Goal: Transaction & Acquisition: Purchase product/service

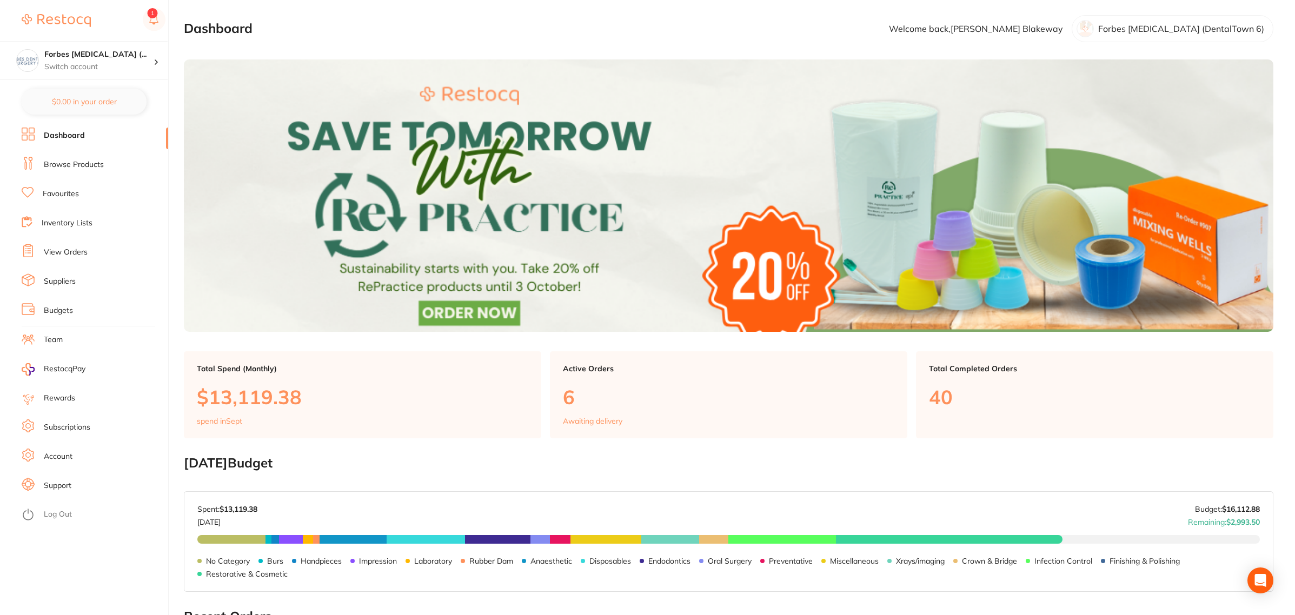
click at [74, 257] on link "View Orders" at bounding box center [66, 252] width 44 height 11
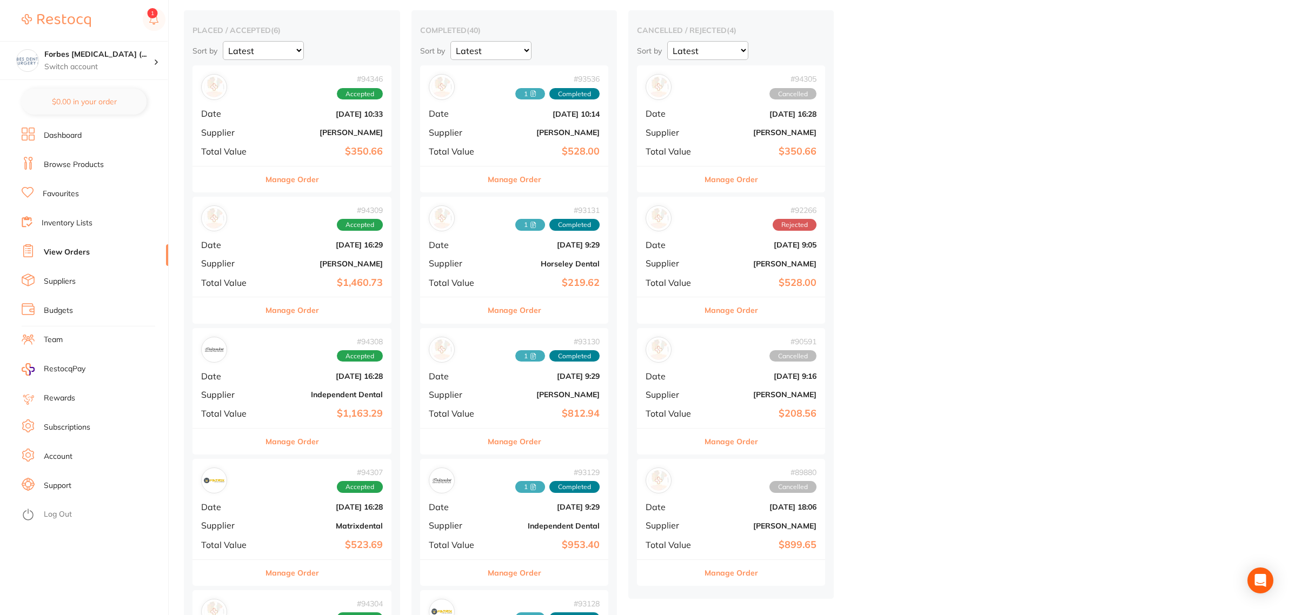
scroll to position [270, 0]
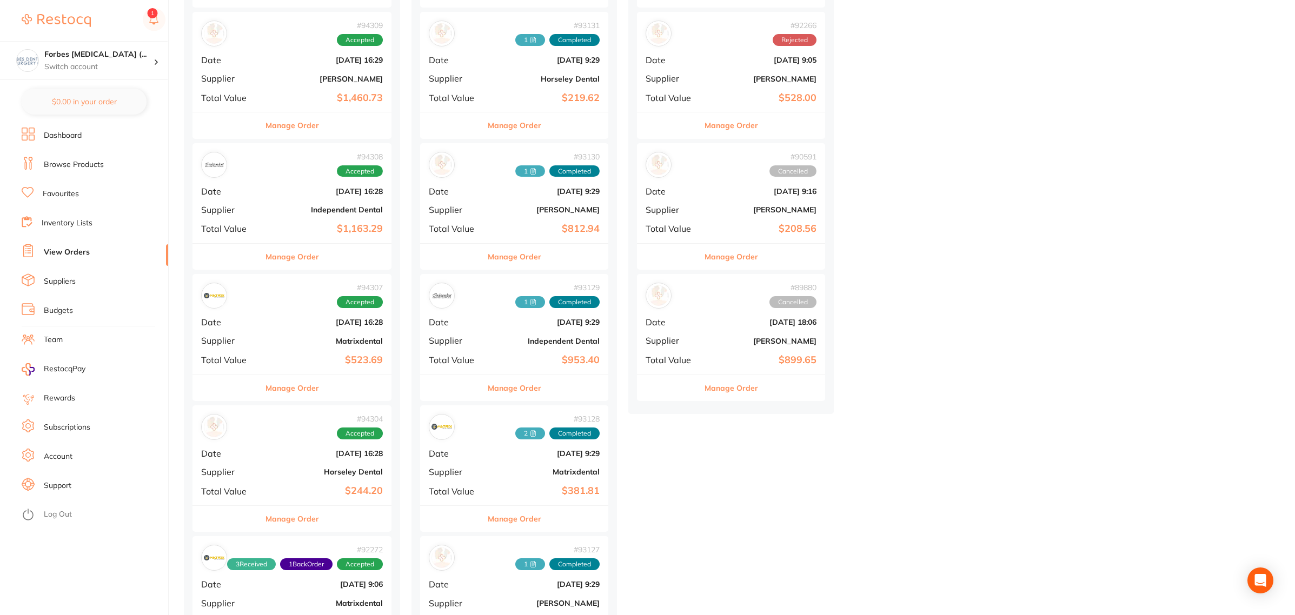
click at [298, 462] on div "# 94304 Accepted Date [DATE] 16:28 Supplier Horseley Dental Total Value $244.20" at bounding box center [291, 455] width 199 height 100
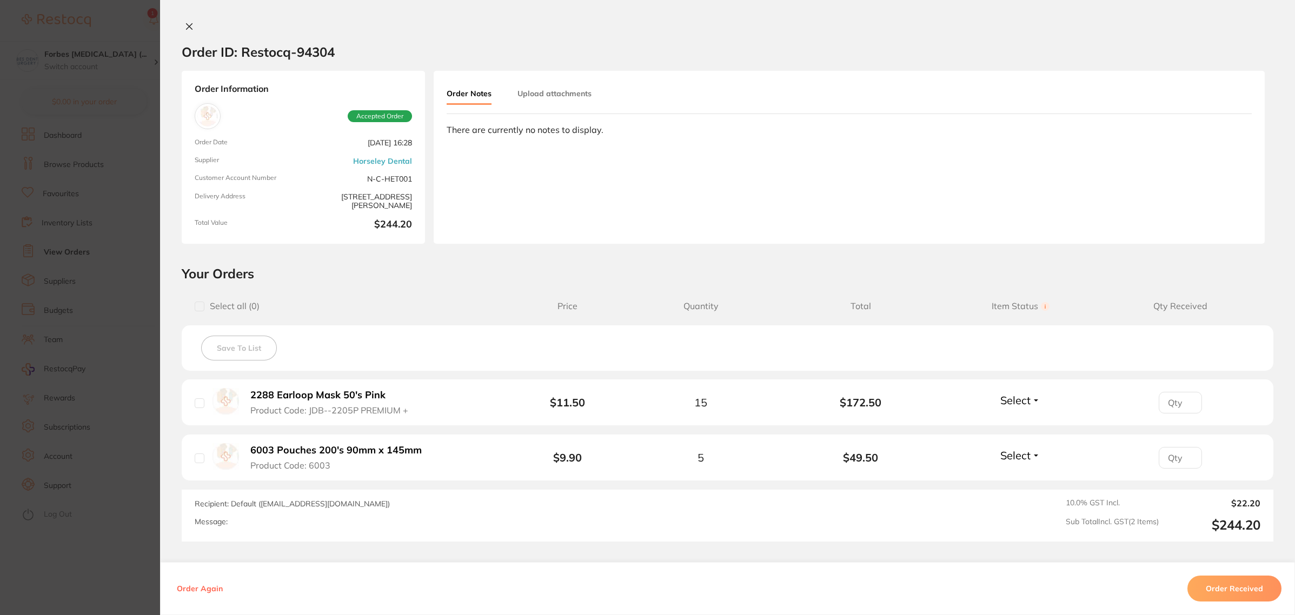
click at [106, 354] on section "Order ID: Restocq- 94304 Order Information Accepted Order Order Date [DATE] 16:…" at bounding box center [647, 307] width 1295 height 615
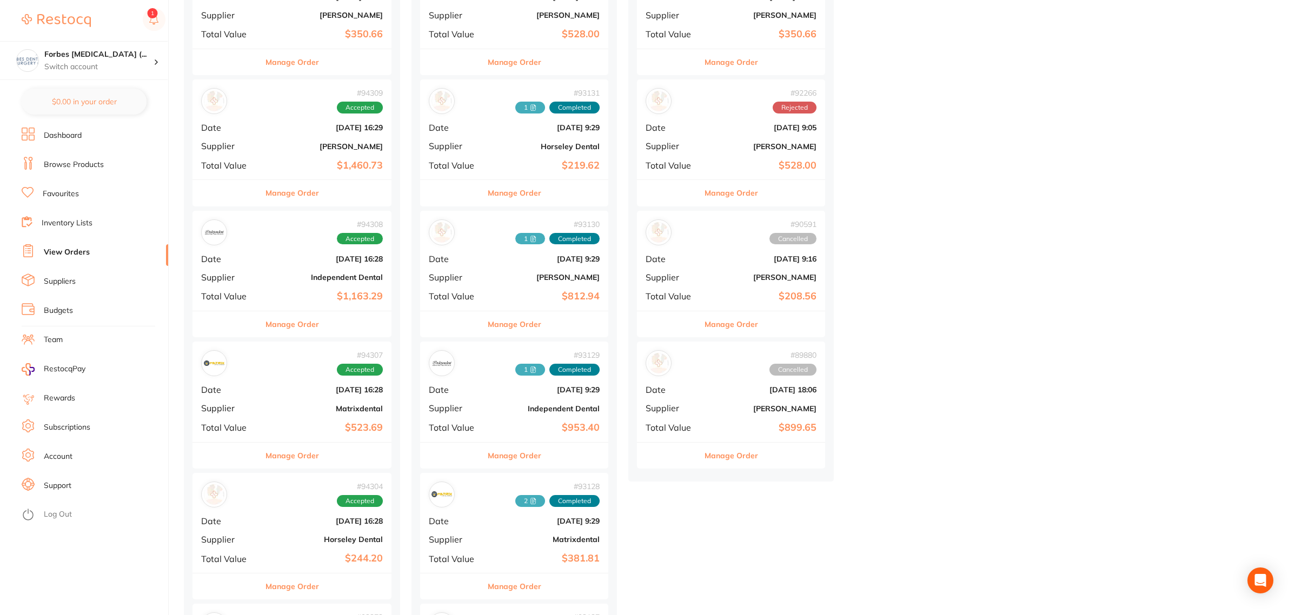
scroll to position [68, 0]
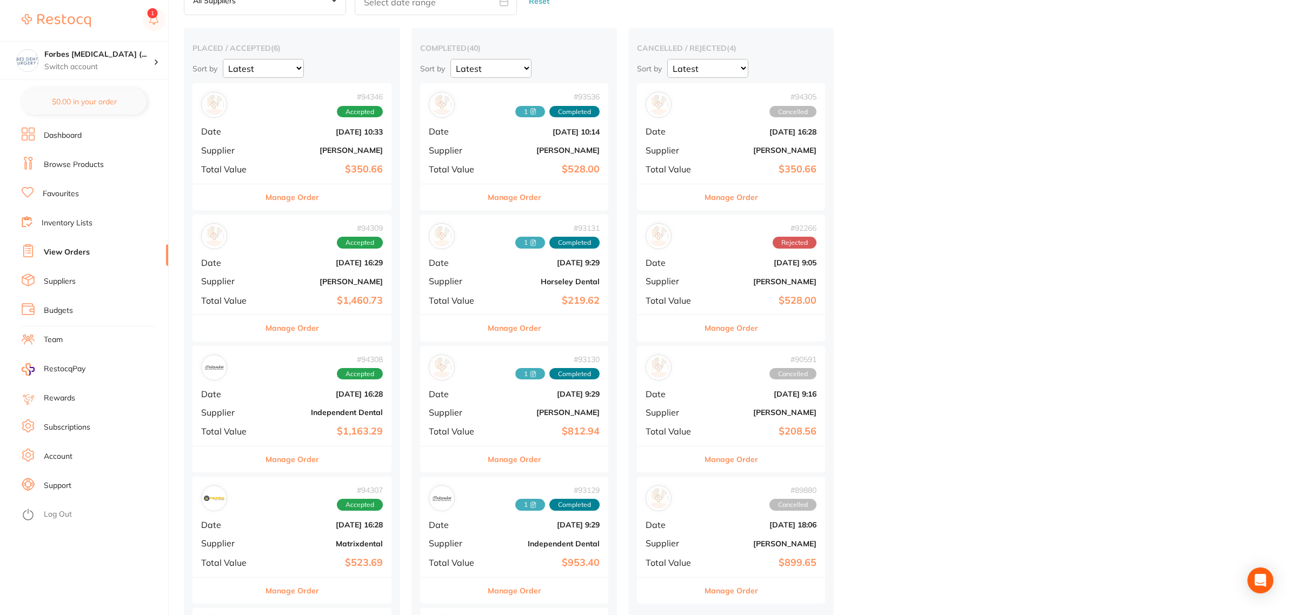
click at [331, 157] on div "# 94346 Accepted Date [DATE] 10:33 Supplier [PERSON_NAME] Total Value $350.66" at bounding box center [291, 133] width 199 height 100
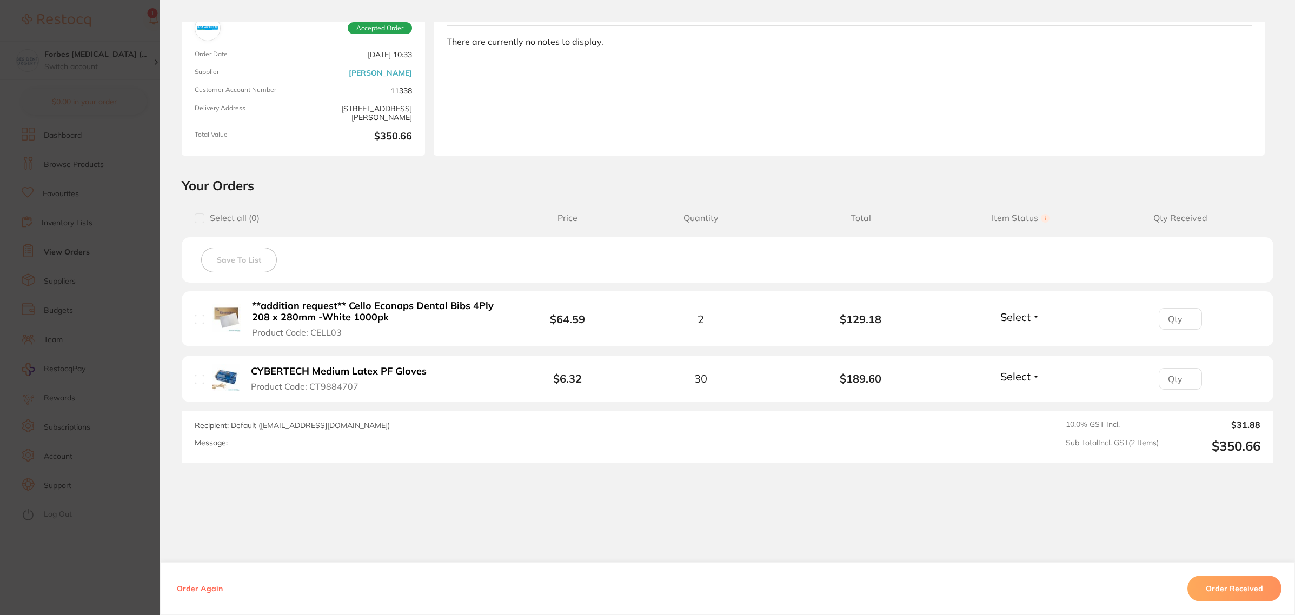
scroll to position [97, 0]
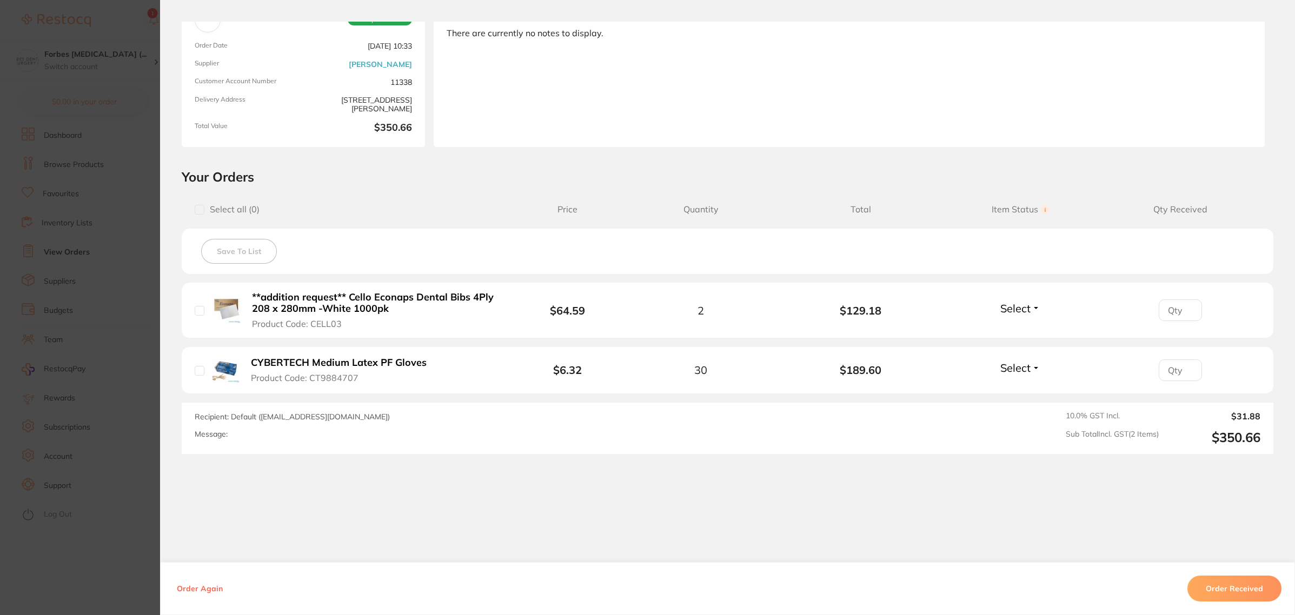
drag, startPoint x: 1201, startPoint y: 580, endPoint x: 1147, endPoint y: 578, distance: 54.1
click at [1201, 580] on button "Order Received" at bounding box center [1234, 589] width 94 height 26
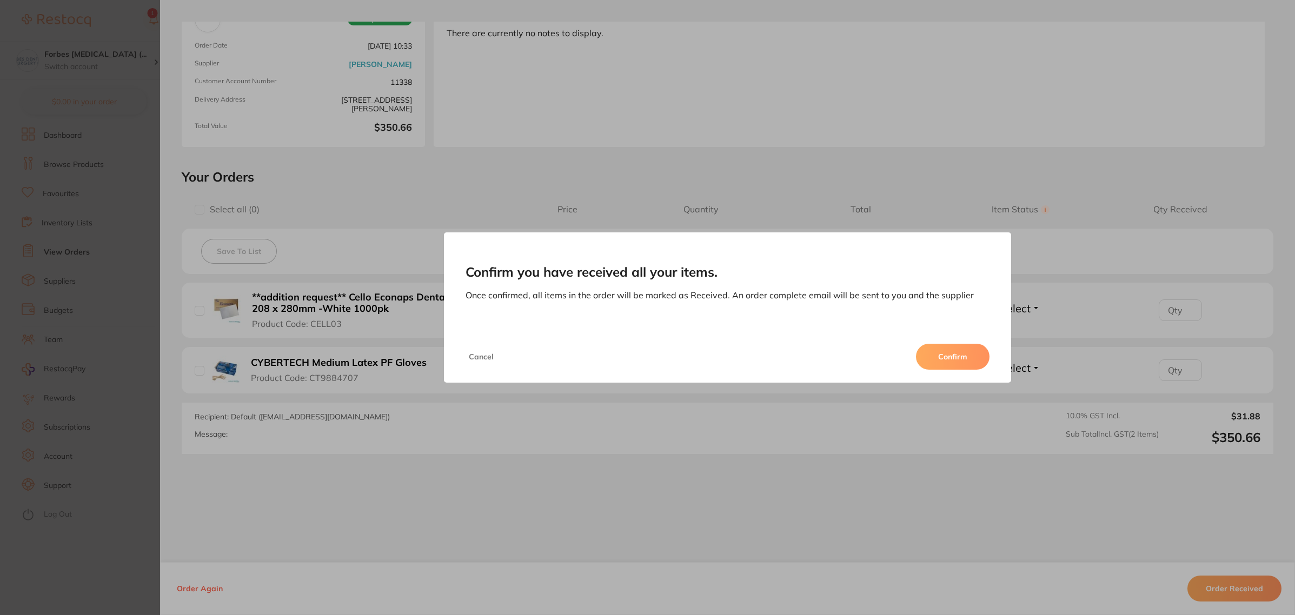
click at [959, 350] on button "Confirm" at bounding box center [953, 357] width 74 height 26
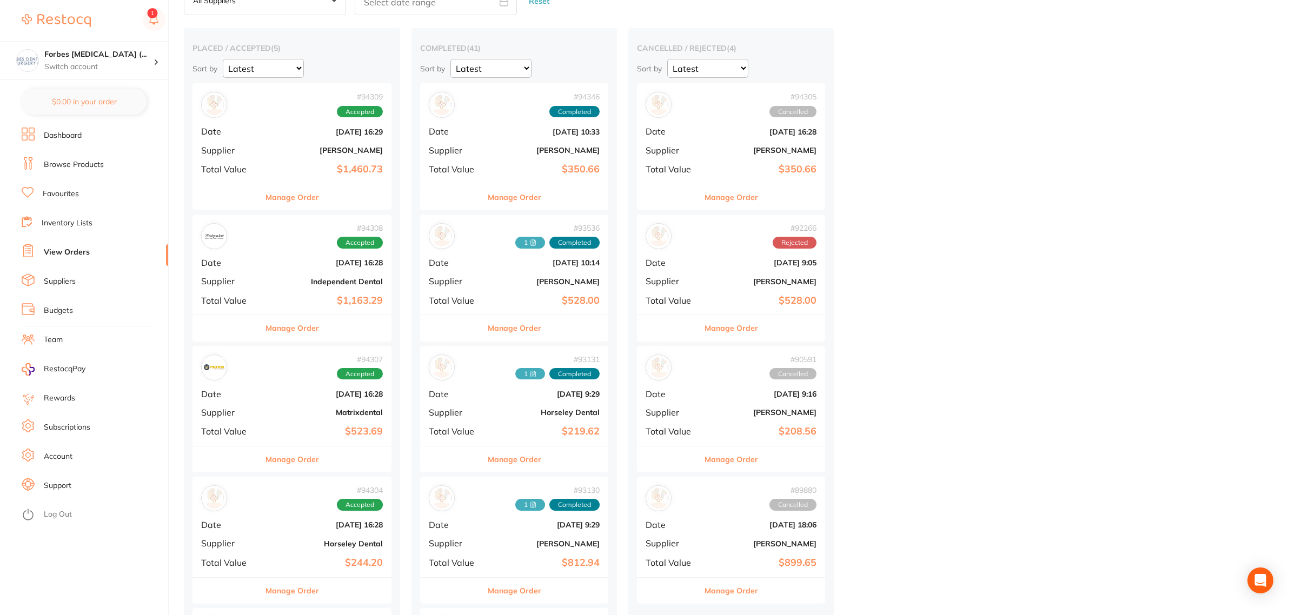
click at [526, 159] on div "# 94346 Completed Date [DATE] 10:33 Supplier [PERSON_NAME] Total Value $350.66" at bounding box center [514, 133] width 188 height 100
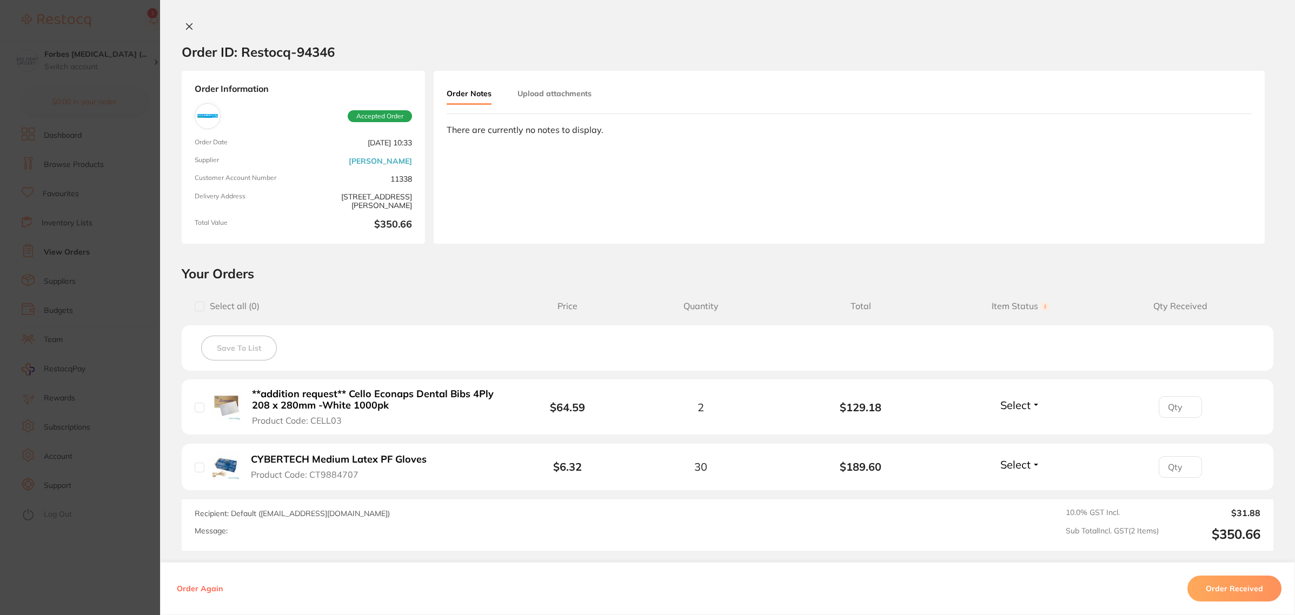
drag, startPoint x: 531, startPoint y: 88, endPoint x: 545, endPoint y: 147, distance: 60.6
click at [531, 88] on button "Upload attachments" at bounding box center [554, 93] width 74 height 19
click at [1179, 171] on button "Upload" at bounding box center [1203, 173] width 56 height 25
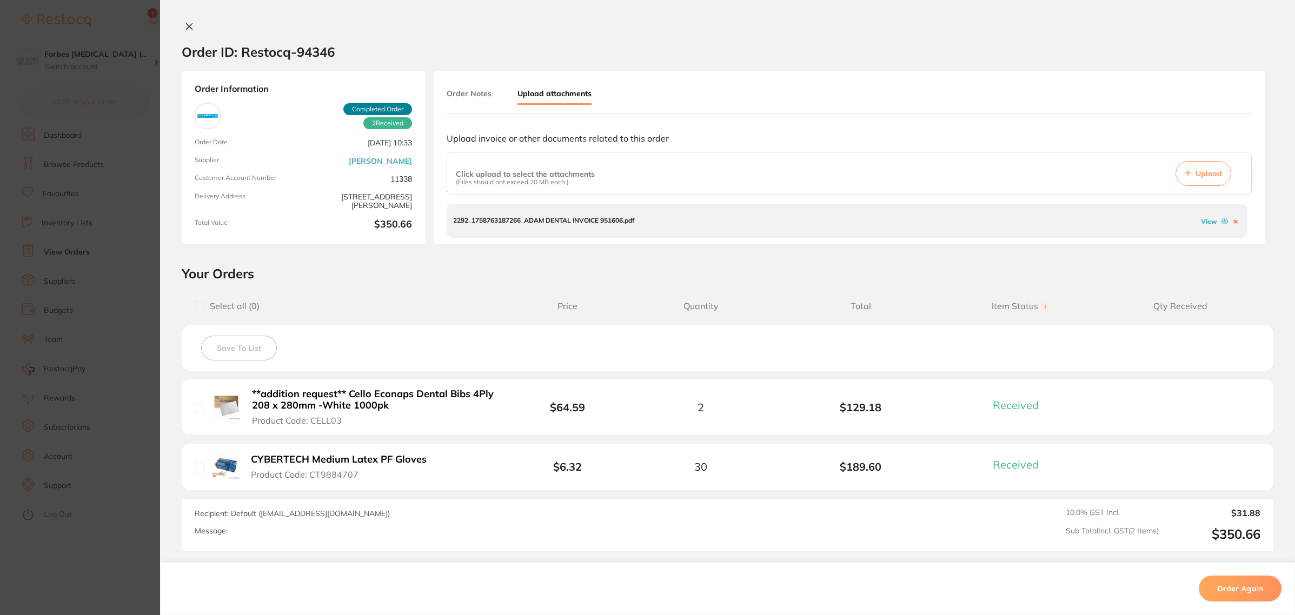
click at [130, 223] on section "Order ID: Restocq- 94346 Order Information 2 Received Completed Order Order Dat…" at bounding box center [647, 307] width 1295 height 615
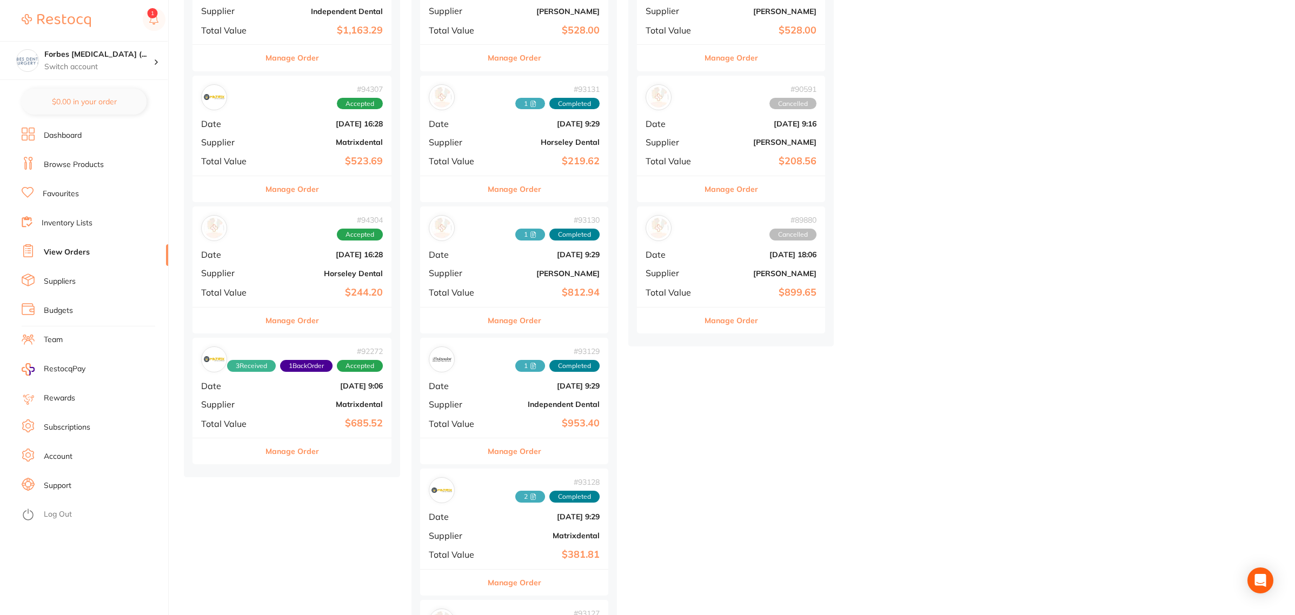
scroll to position [135, 0]
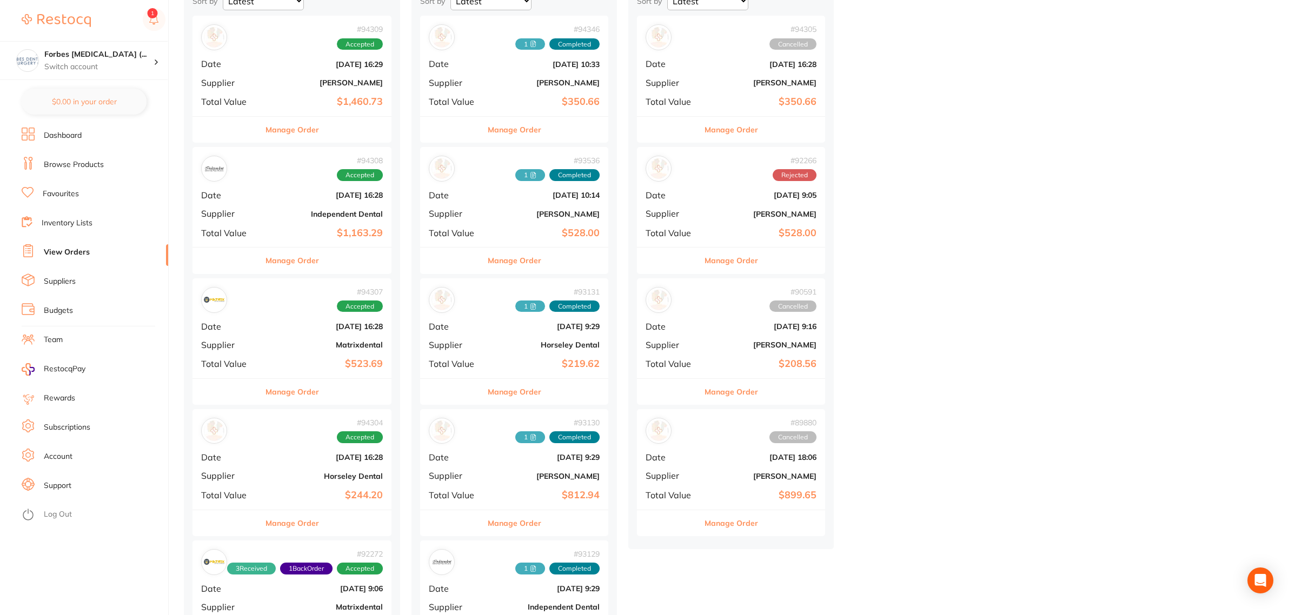
click at [264, 219] on div "# 94308 Accepted Date [DATE] 16:28 Supplier Independent Dental Total Value $1,1…" at bounding box center [291, 197] width 199 height 100
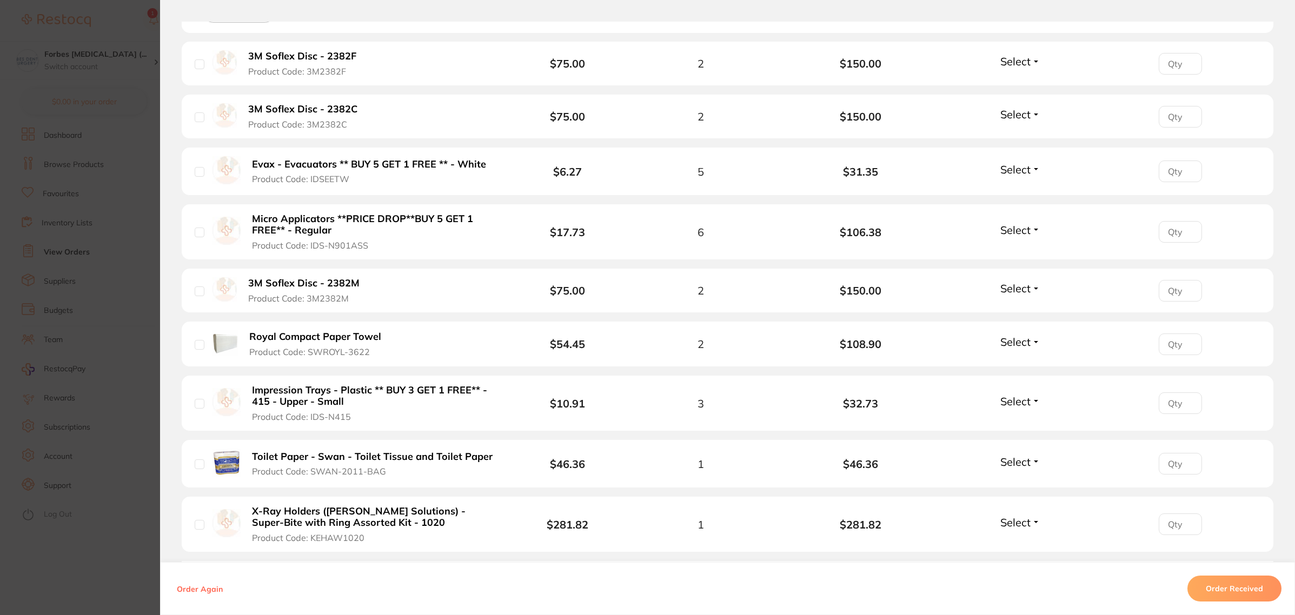
scroll to position [541, 0]
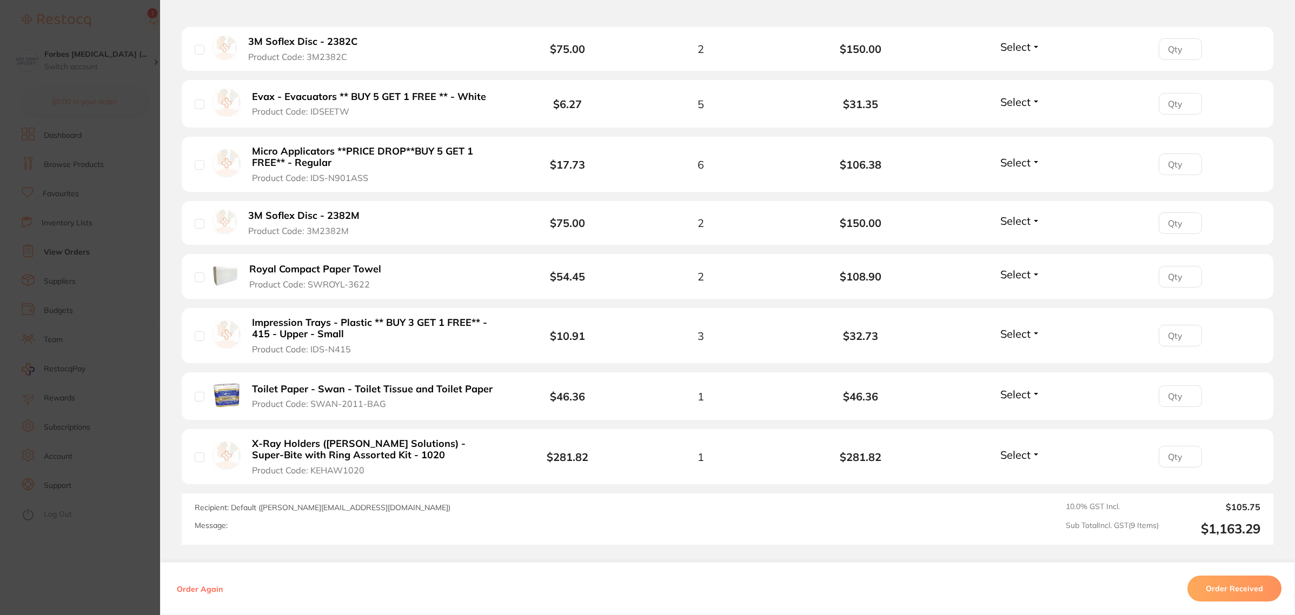
click at [1017, 461] on span "Select" at bounding box center [1015, 455] width 30 height 14
click at [1019, 496] on span "Back Order" at bounding box center [1020, 495] width 33 height 8
click at [1020, 405] on div "Select Received Back Order" at bounding box center [1020, 397] width 46 height 18
click at [1021, 397] on span "Select" at bounding box center [1015, 395] width 30 height 14
click at [1020, 420] on span "Received" at bounding box center [1021, 418] width 28 height 8
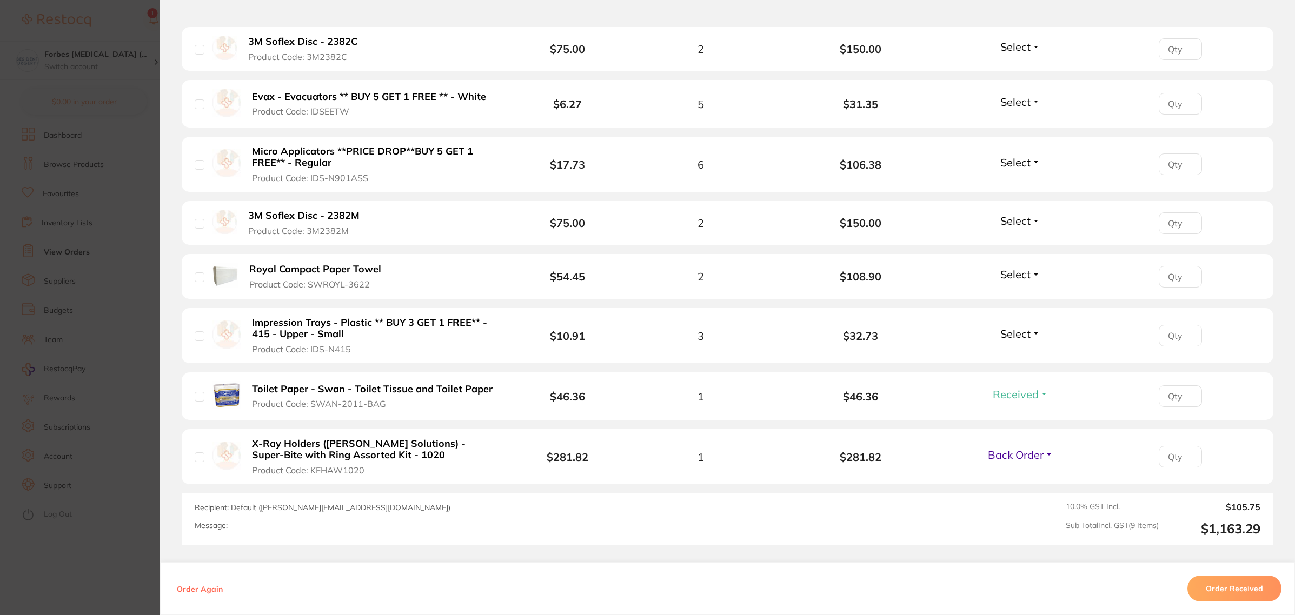
click at [1018, 334] on span "Select" at bounding box center [1015, 334] width 30 height 14
click at [1016, 356] on span "Received" at bounding box center [1021, 357] width 28 height 8
click at [1017, 277] on span "Select" at bounding box center [1015, 275] width 30 height 14
click at [1011, 297] on span "Received" at bounding box center [1021, 298] width 28 height 8
click at [1011, 223] on span "Select" at bounding box center [1015, 221] width 30 height 14
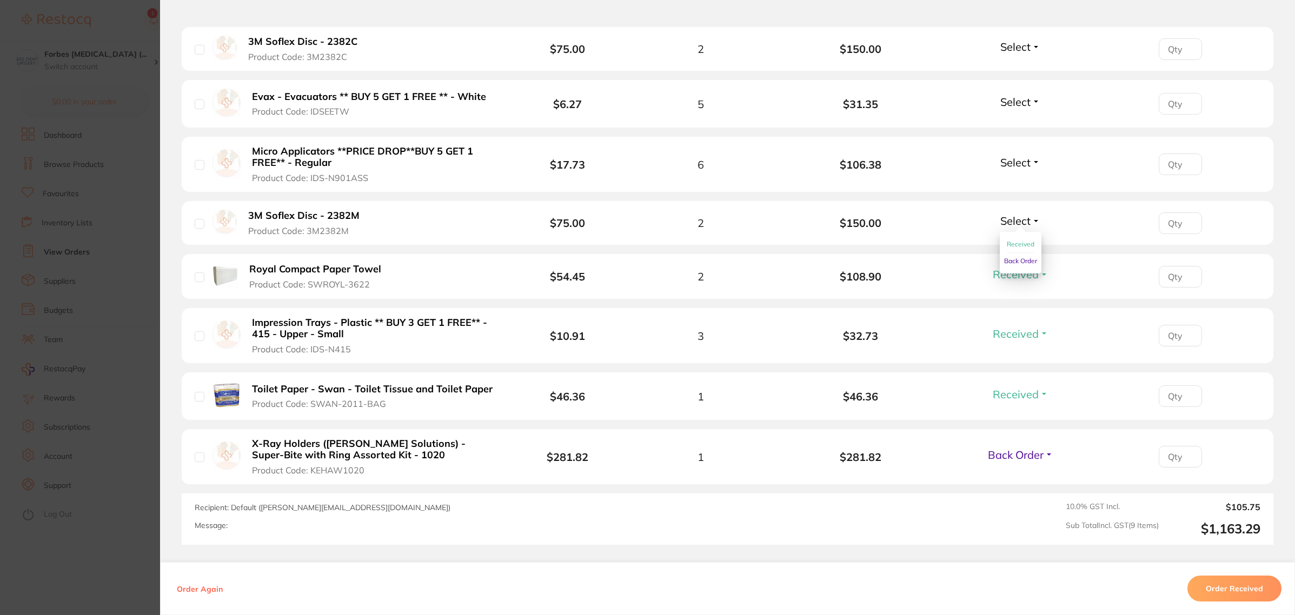
click at [1008, 247] on span "Received" at bounding box center [1021, 244] width 28 height 8
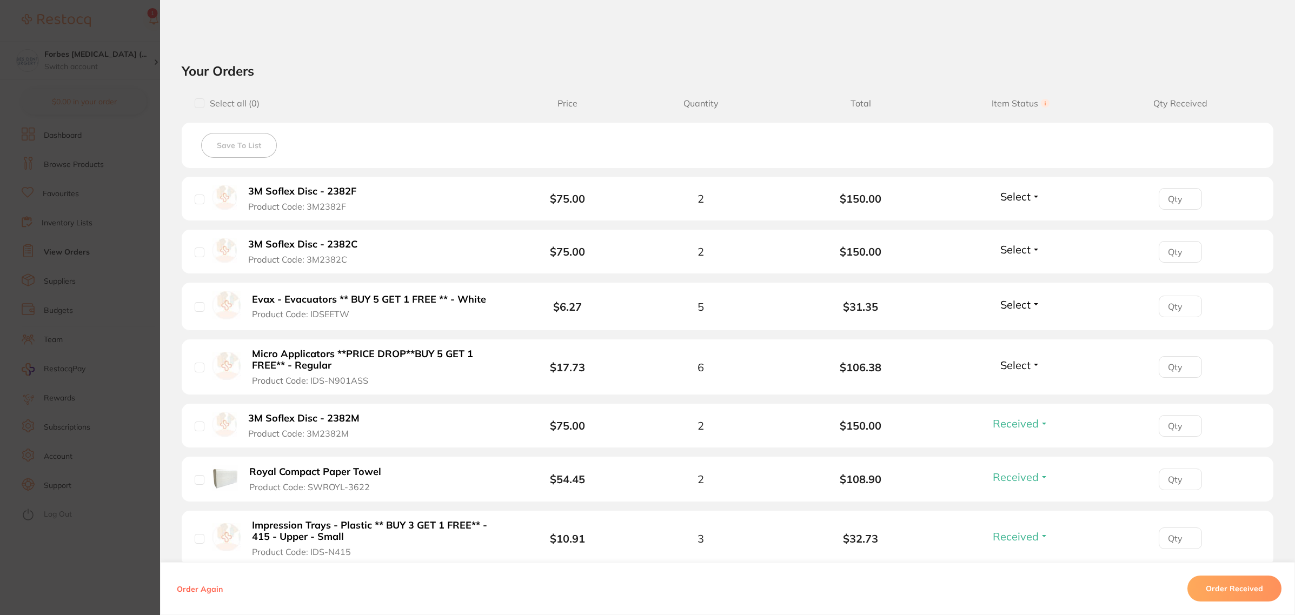
click at [1031, 364] on button "Select" at bounding box center [1020, 365] width 46 height 14
click at [1022, 387] on span "Received" at bounding box center [1021, 388] width 28 height 8
click at [1022, 304] on span "Select" at bounding box center [1015, 305] width 30 height 14
click at [1022, 328] on span "Received" at bounding box center [1021, 328] width 28 height 8
click at [1021, 256] on span "Select" at bounding box center [1015, 250] width 30 height 14
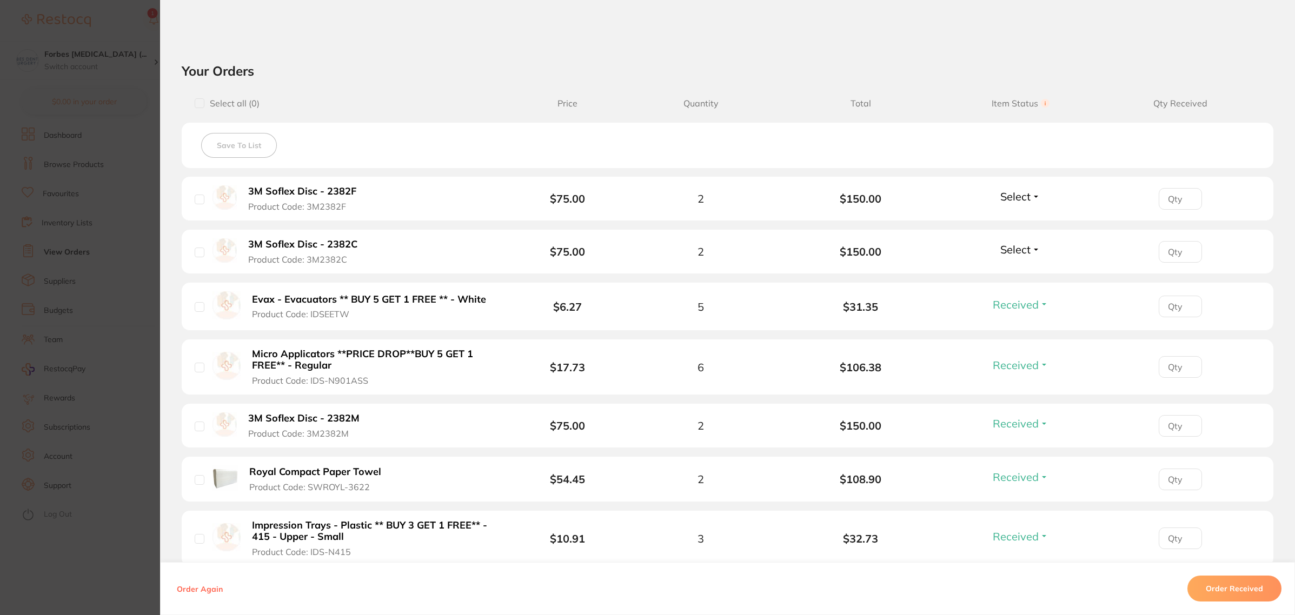
click at [1018, 250] on span "Select" at bounding box center [1015, 250] width 30 height 14
click at [1017, 279] on button "Received" at bounding box center [1021, 273] width 28 height 17
drag, startPoint x: 1011, startPoint y: 209, endPoint x: 1011, endPoint y: 199, distance: 10.3
click at [1011, 204] on li "3M Soflex Disc - 2382F Product Code: 3M2382F $75.00 2 $150.00 Select Received B…" at bounding box center [727, 199] width 1091 height 44
click at [1011, 199] on span "Select" at bounding box center [1015, 197] width 30 height 14
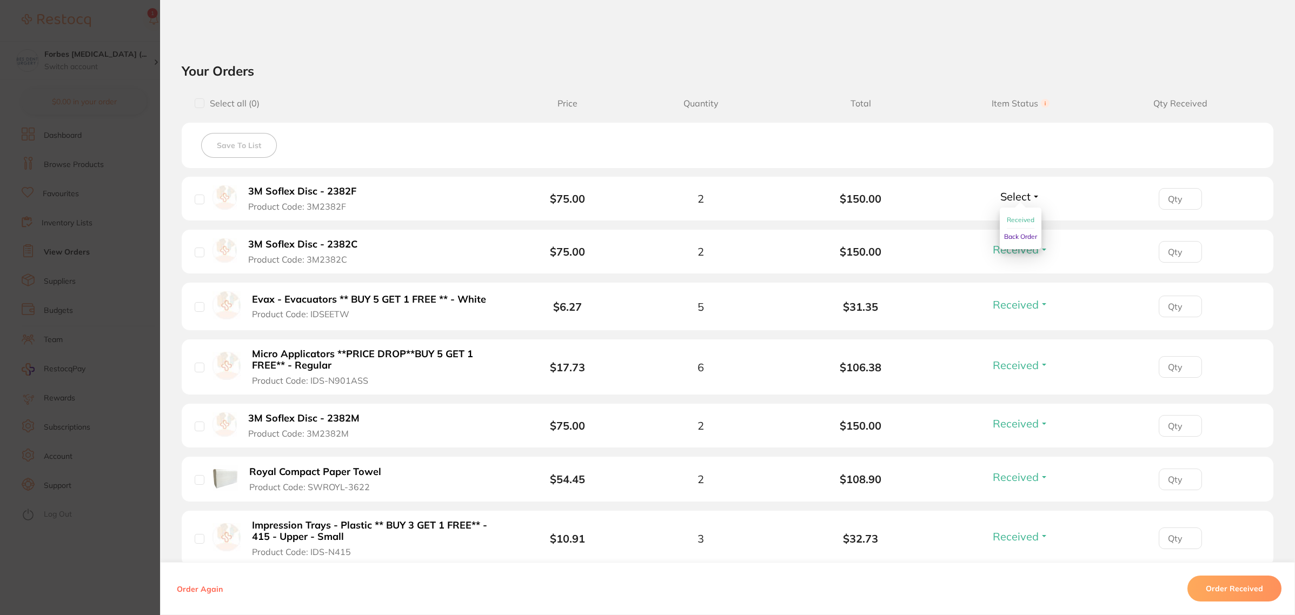
click at [1009, 223] on span "Received" at bounding box center [1021, 220] width 28 height 8
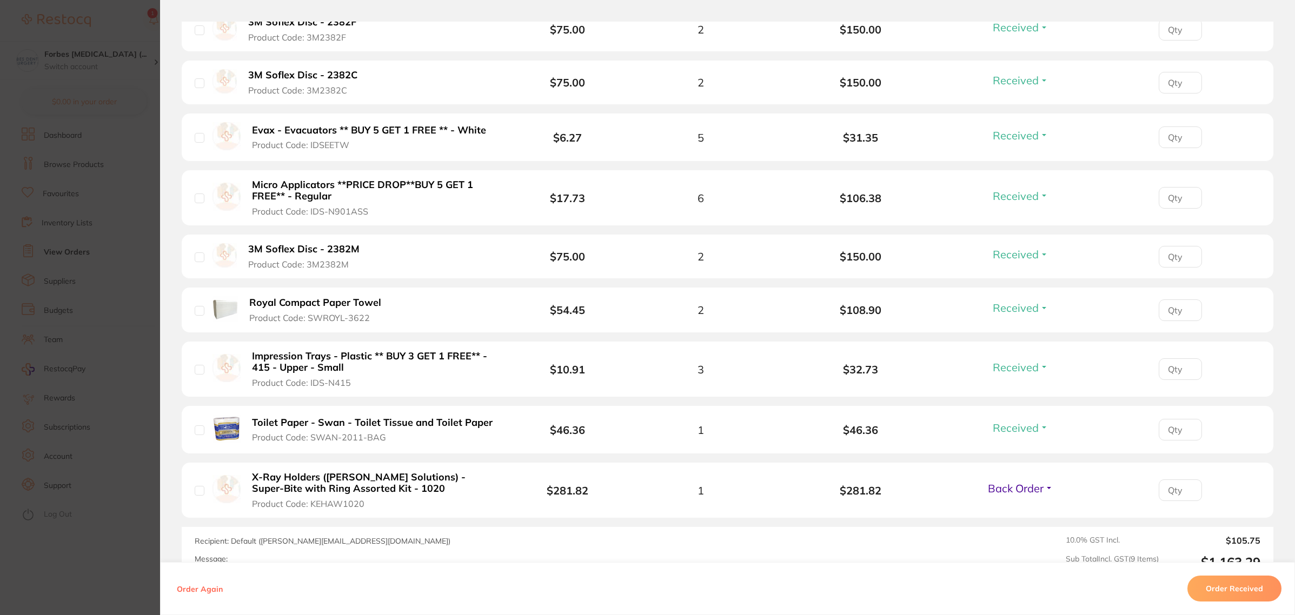
scroll to position [633, 0]
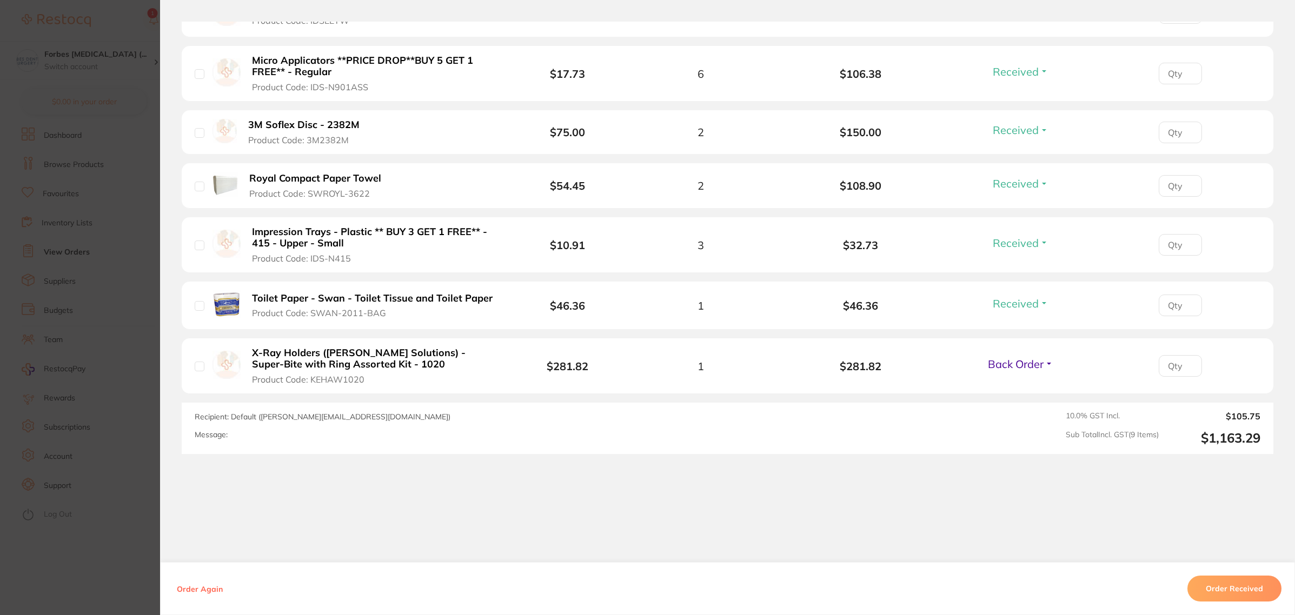
click at [132, 546] on section "Order ID: Restocq- 94308 Order Information 8 Received 1 Back Order Accepted Ord…" at bounding box center [647, 307] width 1295 height 615
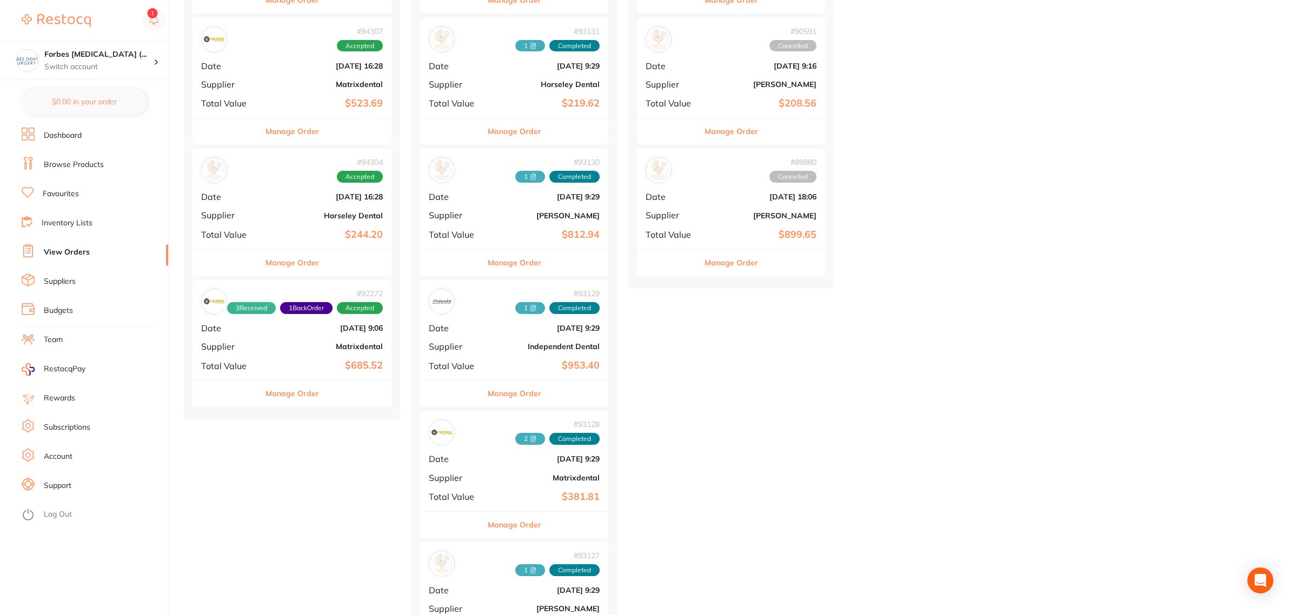
scroll to position [541, 0]
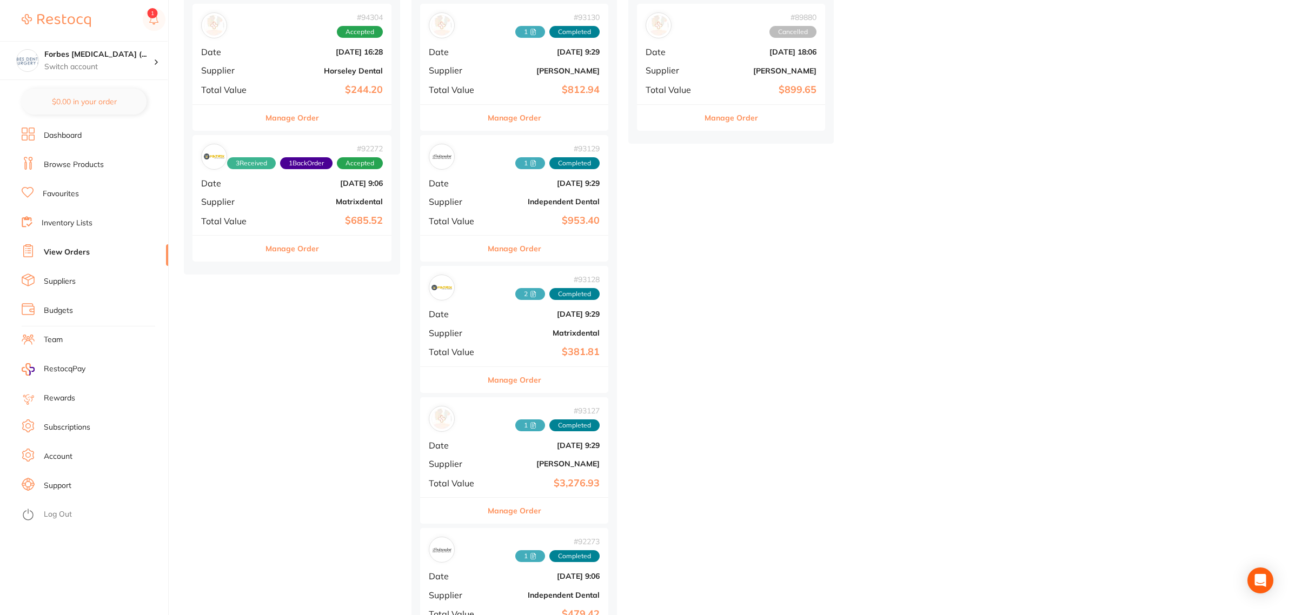
click at [269, 200] on div "# 92272 3 Received 1 Back Order Accepted Date [DATE] 9:06 Supplier Matrixdental…" at bounding box center [291, 185] width 199 height 100
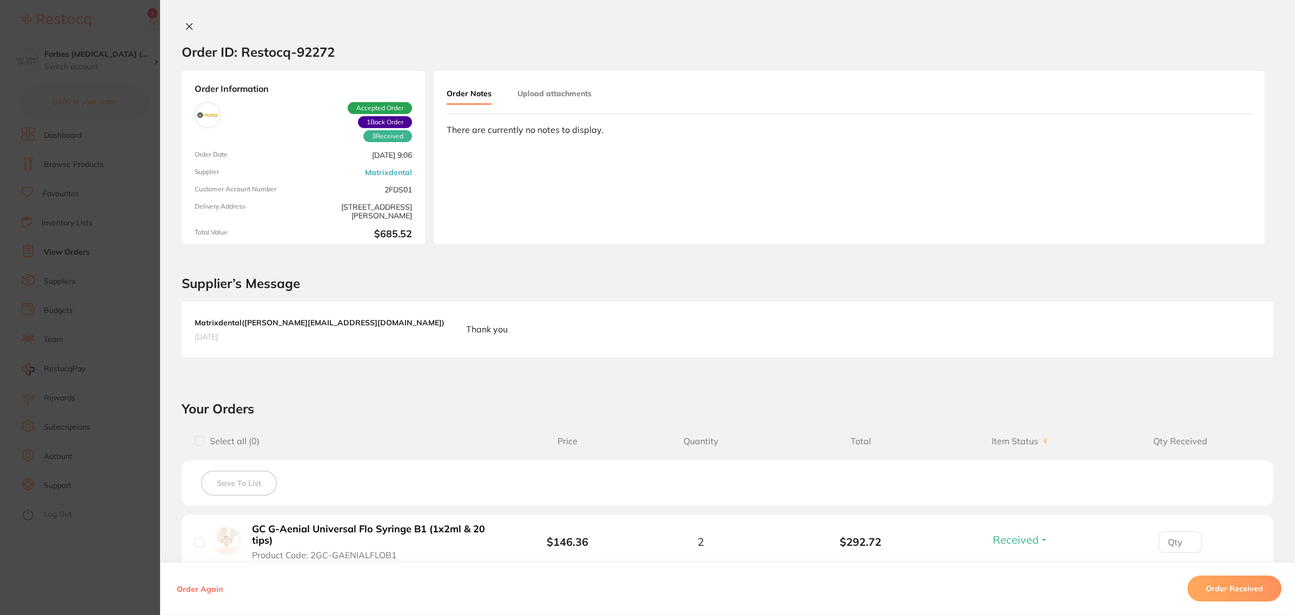
scroll to position [338, 0]
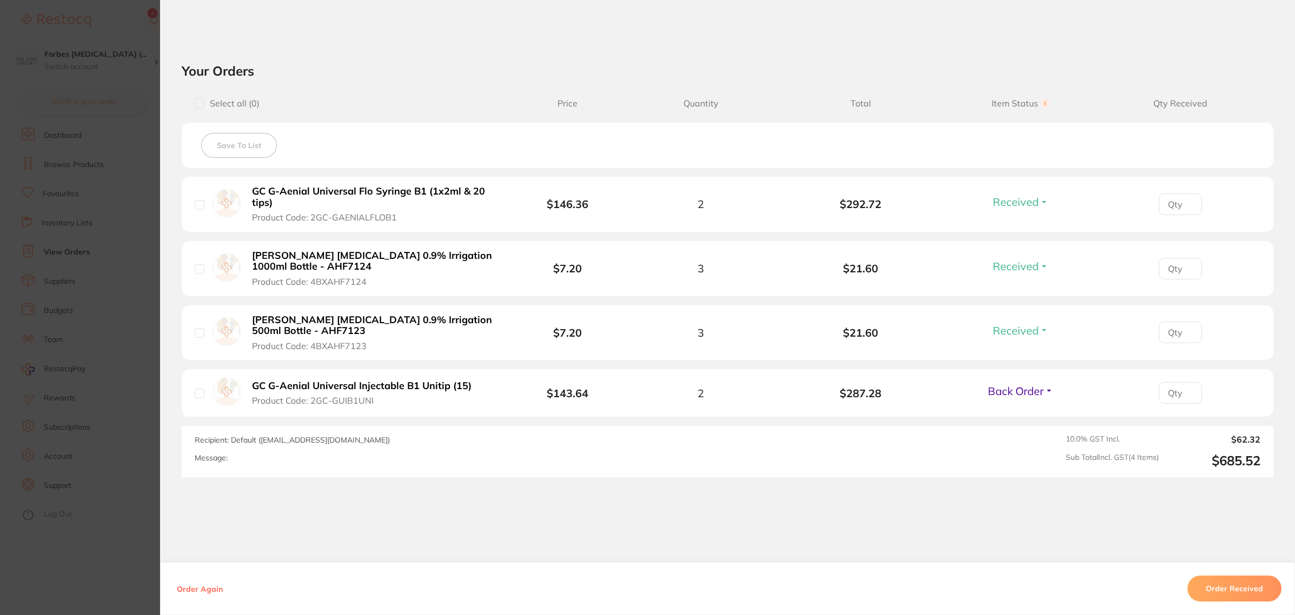
click at [99, 552] on section "Order ID: Restocq- 92272 Order Information 3 Received 1 Back Order Accepted Ord…" at bounding box center [647, 307] width 1295 height 615
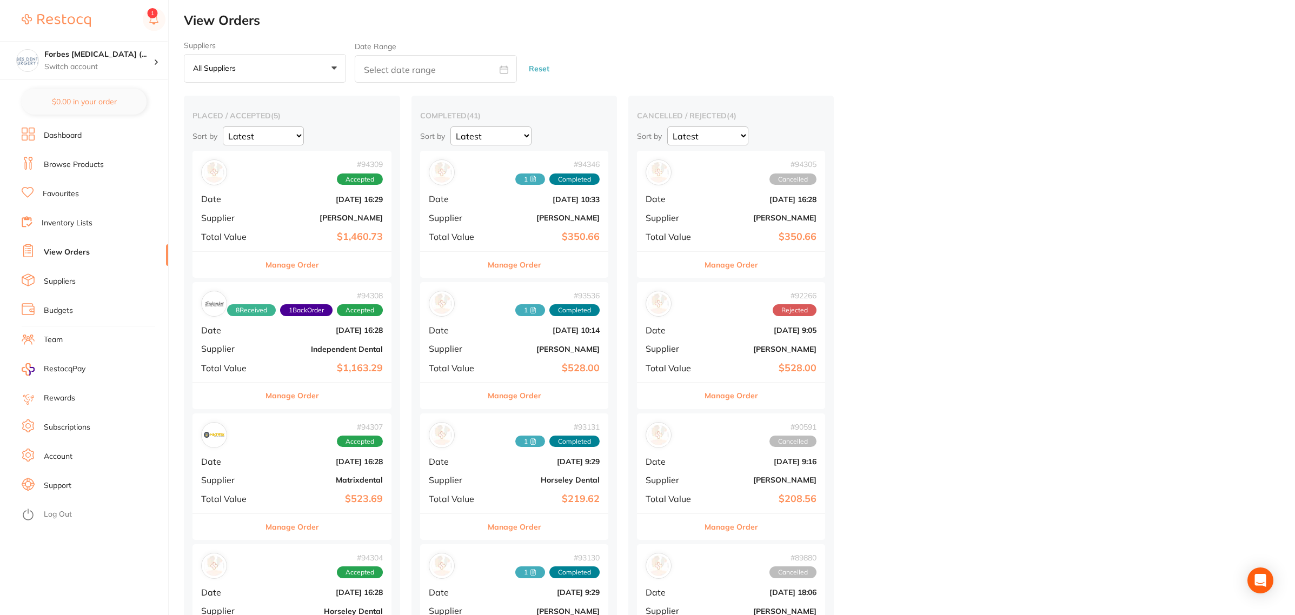
click at [296, 238] on b "$1,460.73" at bounding box center [325, 236] width 115 height 11
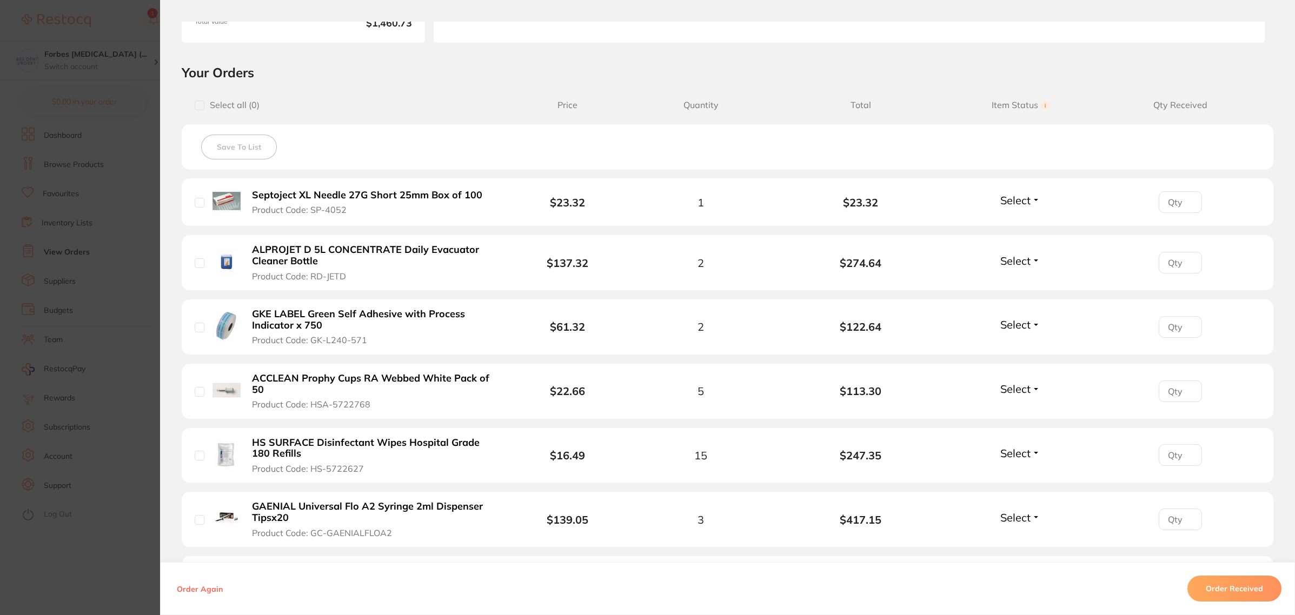
scroll to position [203, 0]
click at [1194, 206] on input "number" at bounding box center [1179, 201] width 43 height 22
click at [1020, 198] on span "Select" at bounding box center [1015, 199] width 30 height 14
click at [1009, 218] on span "Received" at bounding box center [1021, 222] width 28 height 8
click at [1014, 328] on span "Select" at bounding box center [1015, 323] width 30 height 14
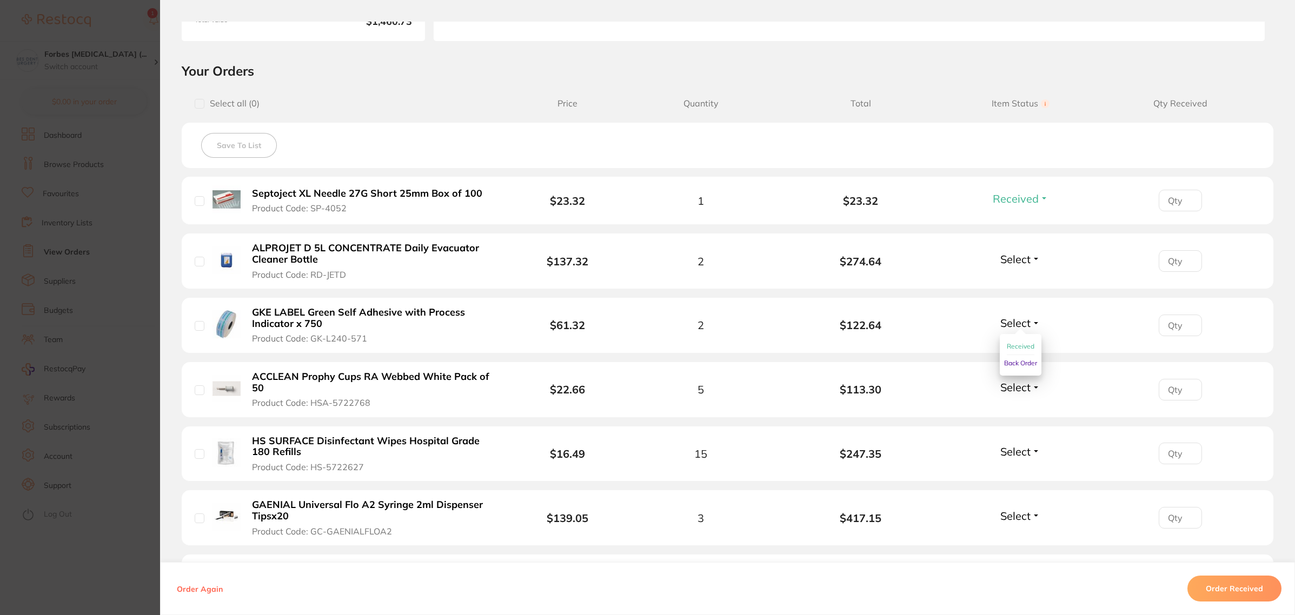
click at [1010, 346] on span "Received" at bounding box center [1021, 346] width 28 height 8
click at [1009, 394] on span "Select" at bounding box center [1015, 388] width 30 height 14
click at [1009, 412] on span "Received" at bounding box center [1021, 410] width 28 height 8
click at [1016, 457] on span "Select" at bounding box center [1015, 452] width 30 height 14
click at [1016, 476] on span "Received" at bounding box center [1021, 475] width 28 height 8
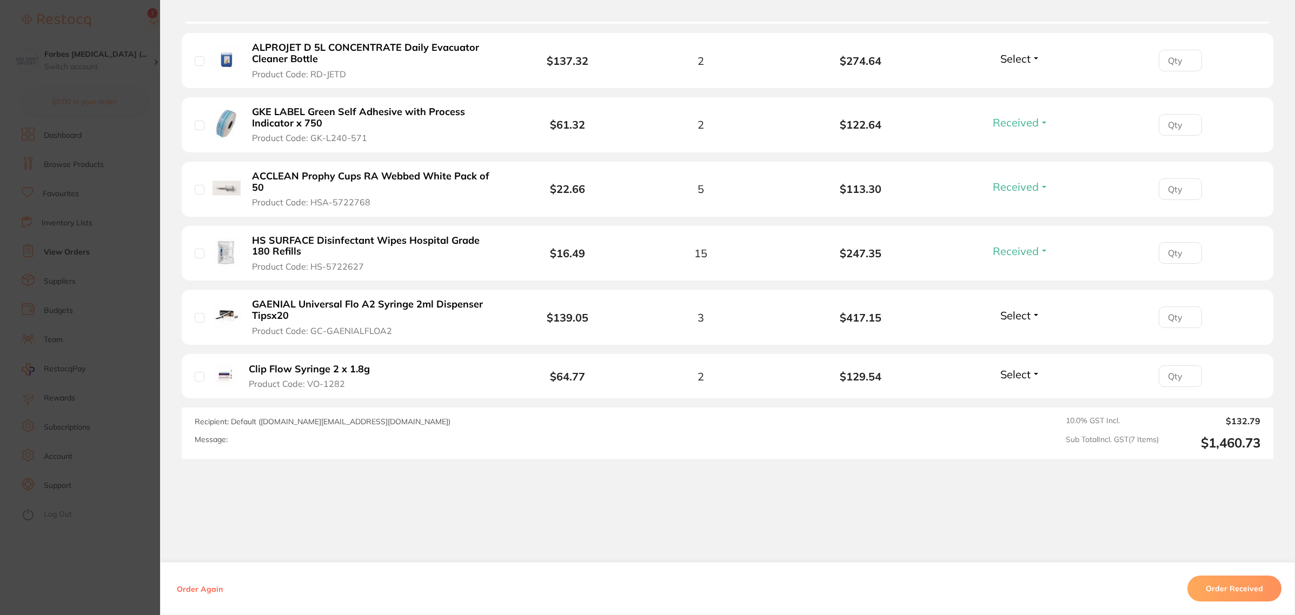
scroll to position [405, 0]
click at [1022, 318] on span "Select" at bounding box center [1015, 313] width 30 height 14
click at [1007, 334] on span "Received" at bounding box center [1021, 336] width 28 height 8
click at [1016, 375] on span "Select" at bounding box center [1015, 372] width 30 height 14
click at [1012, 396] on span "Received" at bounding box center [1021, 395] width 28 height 8
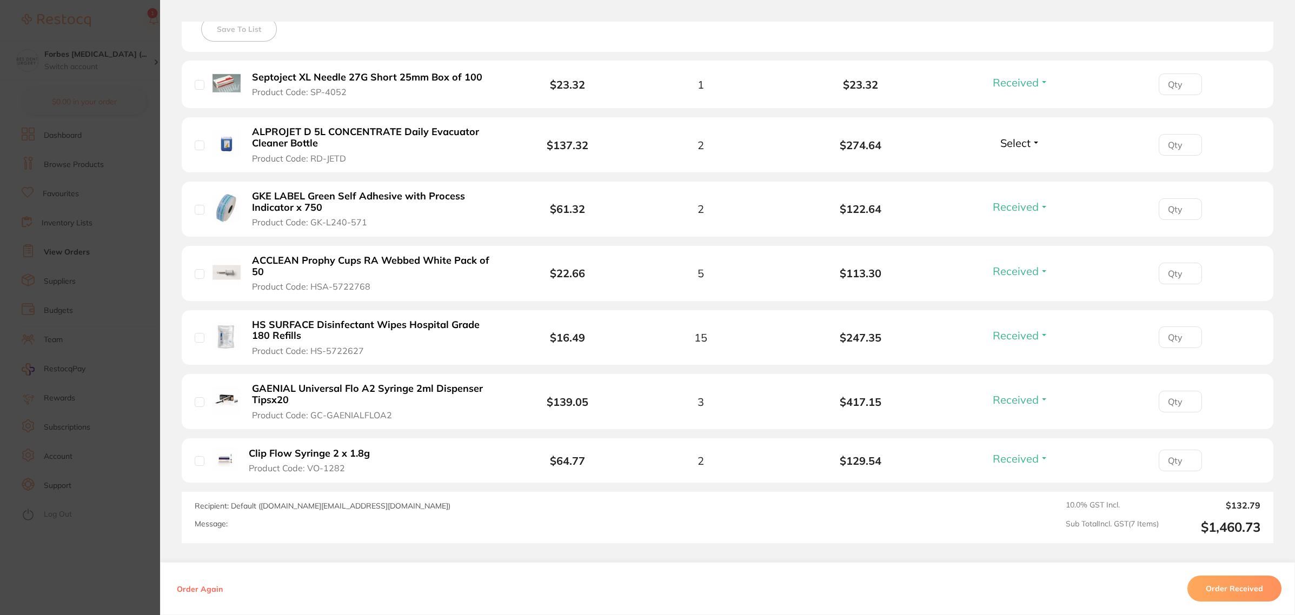
scroll to position [203, 0]
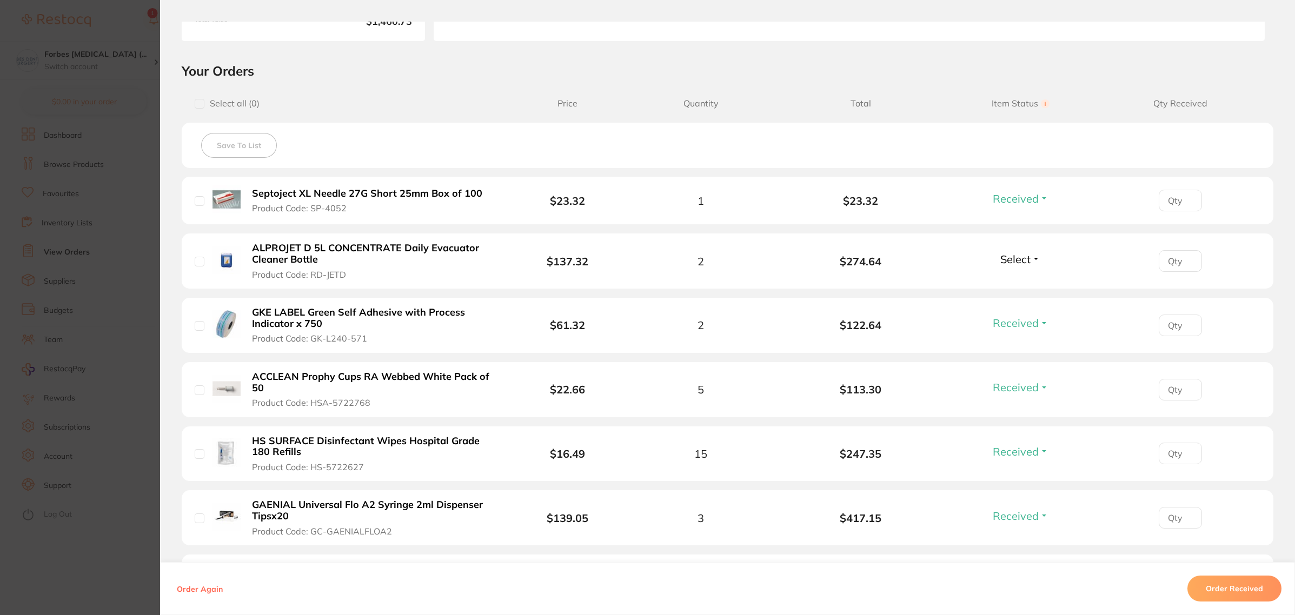
click at [1008, 266] on div "Select Received Back Order" at bounding box center [1020, 261] width 46 height 18
click at [1009, 265] on span "Select" at bounding box center [1015, 259] width 30 height 14
click at [1007, 299] on span "Back Order" at bounding box center [1020, 299] width 33 height 8
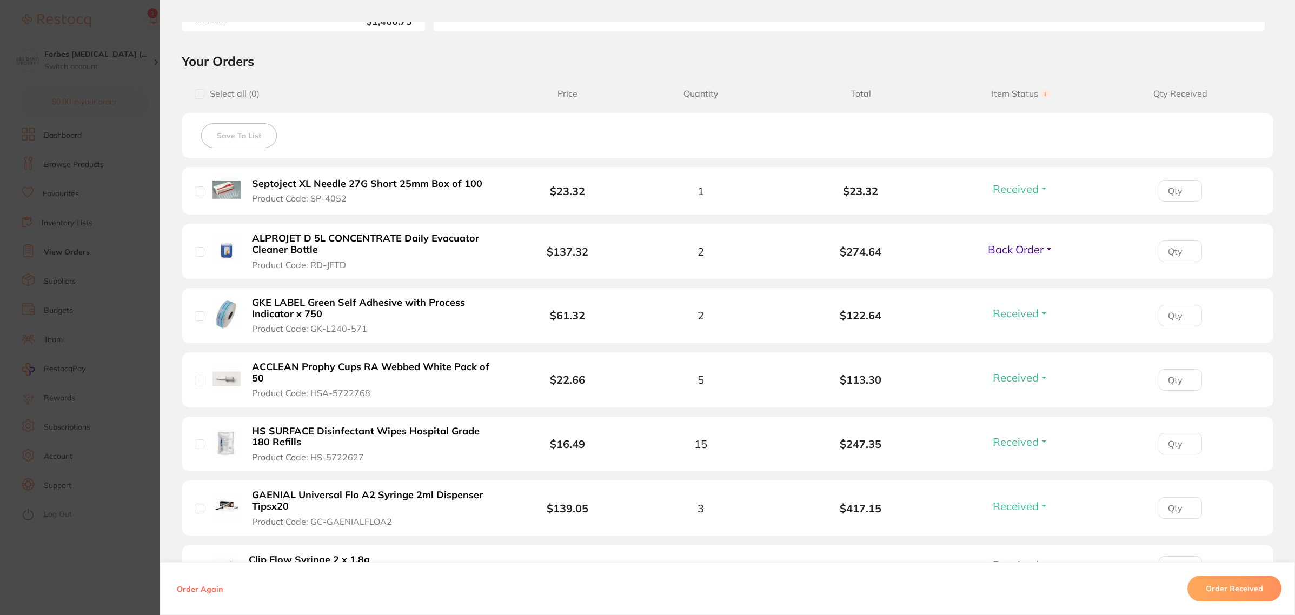
click at [54, 346] on section "Order ID: Restocq- 94309 Order Information 6 Received 1 Back Order Accepted Ord…" at bounding box center [647, 307] width 1295 height 615
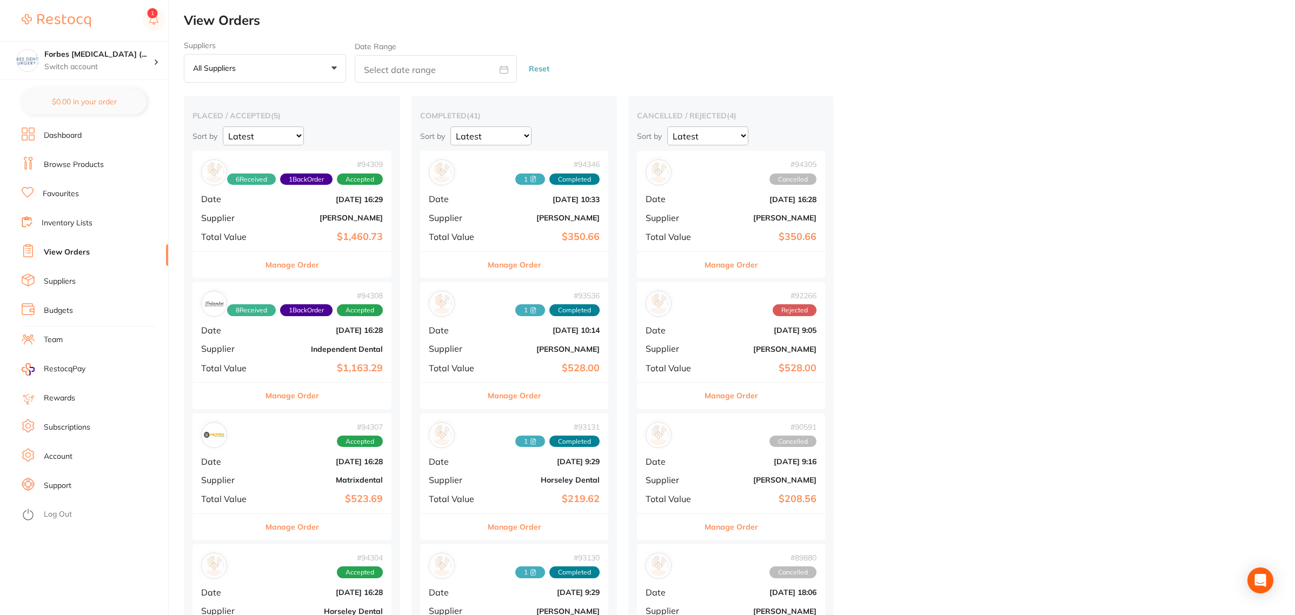
scroll to position [68, 0]
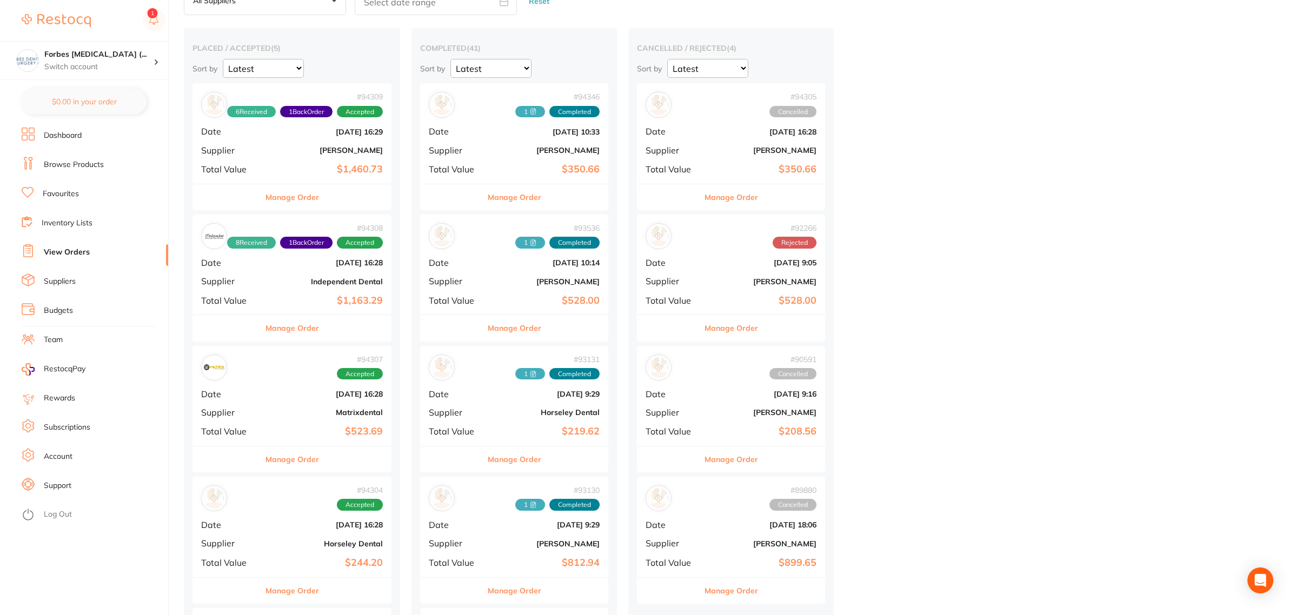
click at [301, 382] on div "# 94307 Accepted Date [DATE] 16:28 Supplier Matrixdental Total Value $523.69" at bounding box center [291, 396] width 199 height 100
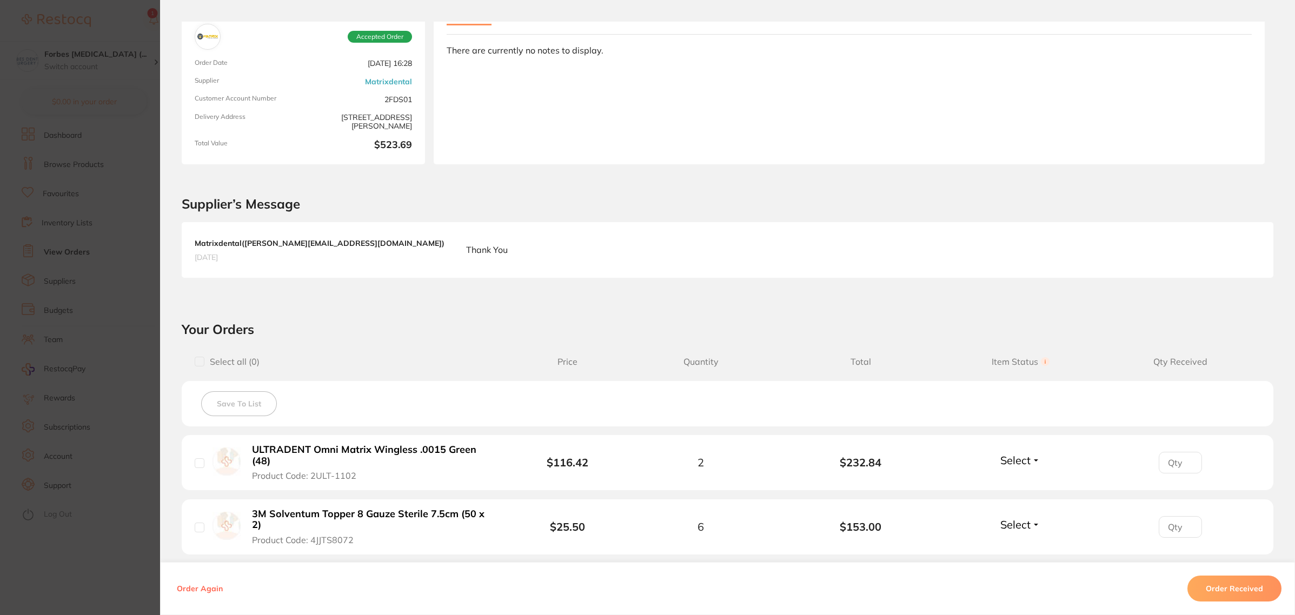
scroll to position [203, 0]
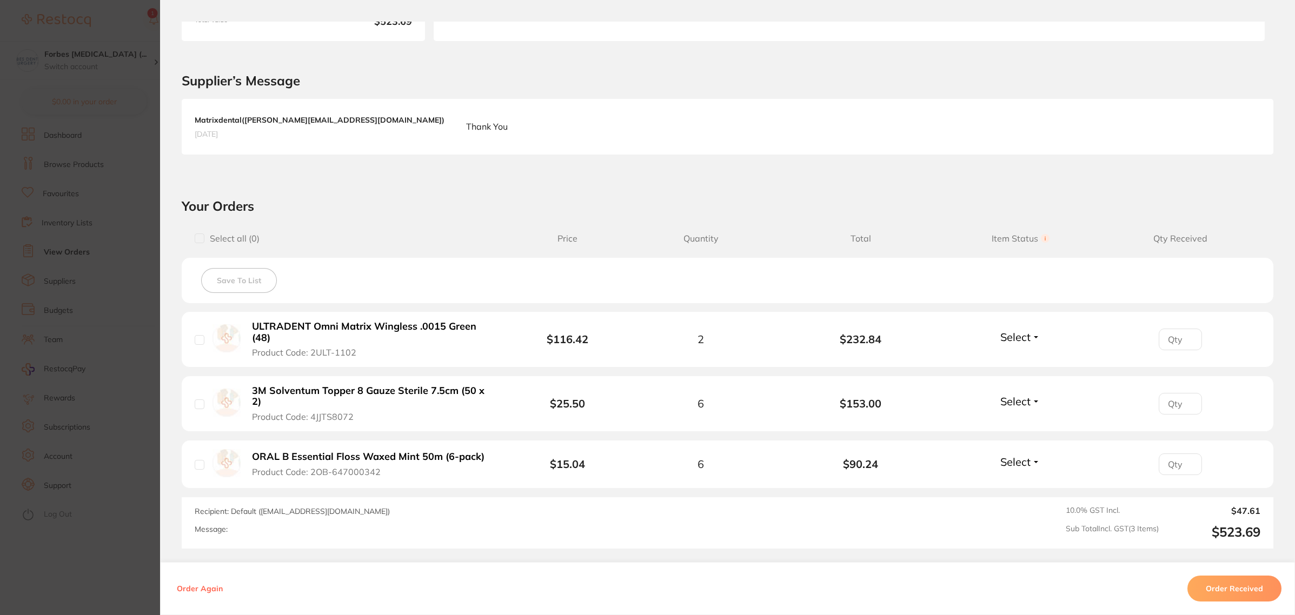
click at [130, 401] on section "Order ID: Restocq- 94307 Order Information Accepted Order Order Date [DATE] 16:…" at bounding box center [647, 307] width 1295 height 615
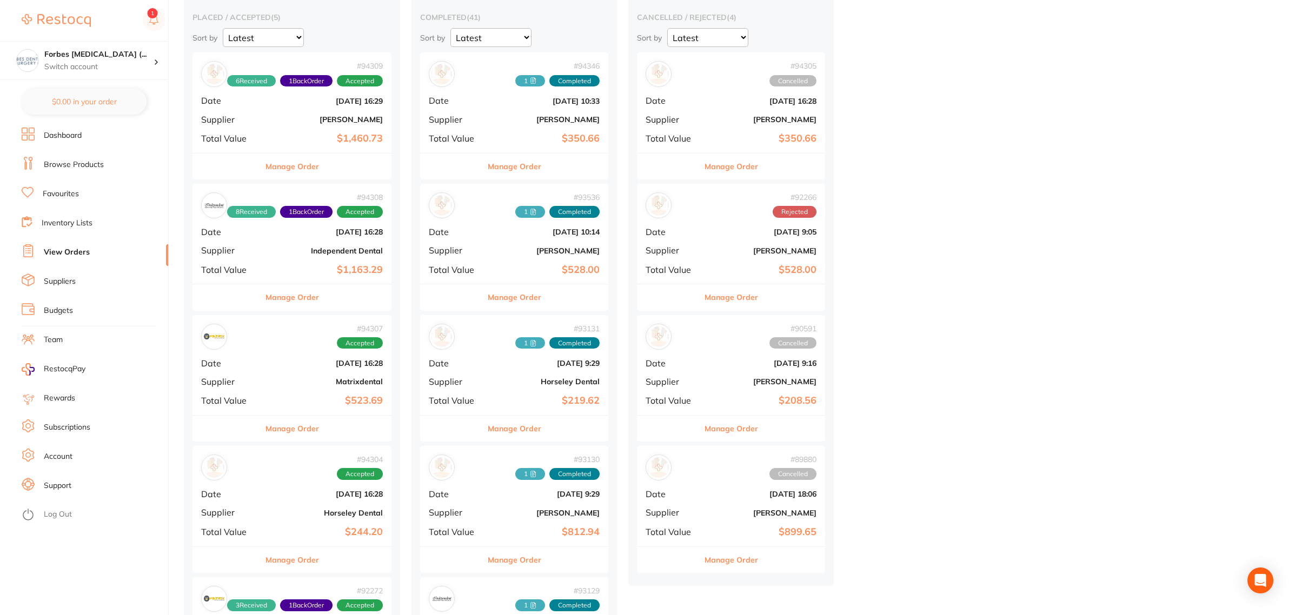
scroll to position [270, 0]
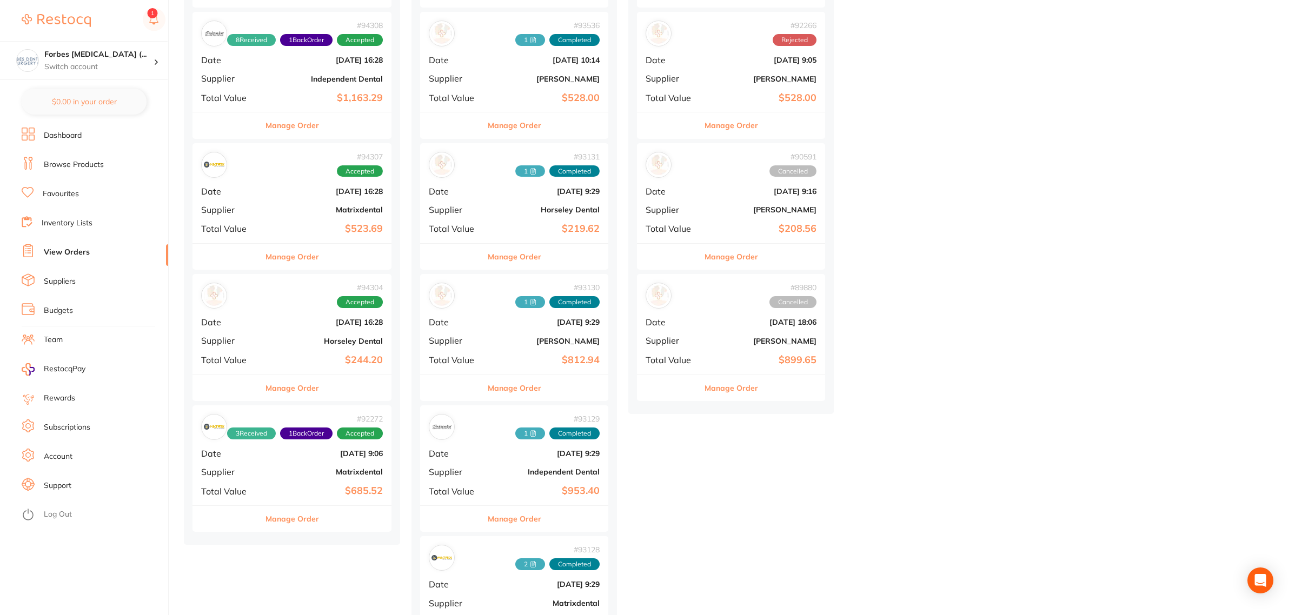
click at [265, 79] on div "# 94308 8 Received 1 Back Order Accepted Date [DATE] 16:28 Supplier Independent…" at bounding box center [291, 62] width 199 height 100
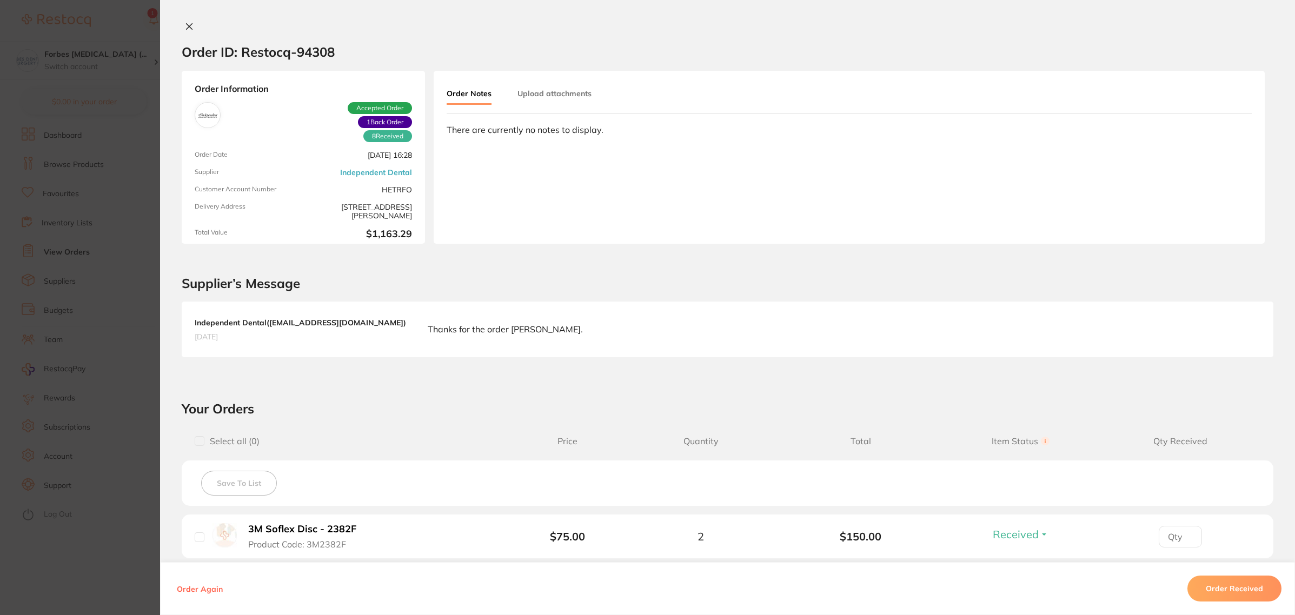
click at [551, 92] on button "Upload attachments" at bounding box center [554, 93] width 74 height 19
click at [1217, 176] on span "Upload" at bounding box center [1208, 174] width 26 height 10
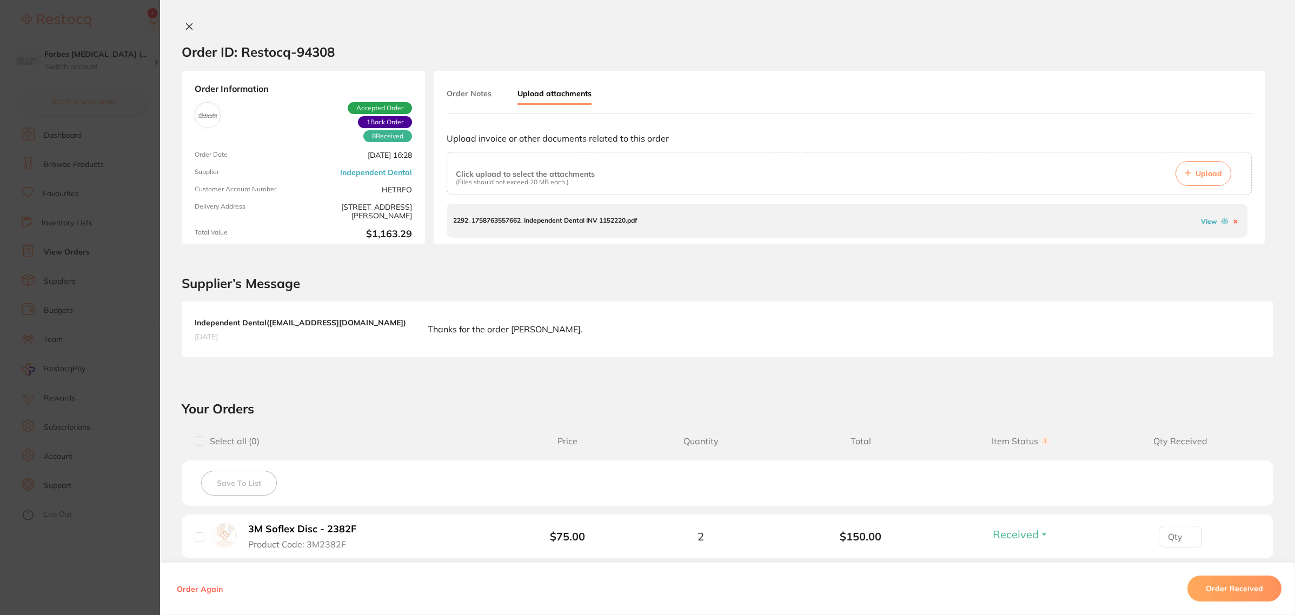
click at [137, 325] on section "Order ID: Restocq- 94308 Order Information 8 Received 1 Back Order Accepted Ord…" at bounding box center [647, 307] width 1295 height 615
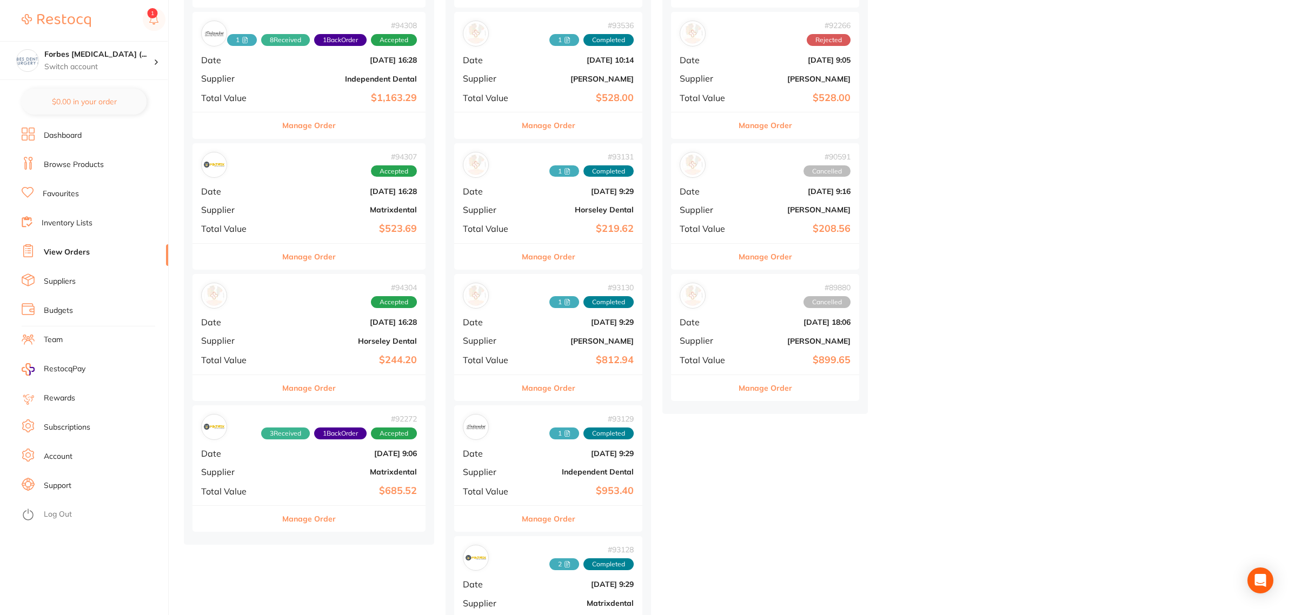
scroll to position [68, 0]
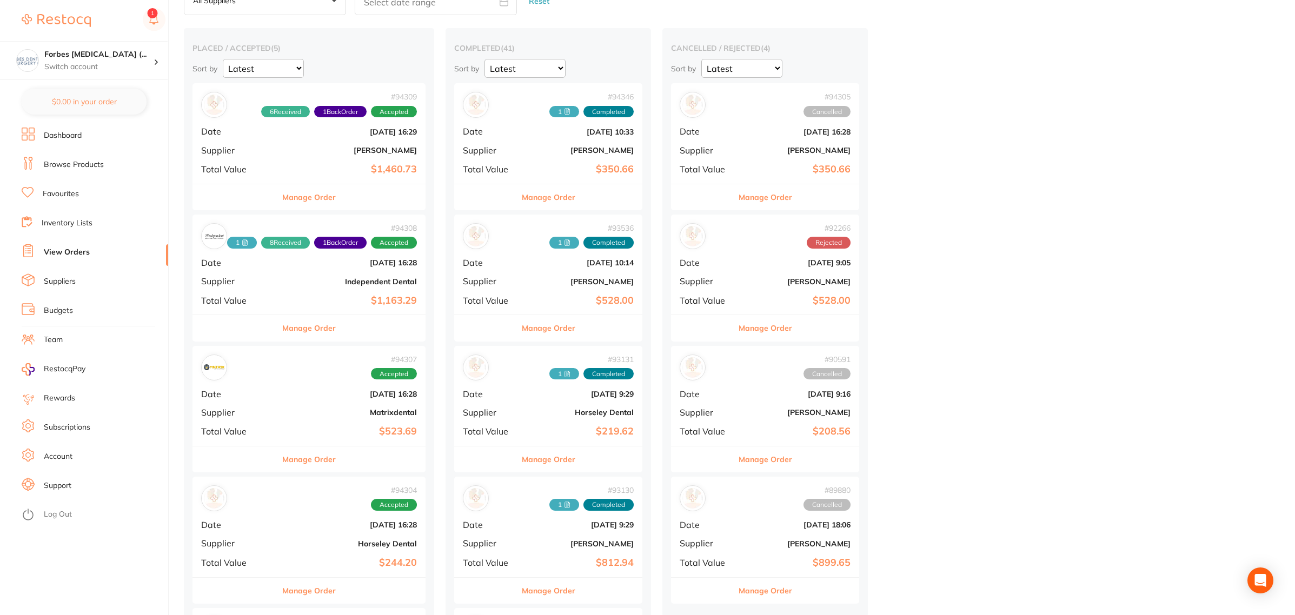
click at [301, 166] on b "$1,460.73" at bounding box center [348, 169] width 138 height 11
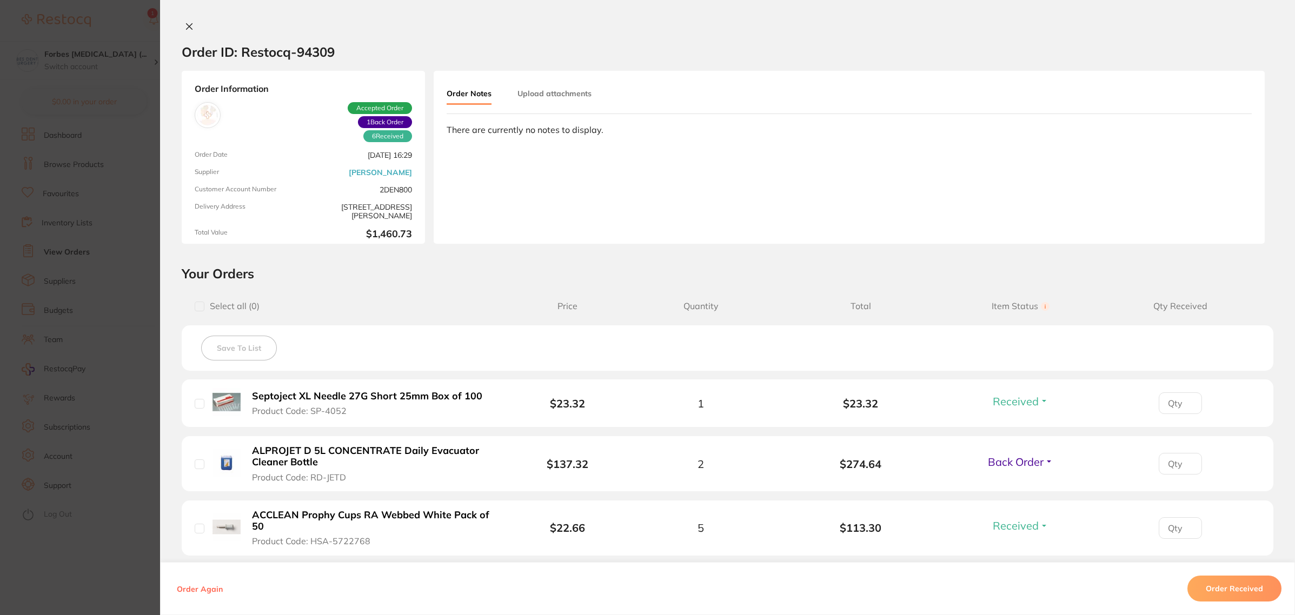
click at [524, 96] on button "Upload attachments" at bounding box center [554, 93] width 74 height 19
click at [1192, 186] on div "Click upload to select the attachments (Files should not exceed 20 MB each.) Up…" at bounding box center [848, 173] width 805 height 43
click at [1211, 176] on span "Upload" at bounding box center [1208, 174] width 26 height 10
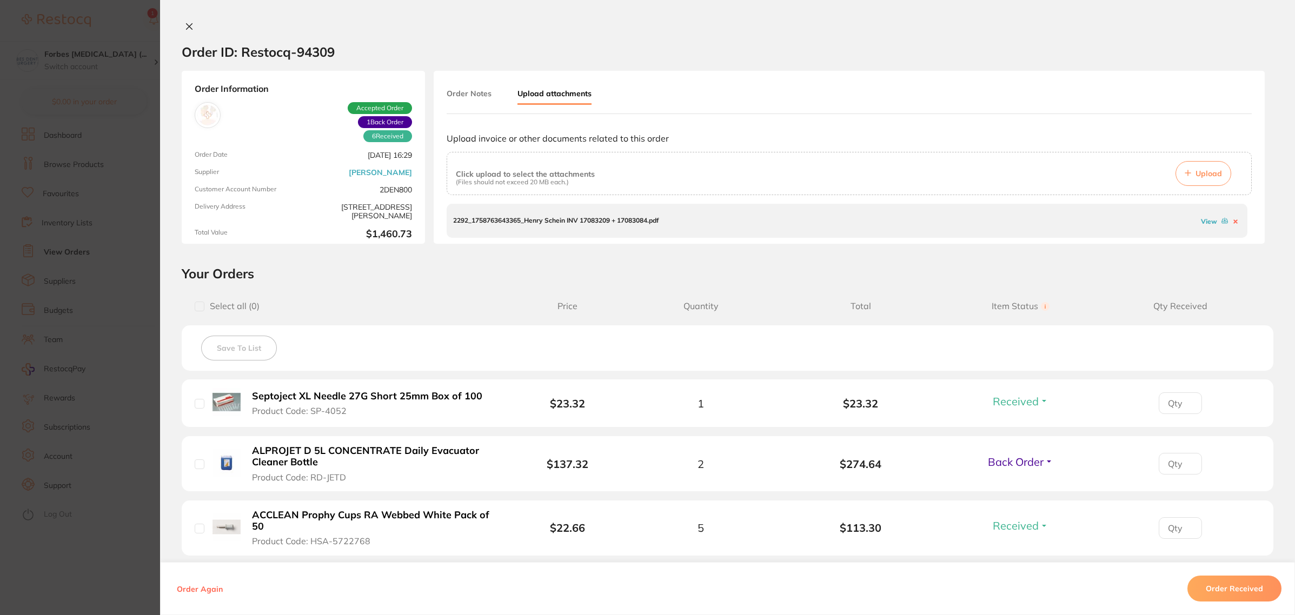
click at [186, 26] on icon at bounding box center [189, 27] width 6 height 6
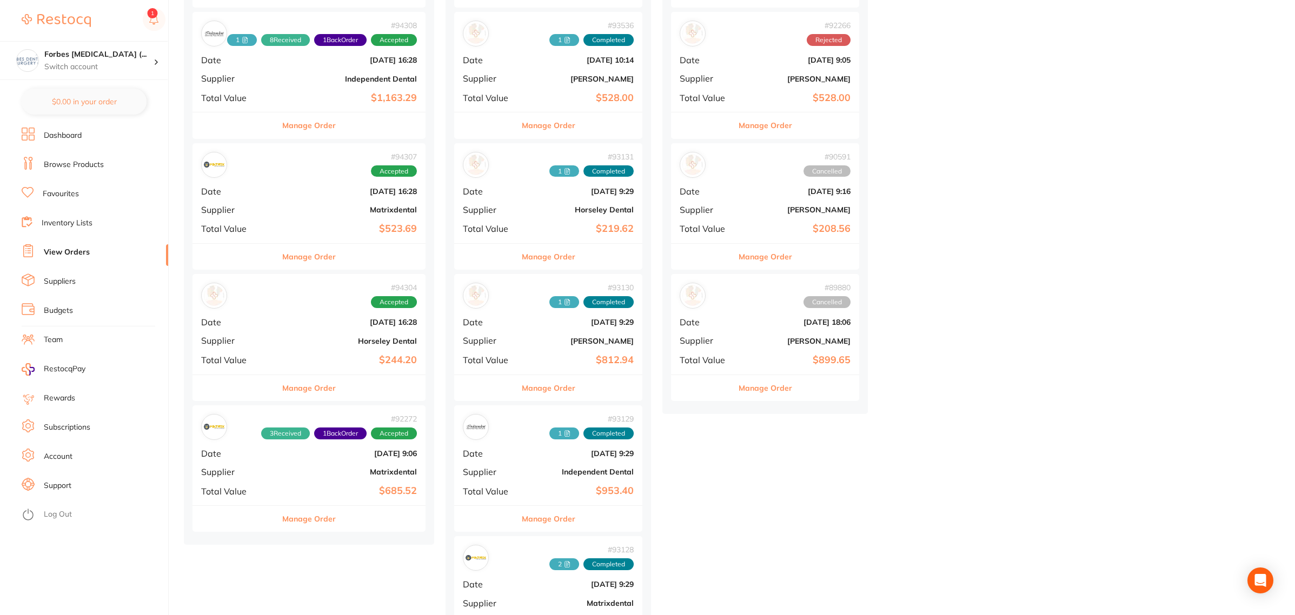
scroll to position [338, 0]
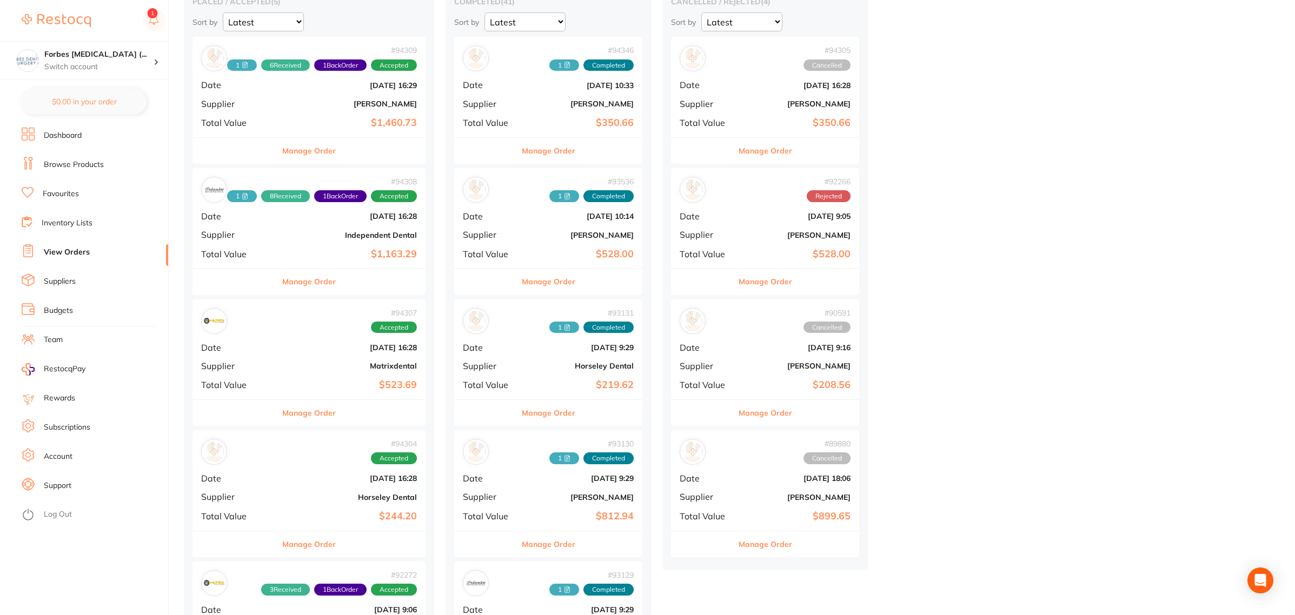
scroll to position [0, 0]
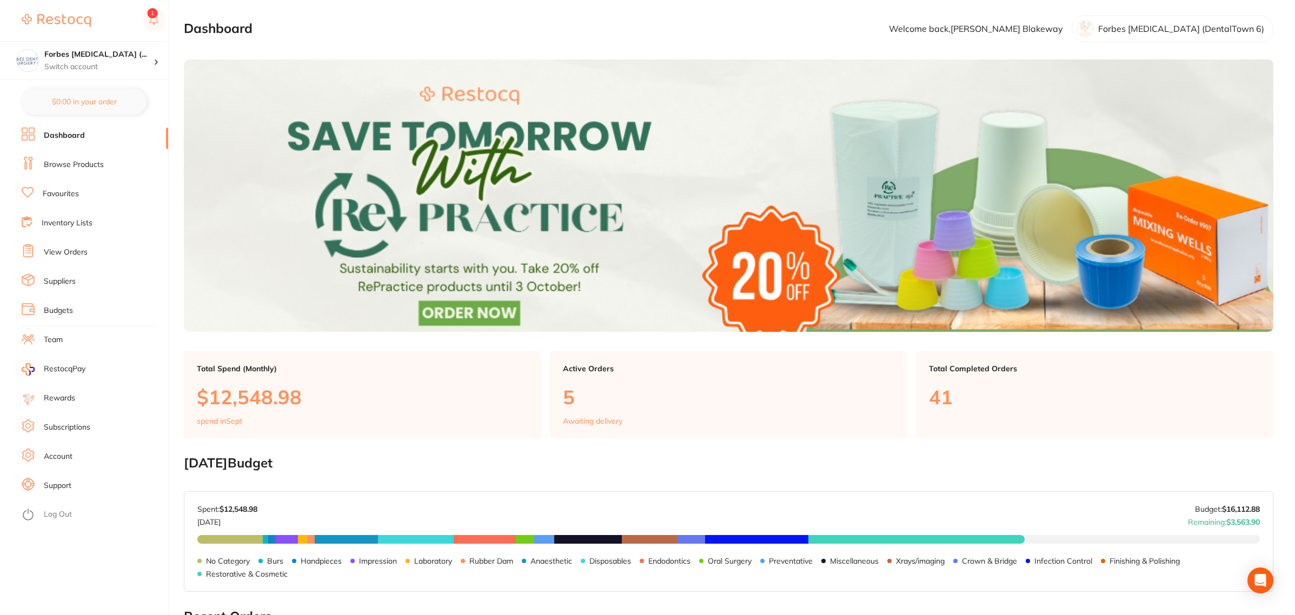
click at [75, 163] on link "Browse Products" at bounding box center [74, 164] width 60 height 11
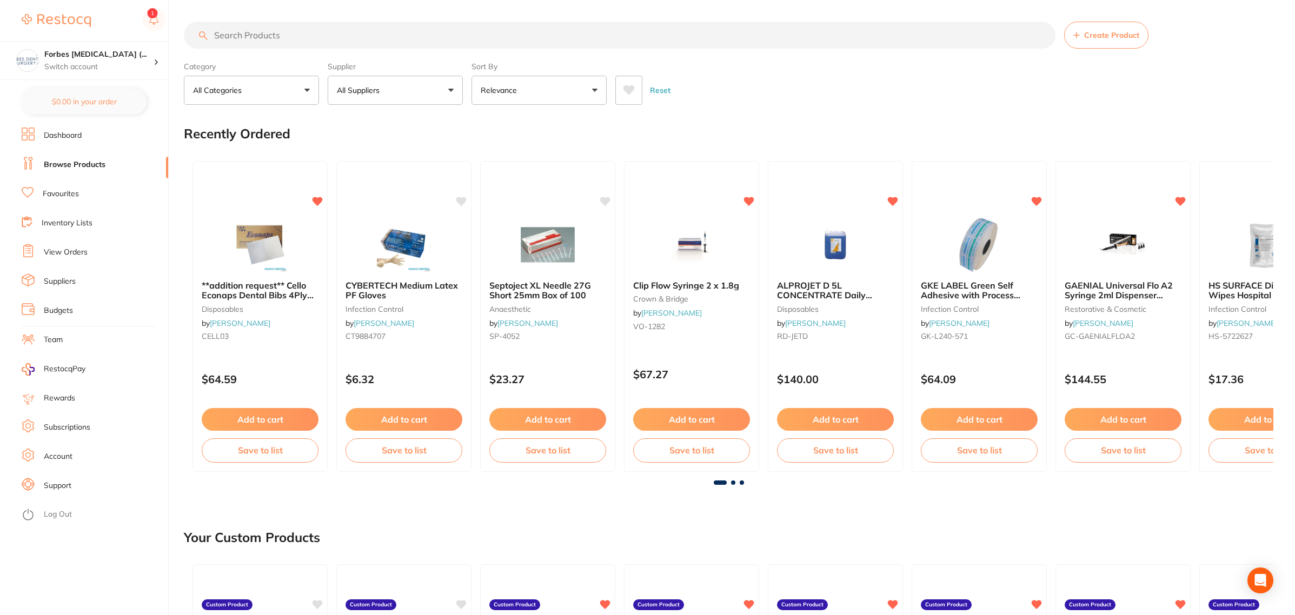
click at [342, 36] on input "search" at bounding box center [619, 35] width 871 height 27
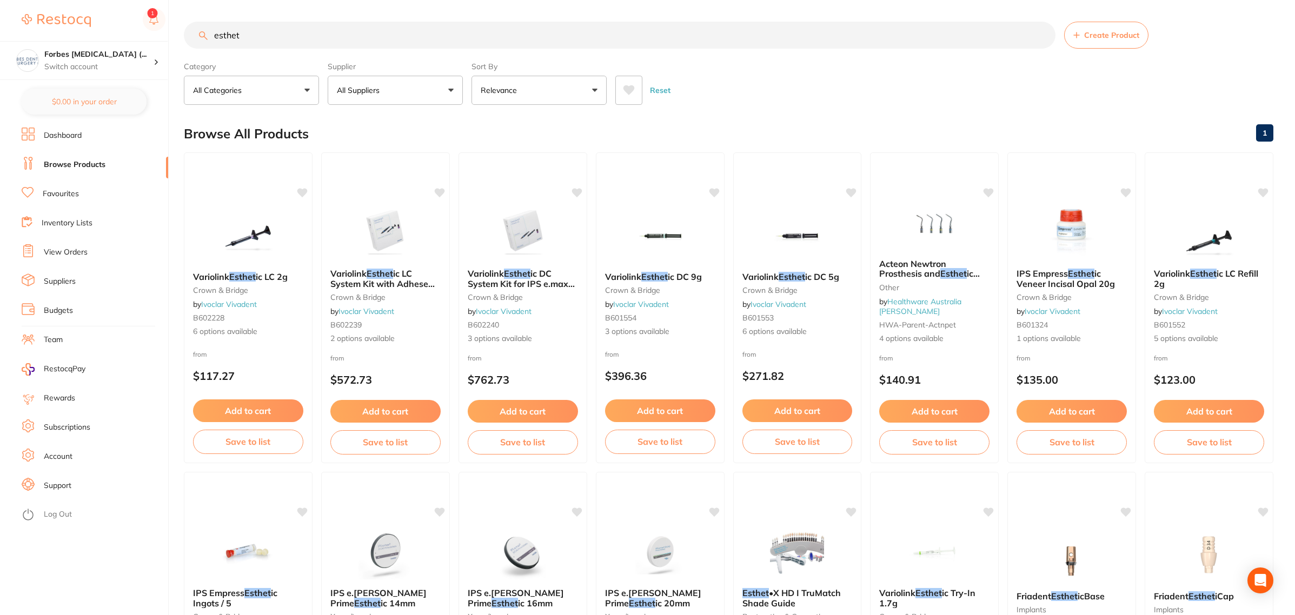
click at [361, 37] on input "esthet" at bounding box center [619, 35] width 871 height 27
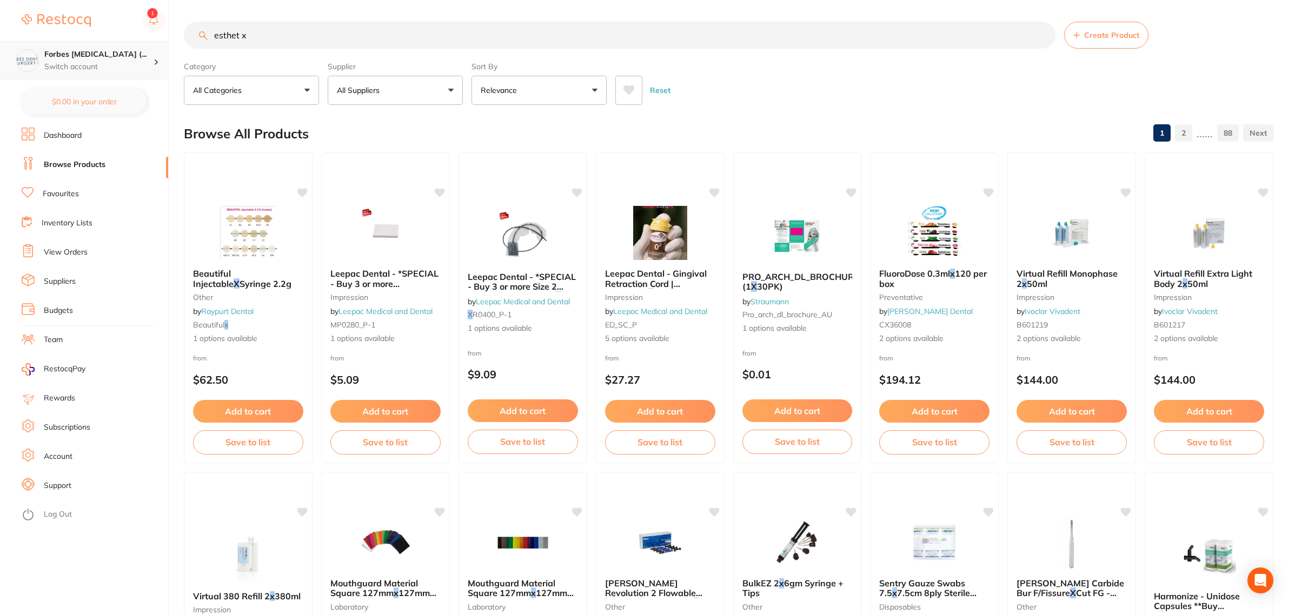
drag, startPoint x: 275, startPoint y: 27, endPoint x: 92, endPoint y: 53, distance: 184.5
click at [101, 44] on div "$3,819.20 Forbes Dental Surgery (... Switch account Forbes Dental Surgery (Dent…" at bounding box center [647, 307] width 1295 height 615
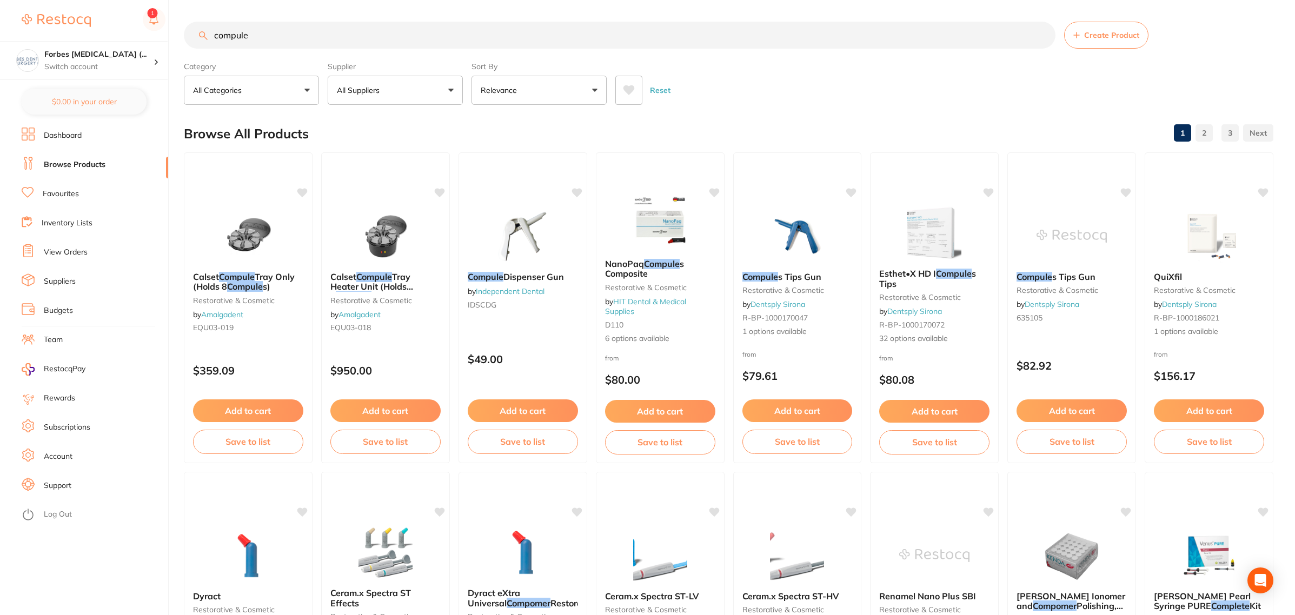
drag, startPoint x: 198, startPoint y: 25, endPoint x: 182, endPoint y: 45, distance: 25.3
click at [179, 25] on div "$3,819.20 Forbes Dental Surgery (... Switch account Forbes Dental Surgery (Dent…" at bounding box center [647, 307] width 1295 height 615
type input "shade w compule"
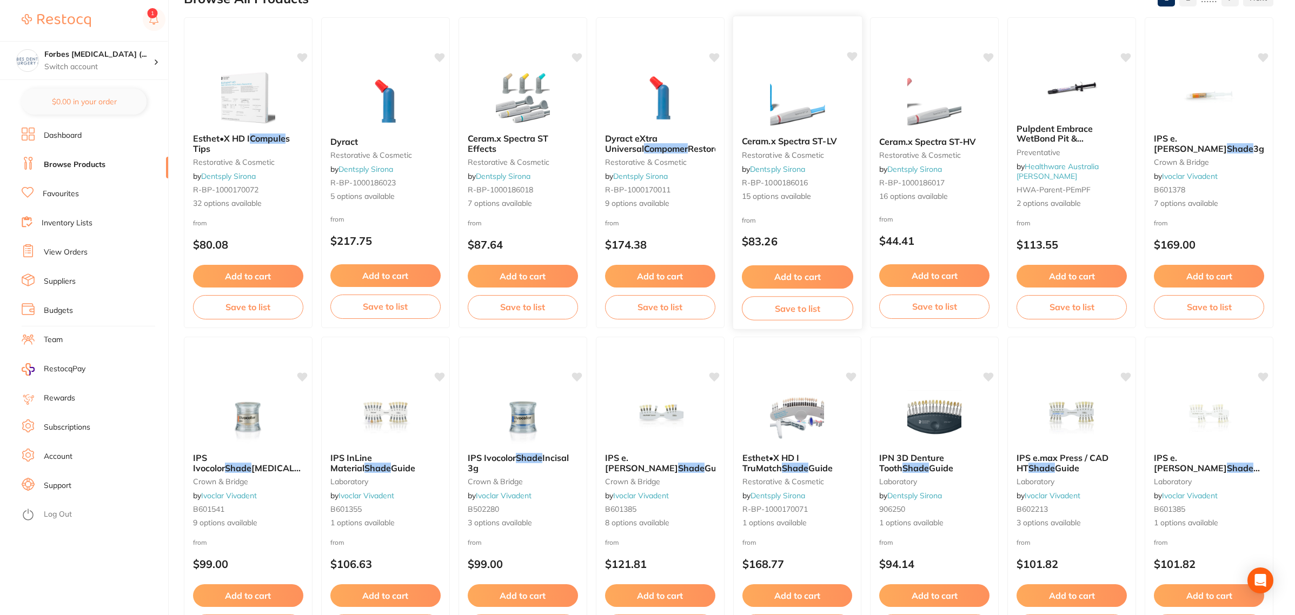
scroll to position [68, 0]
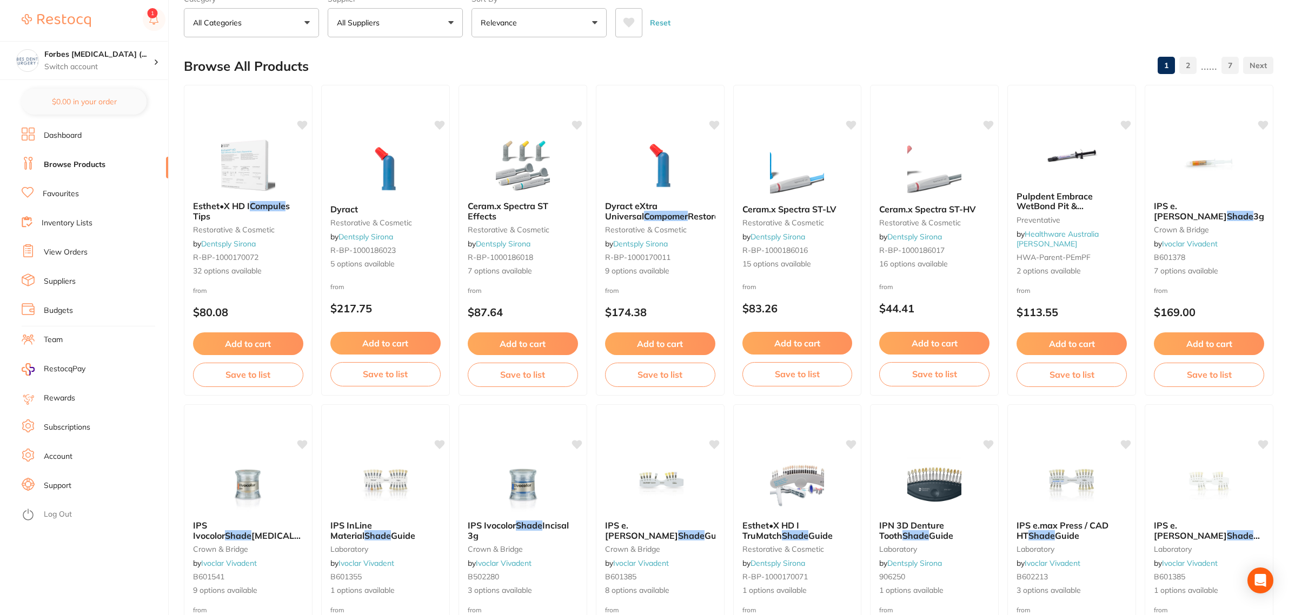
click at [232, 176] on img at bounding box center [248, 165] width 70 height 54
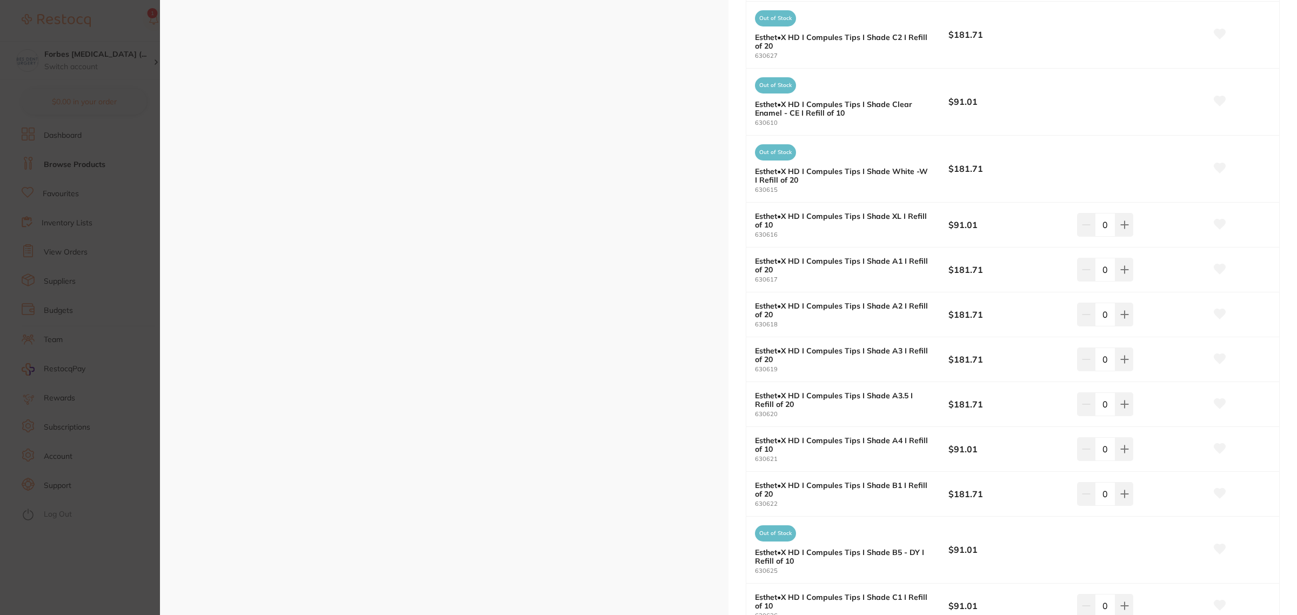
scroll to position [676, 0]
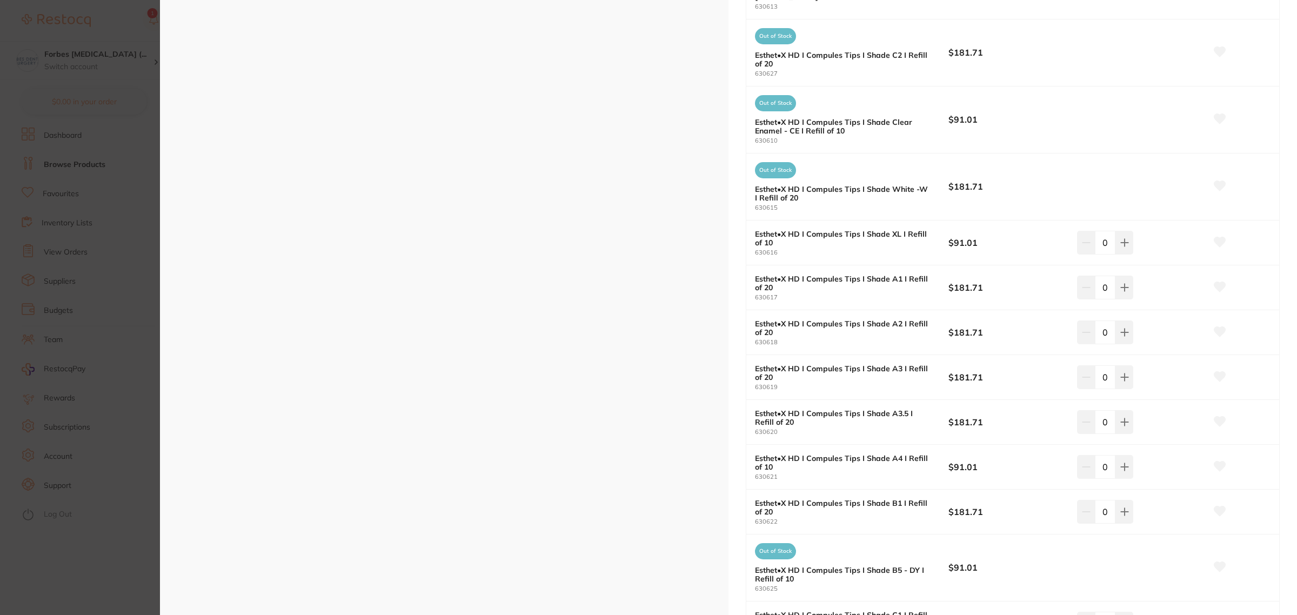
click at [879, 242] on b "Esthet•X HD I Compules Tips I Shade XL I Refill of 10" at bounding box center [842, 238] width 174 height 17
drag, startPoint x: 1106, startPoint y: 247, endPoint x: 1097, endPoint y: 247, distance: 8.6
click at [1100, 246] on input "0" at bounding box center [1105, 243] width 21 height 24
type input "4"
click at [1157, 245] on div "4" at bounding box center [1141, 243] width 129 height 24
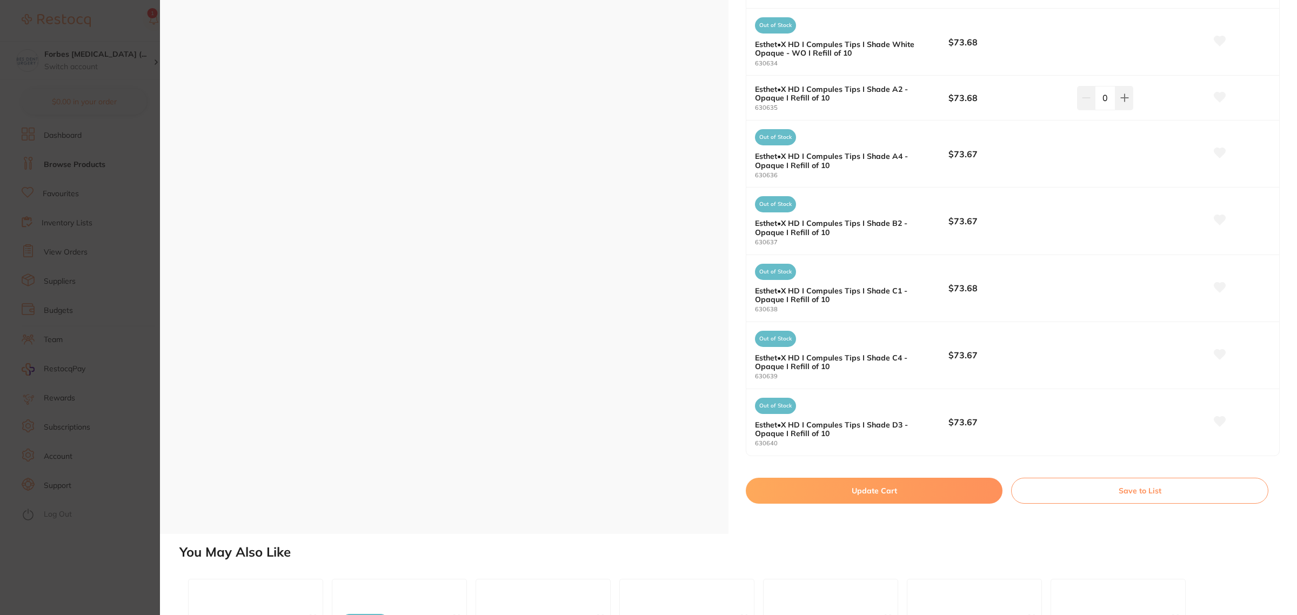
scroll to position [1757, 0]
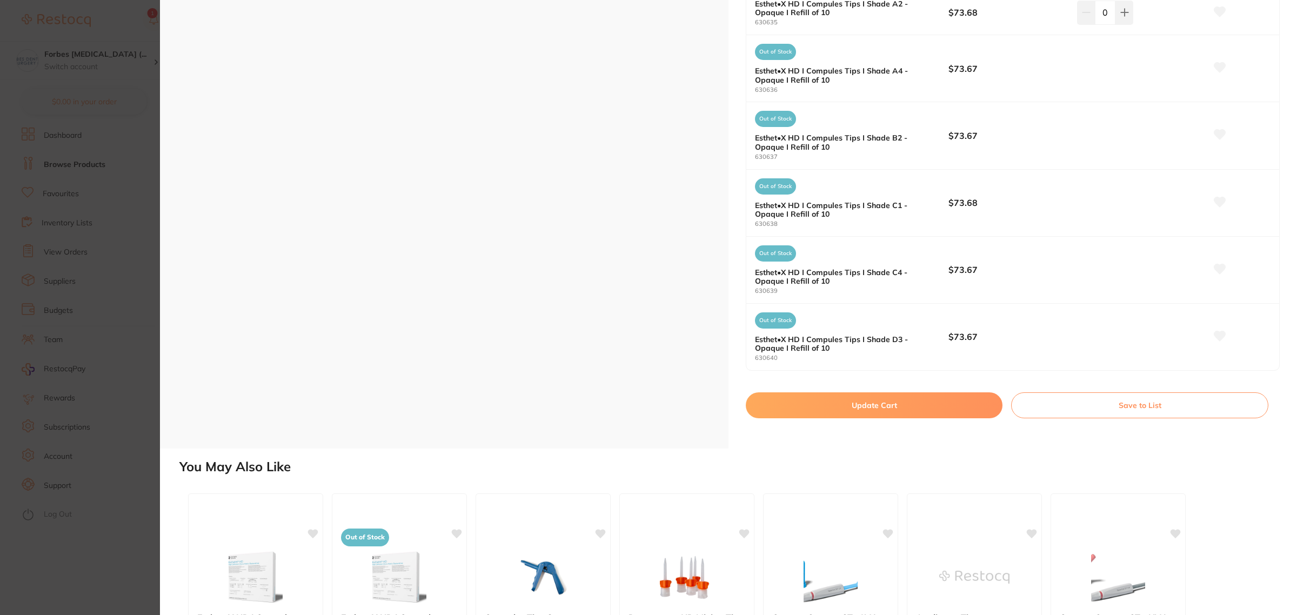
click at [889, 409] on button "Update Cart" at bounding box center [874, 405] width 257 height 26
checkbox input "false"
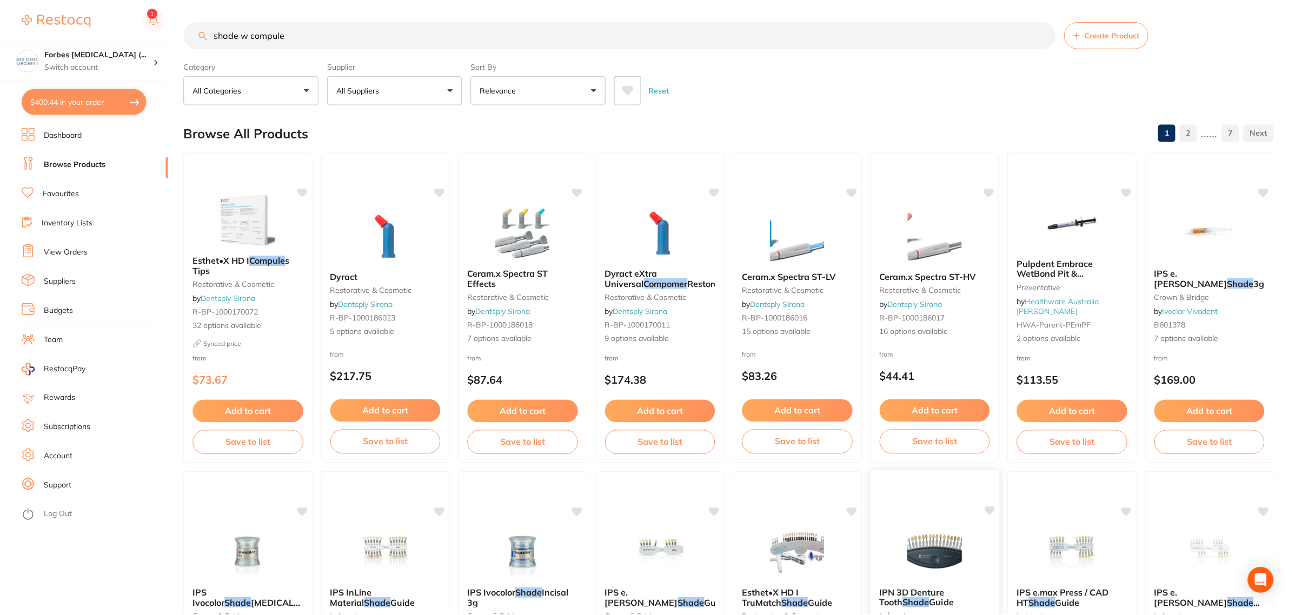
scroll to position [68, 0]
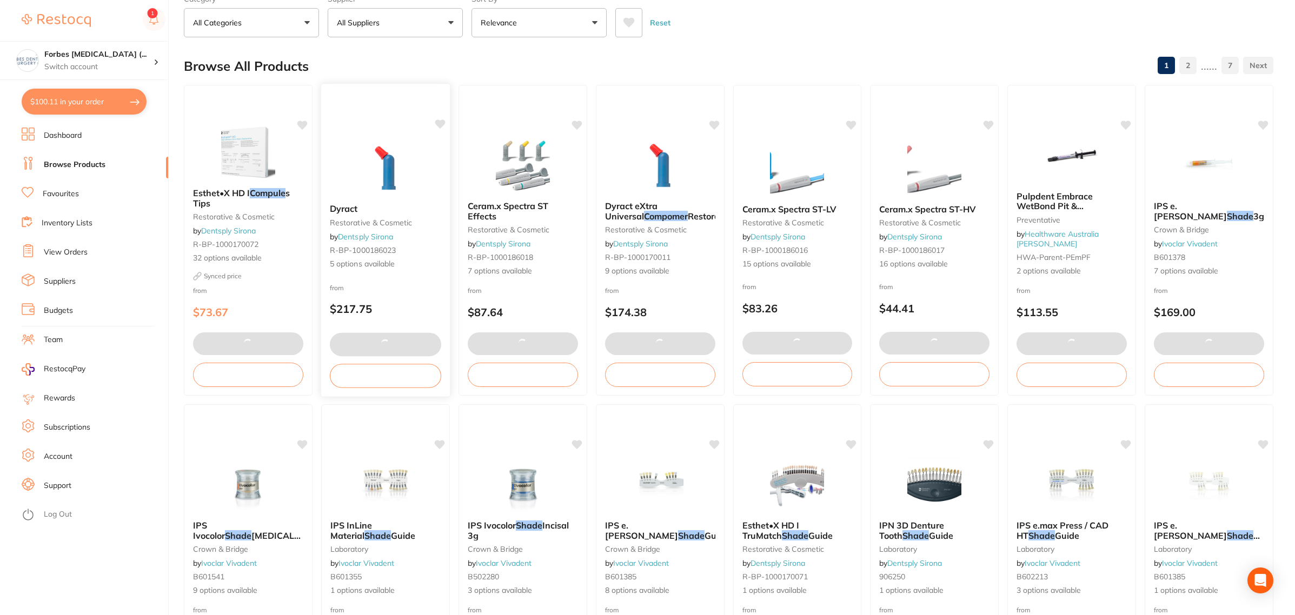
type input "4"
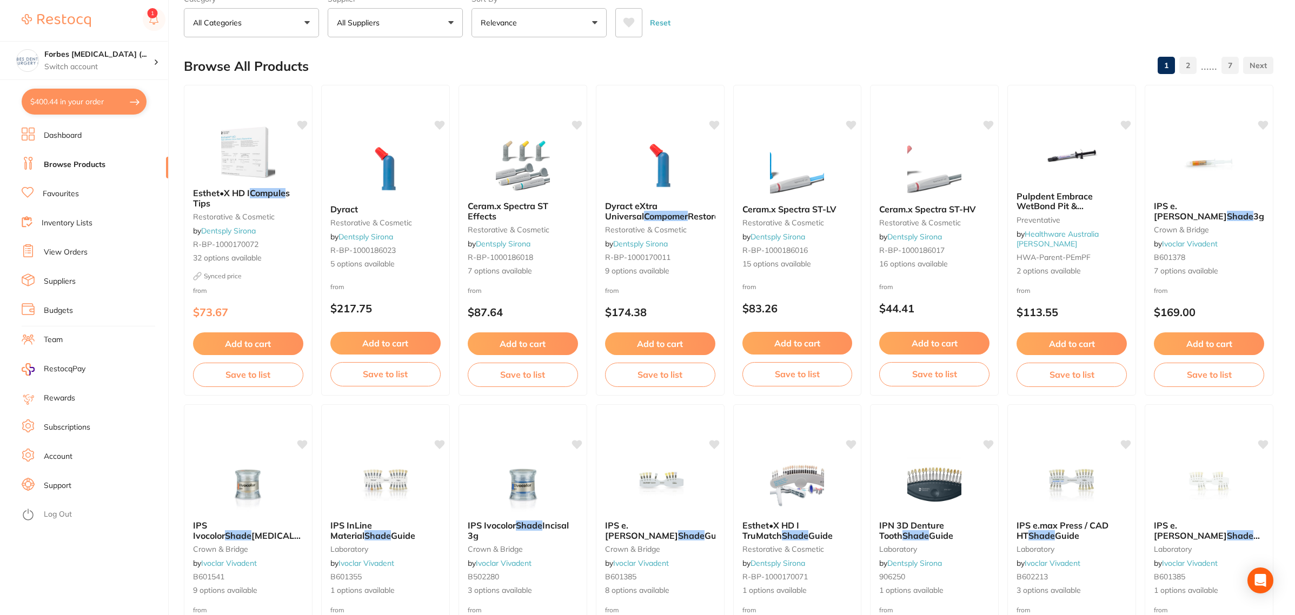
click at [101, 101] on button "$400.44 in your order" at bounding box center [84, 102] width 125 height 26
checkbox input "true"
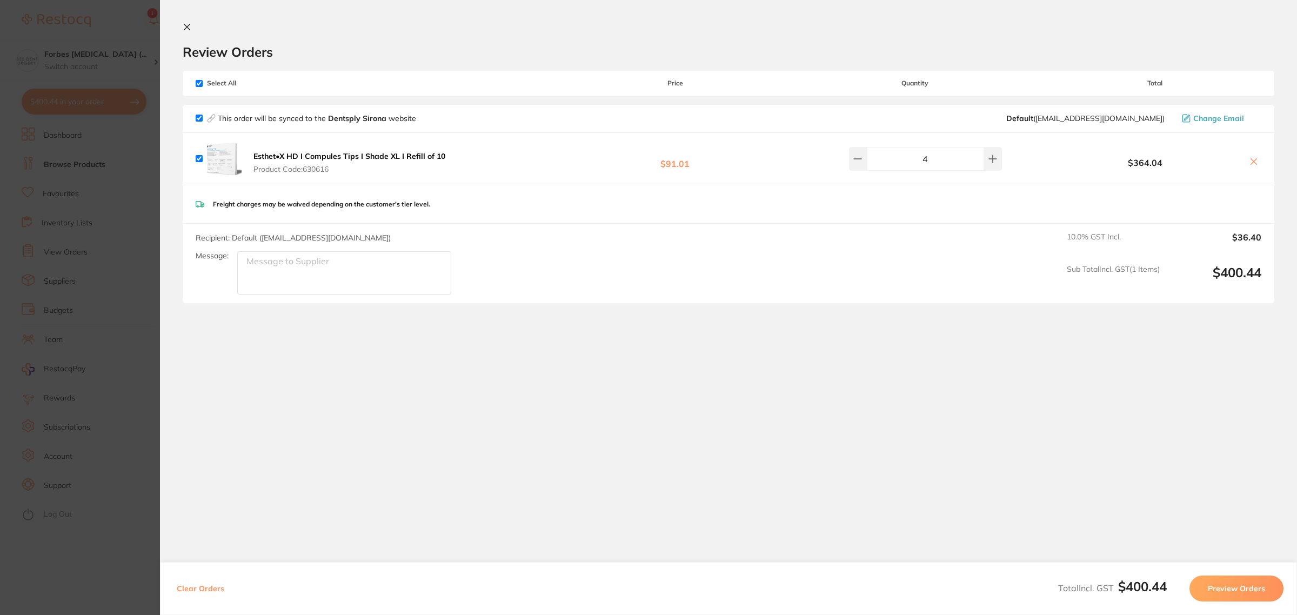
click at [115, 415] on section "Update RRP Set your pre negotiated price for this item. Item Agreed RRP (excl. …" at bounding box center [648, 307] width 1297 height 615
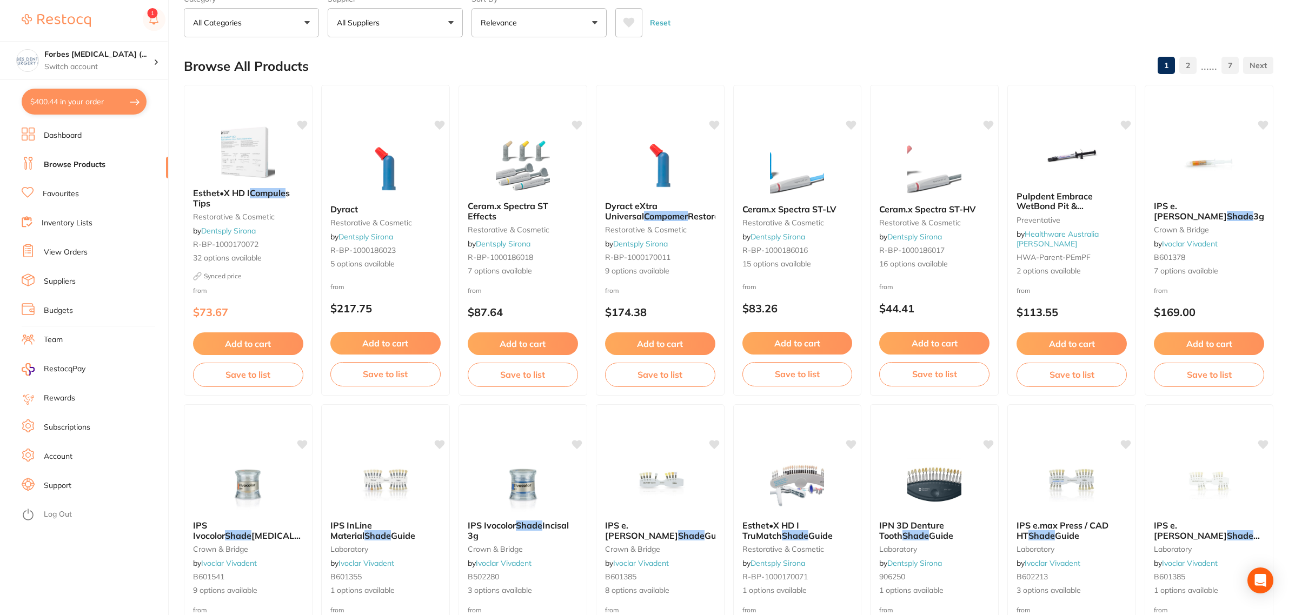
click at [69, 251] on link "View Orders" at bounding box center [66, 252] width 44 height 11
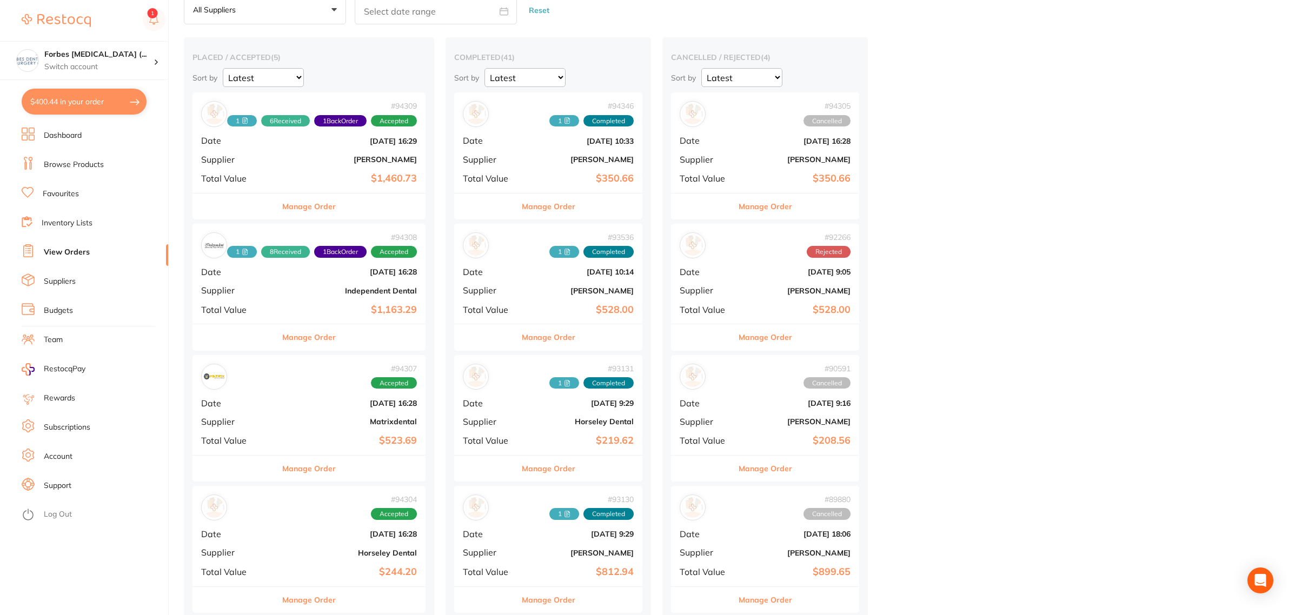
scroll to position [135, 0]
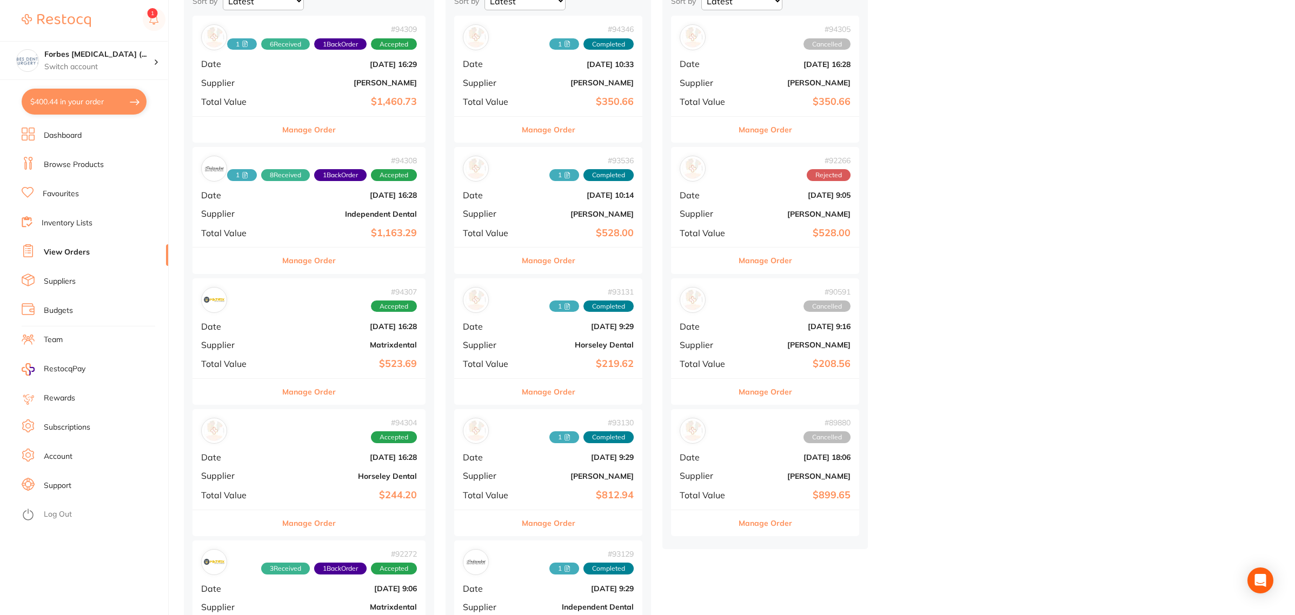
click at [304, 485] on div "# 94304 Accepted Date [DATE] 16:28 Supplier Horseley Dental Total Value $244.20" at bounding box center [308, 459] width 233 height 100
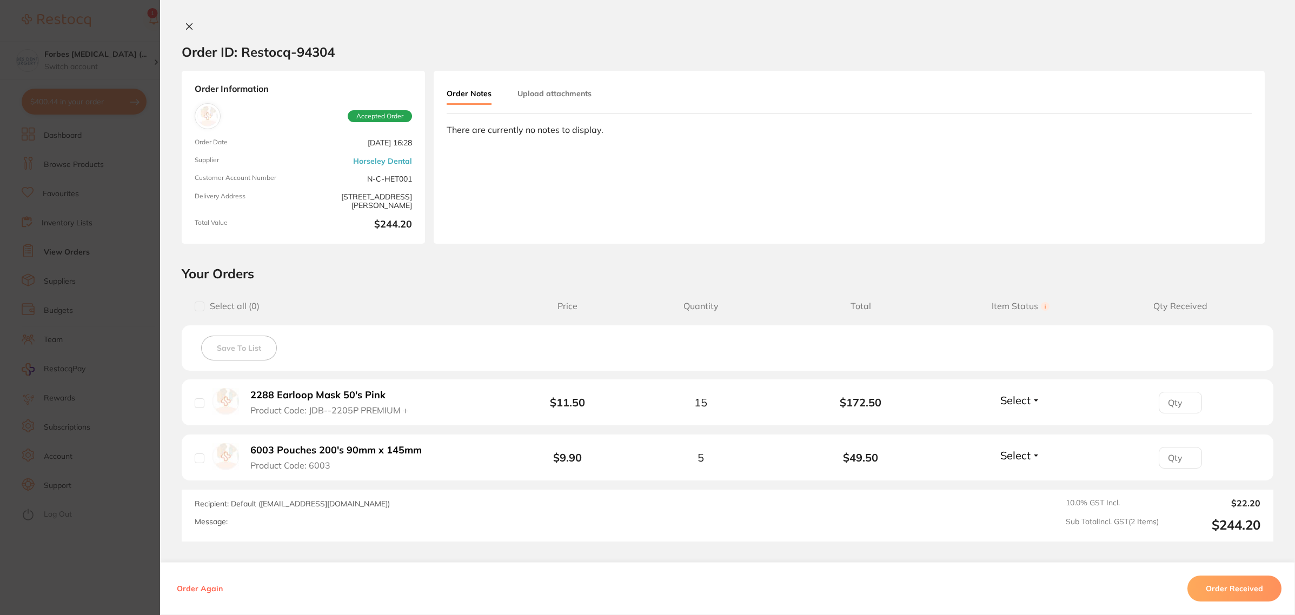
click at [1221, 593] on button "Order Received" at bounding box center [1234, 589] width 94 height 26
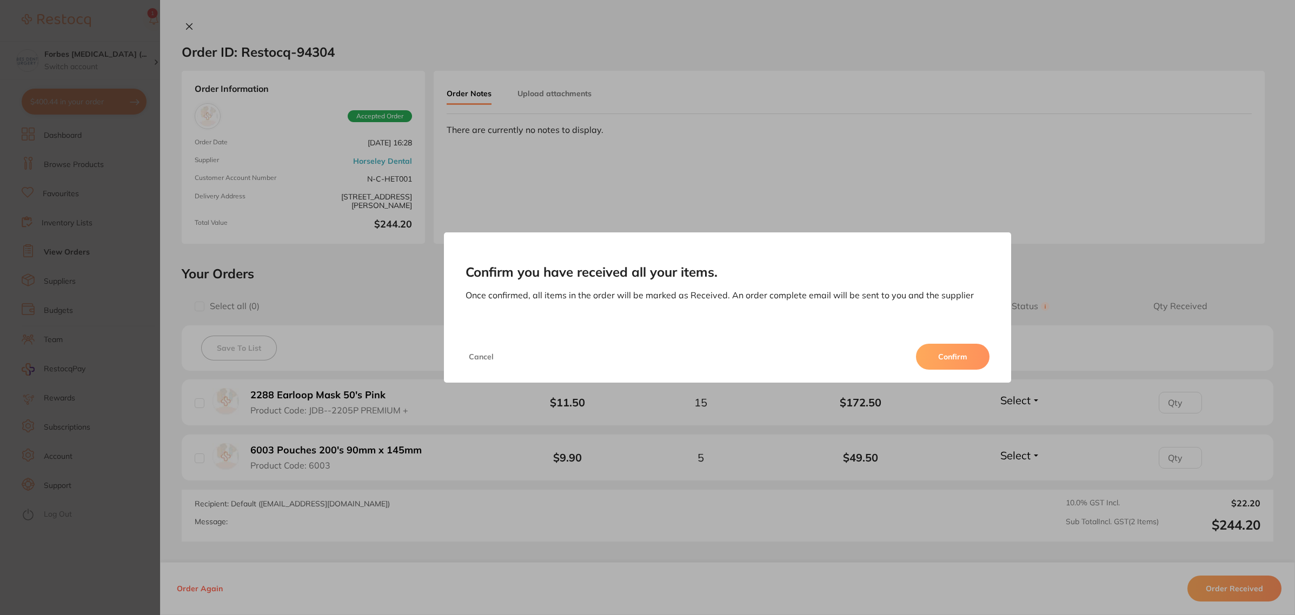
click at [984, 368] on div "Cancel Confirm" at bounding box center [728, 357] width 568 height 52
click at [976, 362] on button "Confirm" at bounding box center [953, 357] width 74 height 26
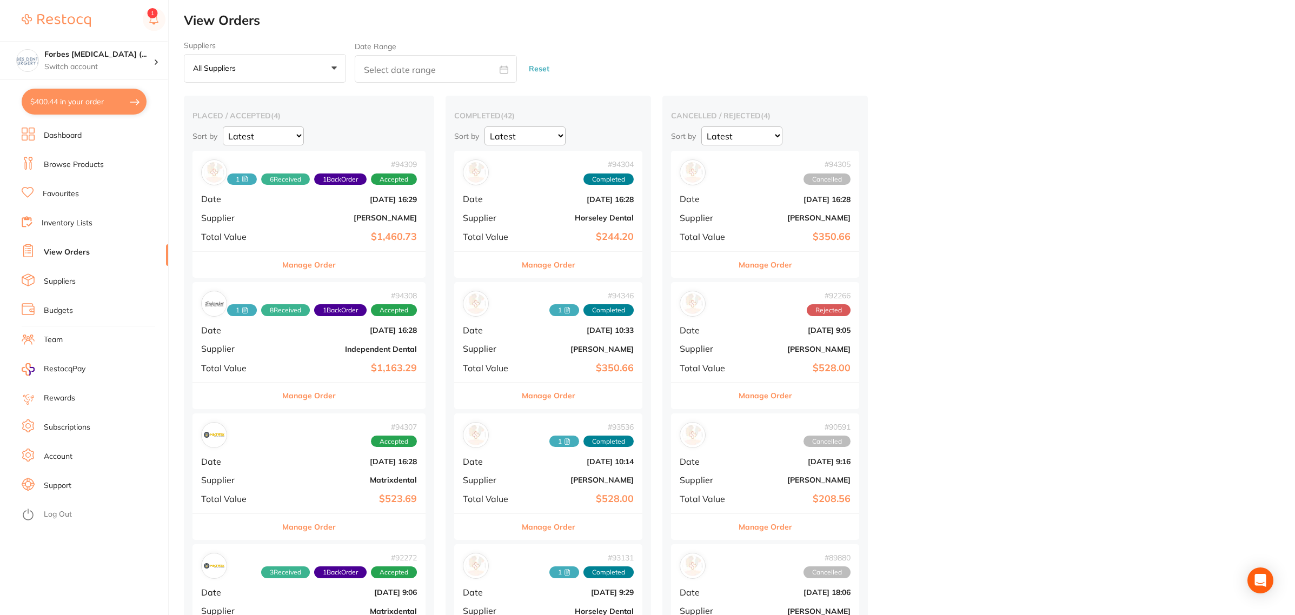
click at [530, 228] on div "# 94304 Completed Date Sept 22 2025, 16:28 Supplier Horseley Dental Total Value…" at bounding box center [548, 201] width 188 height 100
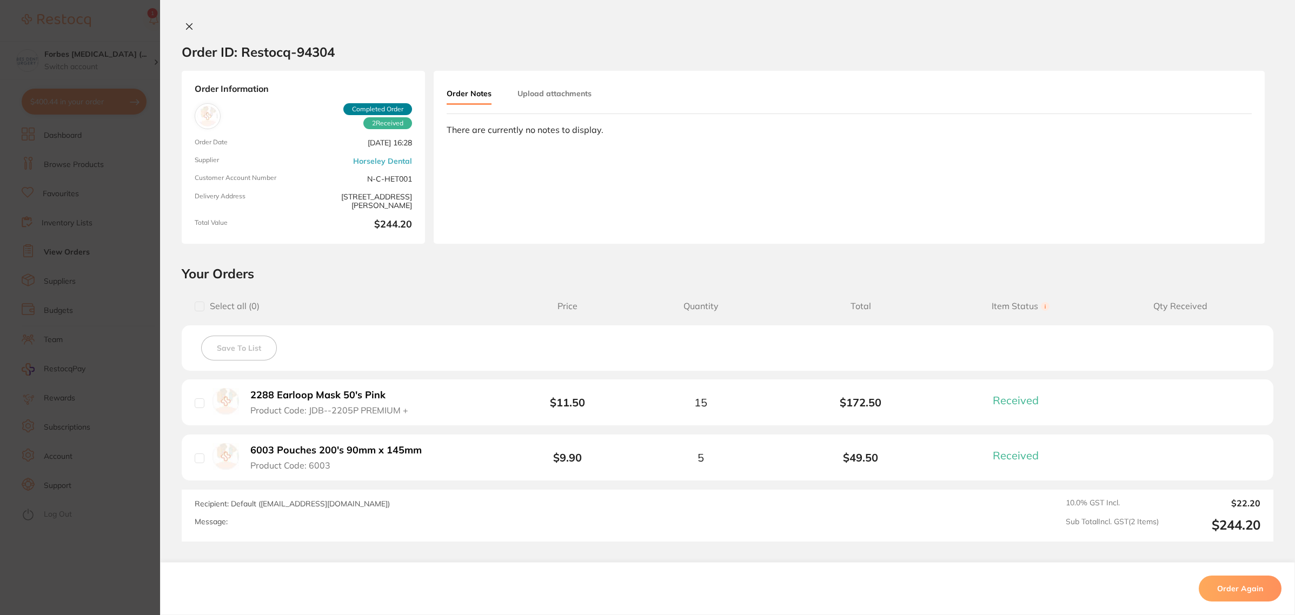
click at [551, 90] on button "Upload attachments" at bounding box center [554, 93] width 74 height 19
click at [1181, 172] on button "Upload" at bounding box center [1203, 173] width 56 height 25
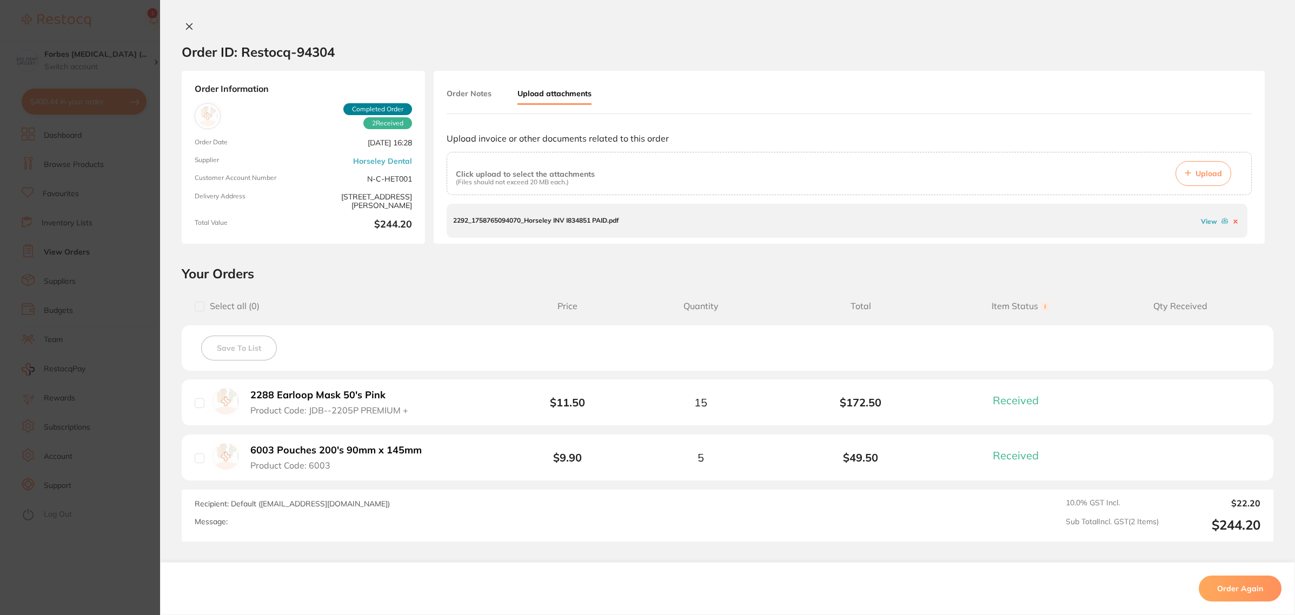
click at [121, 234] on section "Order ID: Restocq- 94304 Order Information 2 Received Completed Order Order Dat…" at bounding box center [647, 307] width 1295 height 615
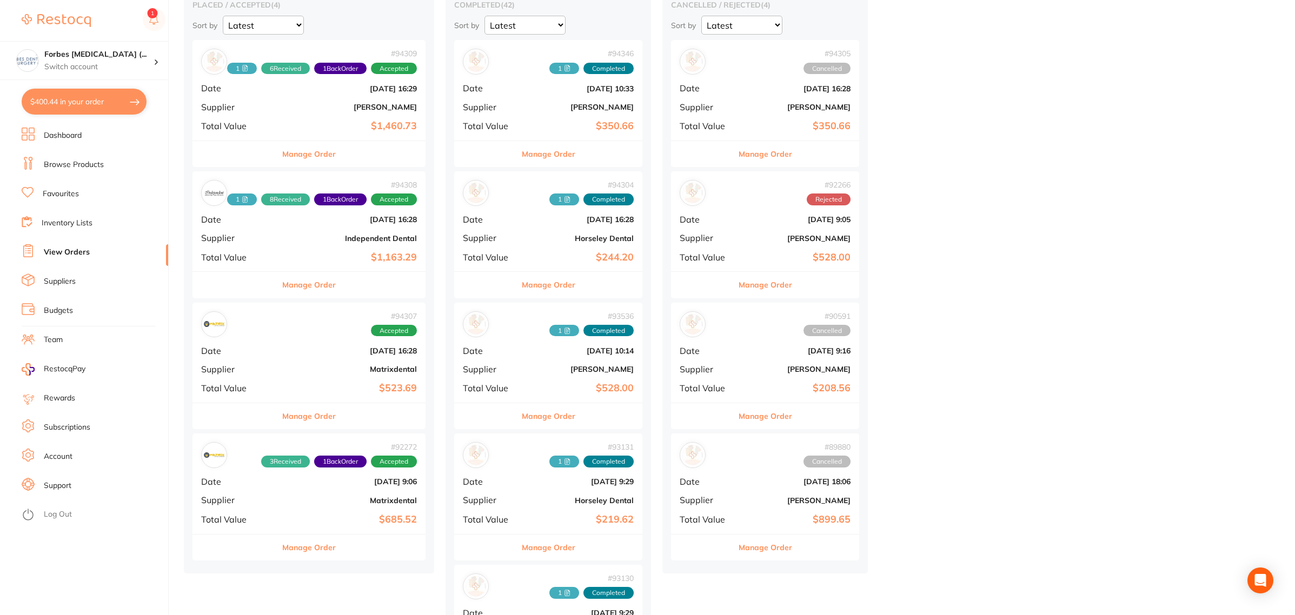
scroll to position [135, 0]
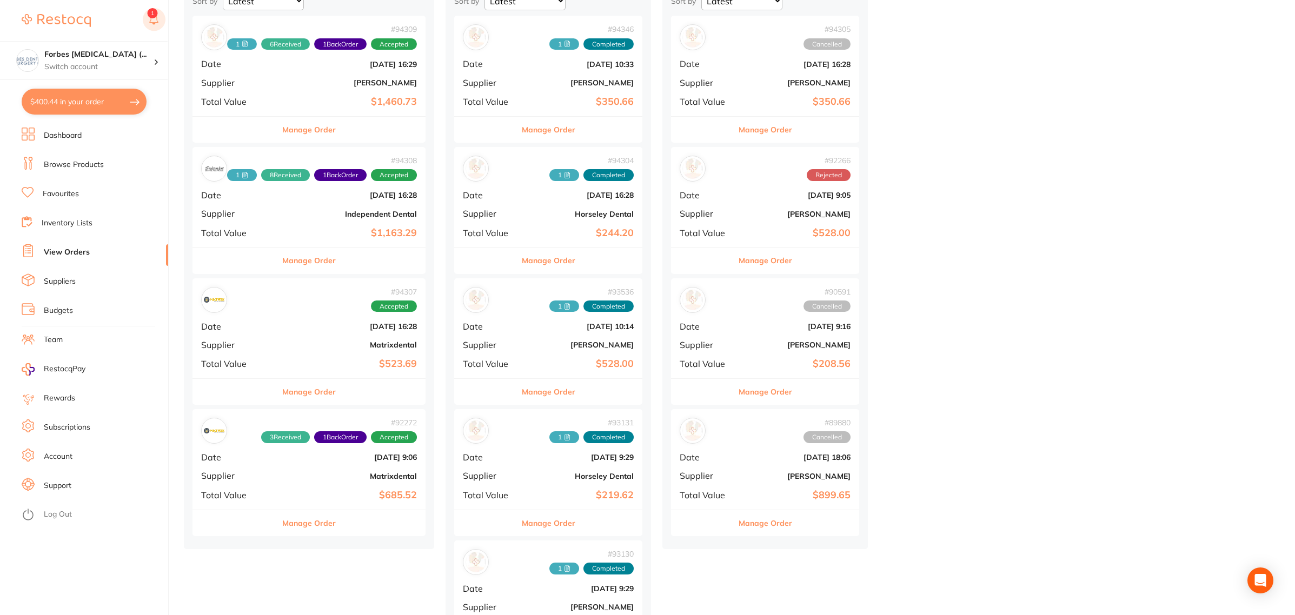
click at [158, 16] on rect at bounding box center [154, 19] width 23 height 23
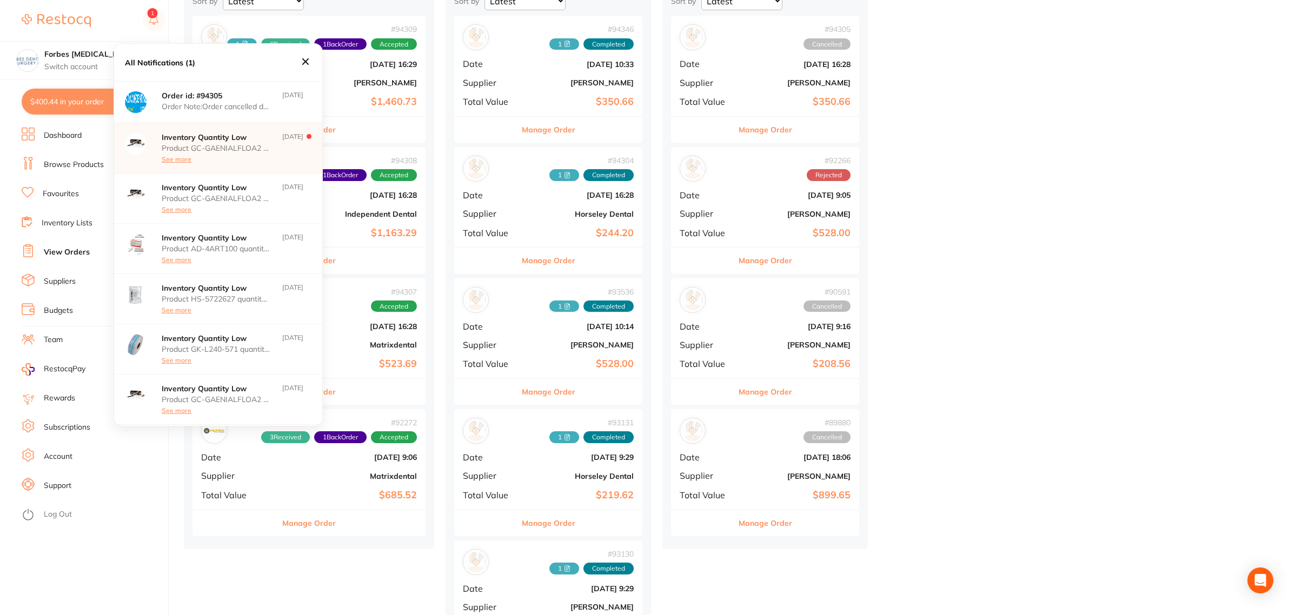
click at [219, 150] on p "Product GC-GAENIALFLOA2 quantity on hand has fallen below its minimum inventory…" at bounding box center [216, 148] width 108 height 9
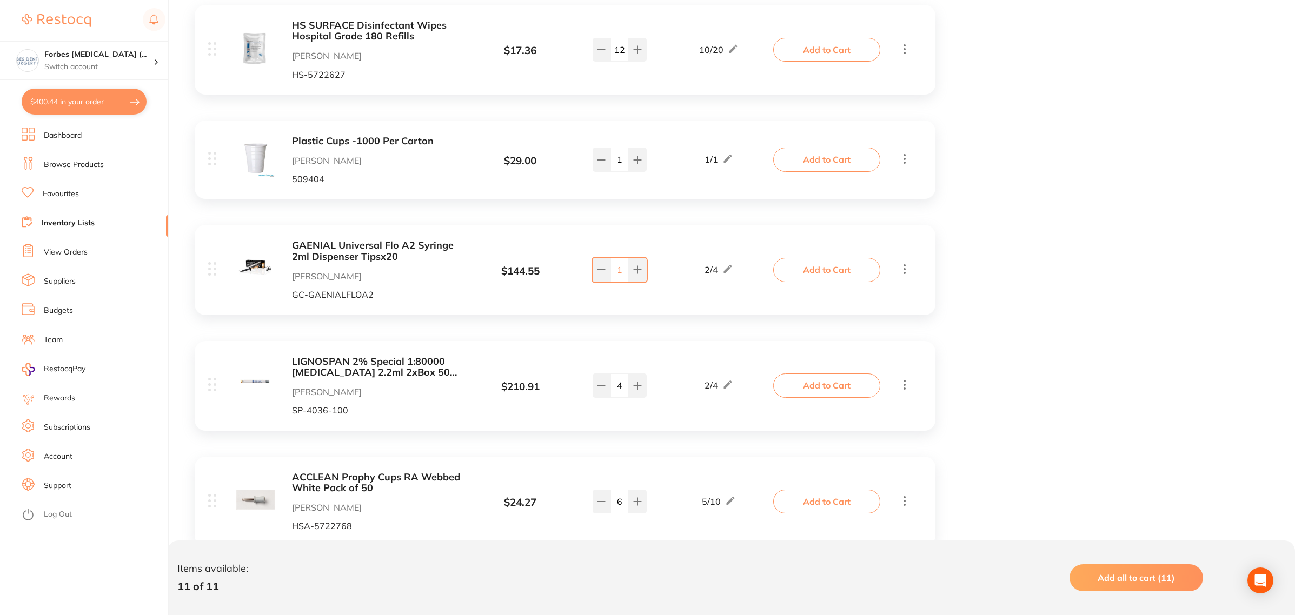
scroll to position [983, 0]
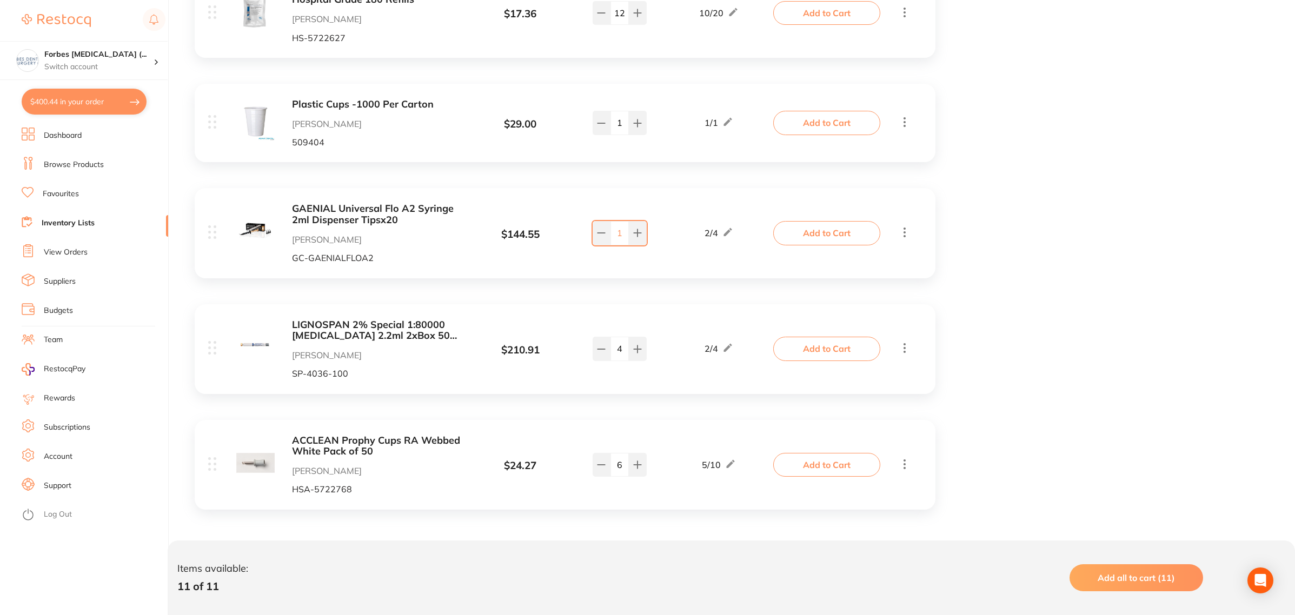
click at [63, 139] on link "Dashboard" at bounding box center [63, 135] width 38 height 11
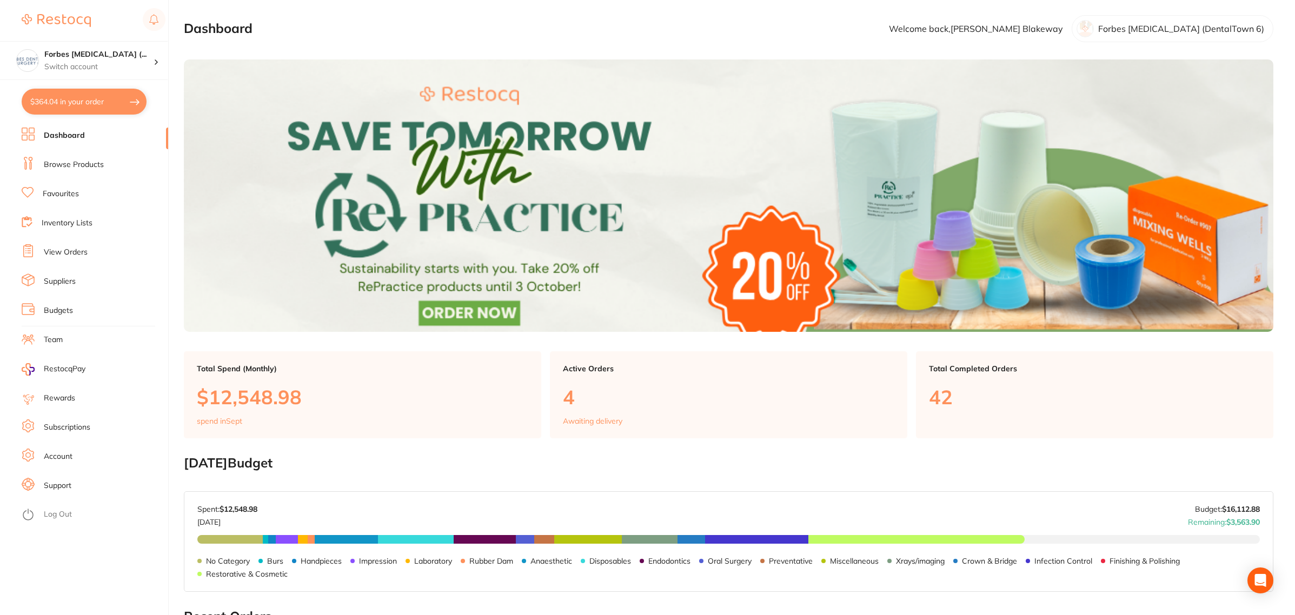
click at [71, 138] on link "Dashboard" at bounding box center [64, 135] width 41 height 11
click at [71, 162] on link "Browse Products" at bounding box center [74, 164] width 60 height 11
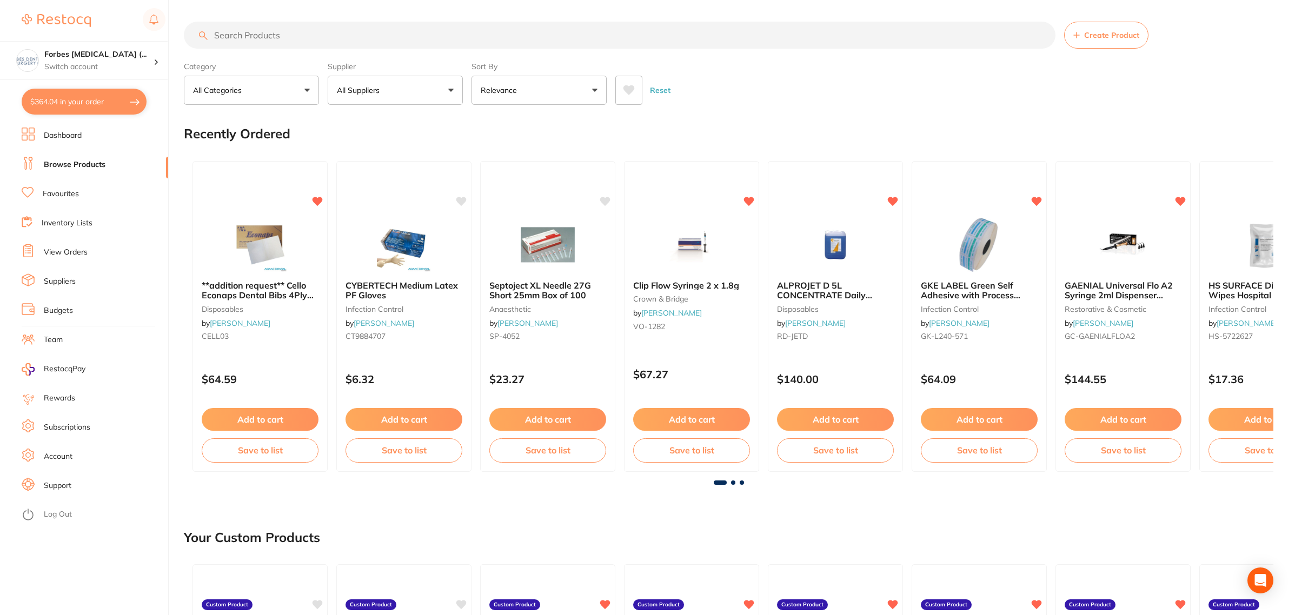
click at [363, 50] on section "Create Product Category All Categories All Categories 3D Printing anaesthetic a…" at bounding box center [728, 63] width 1089 height 83
click at [271, 32] on input "search" at bounding box center [619, 35] width 871 height 27
type input "hydropik"
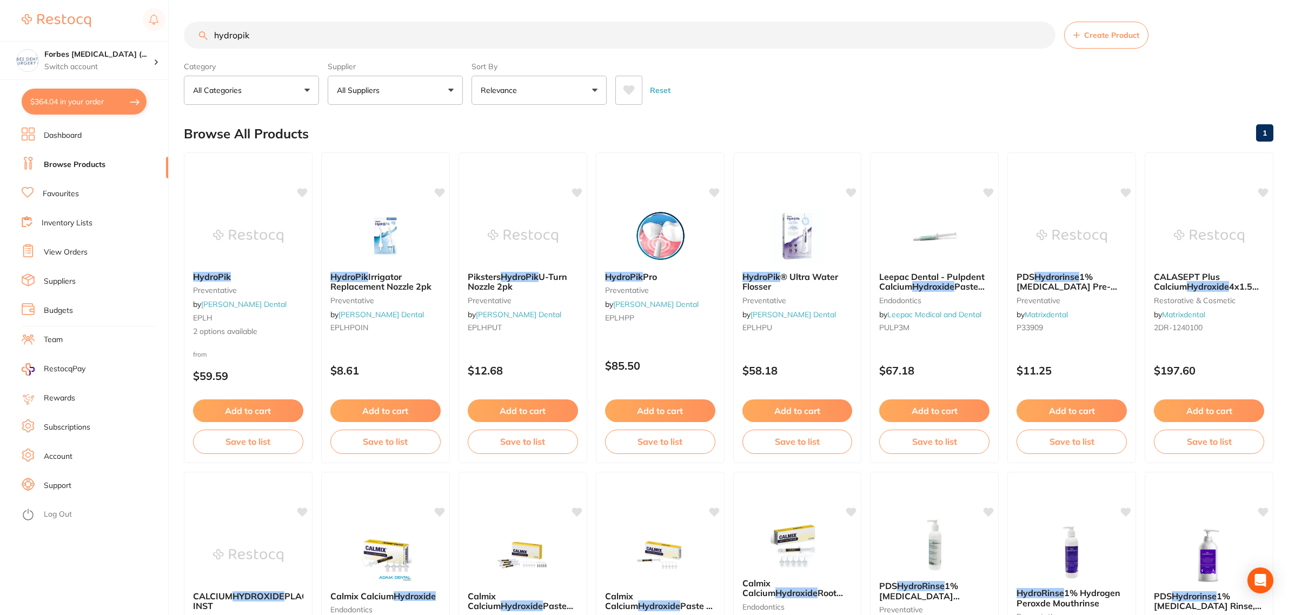
click at [224, 233] on img at bounding box center [248, 236] width 70 height 54
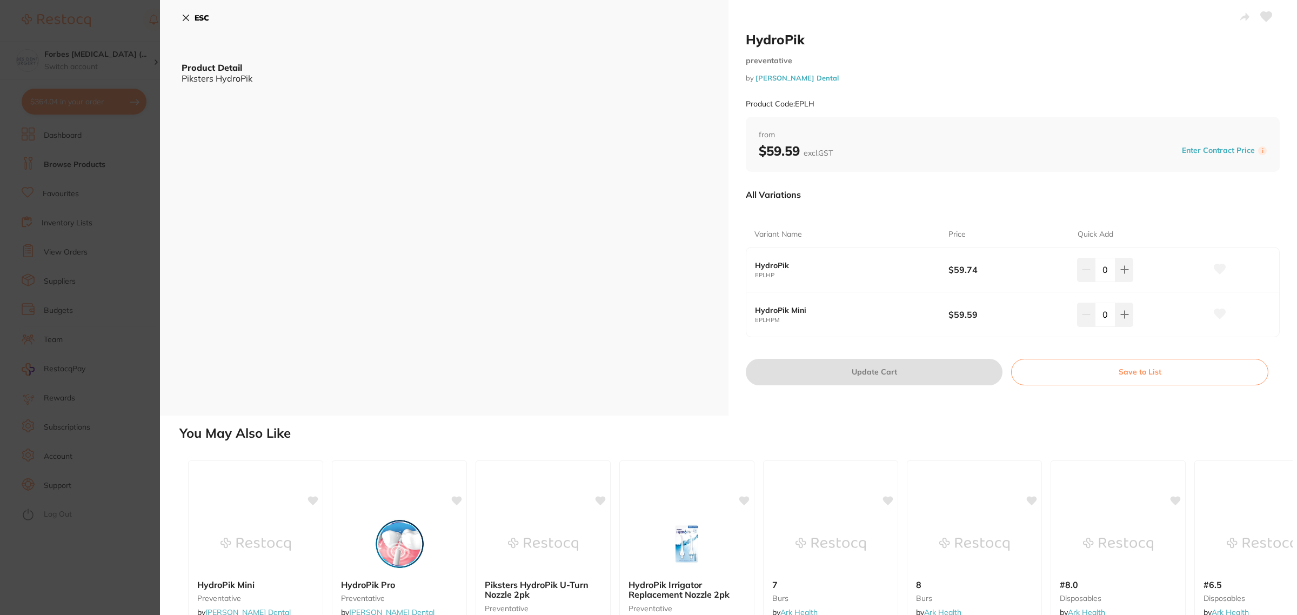
click at [176, 9] on div "ESC Product Detail Piksters HydroPik" at bounding box center [444, 208] width 569 height 416
click at [182, 11] on button "ESC" at bounding box center [196, 18] width 28 height 18
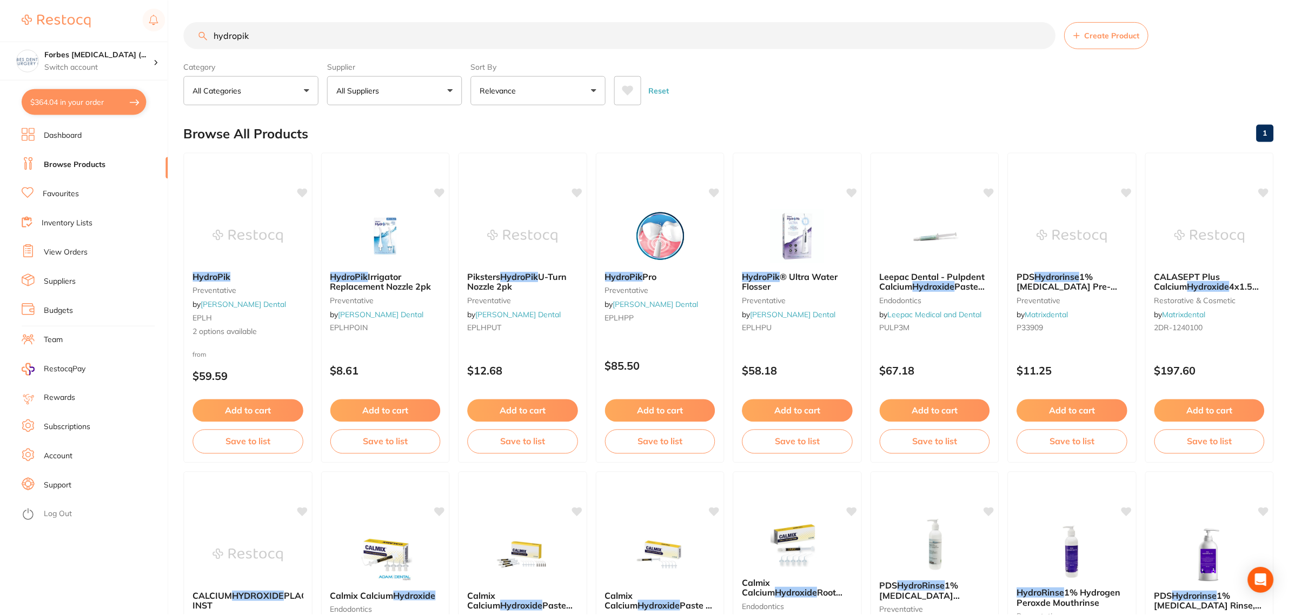
scroll to position [1, 0]
click at [439, 103] on button "All Suppliers" at bounding box center [395, 89] width 135 height 29
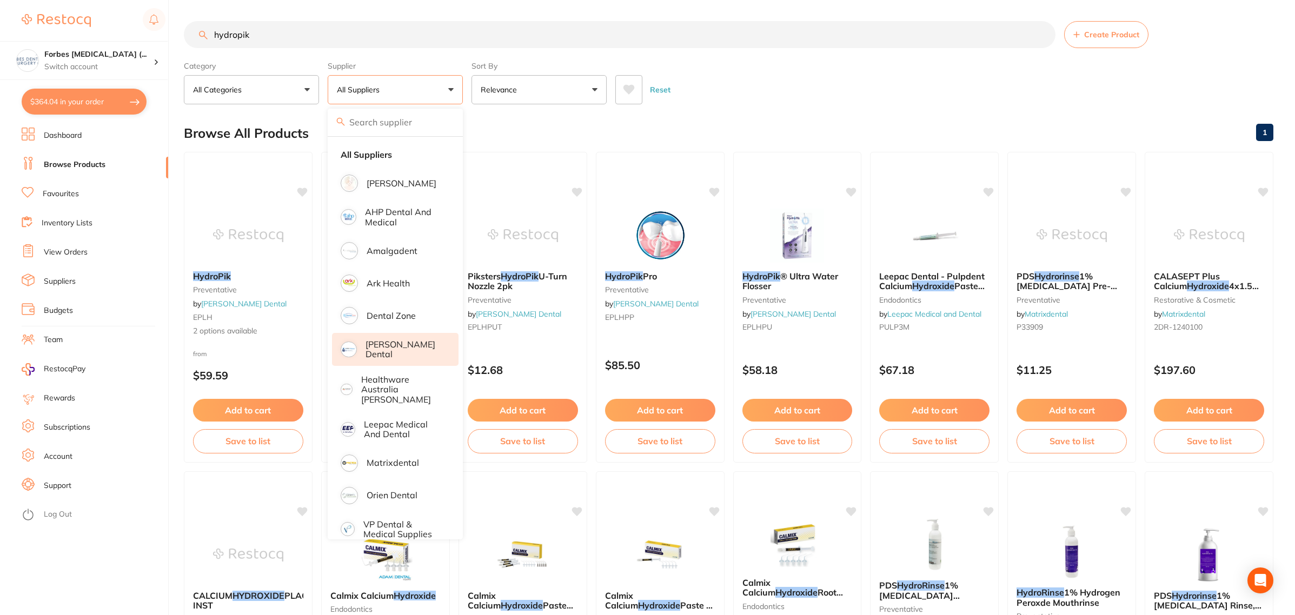
click at [400, 342] on li "[PERSON_NAME] Dental" at bounding box center [395, 349] width 126 height 33
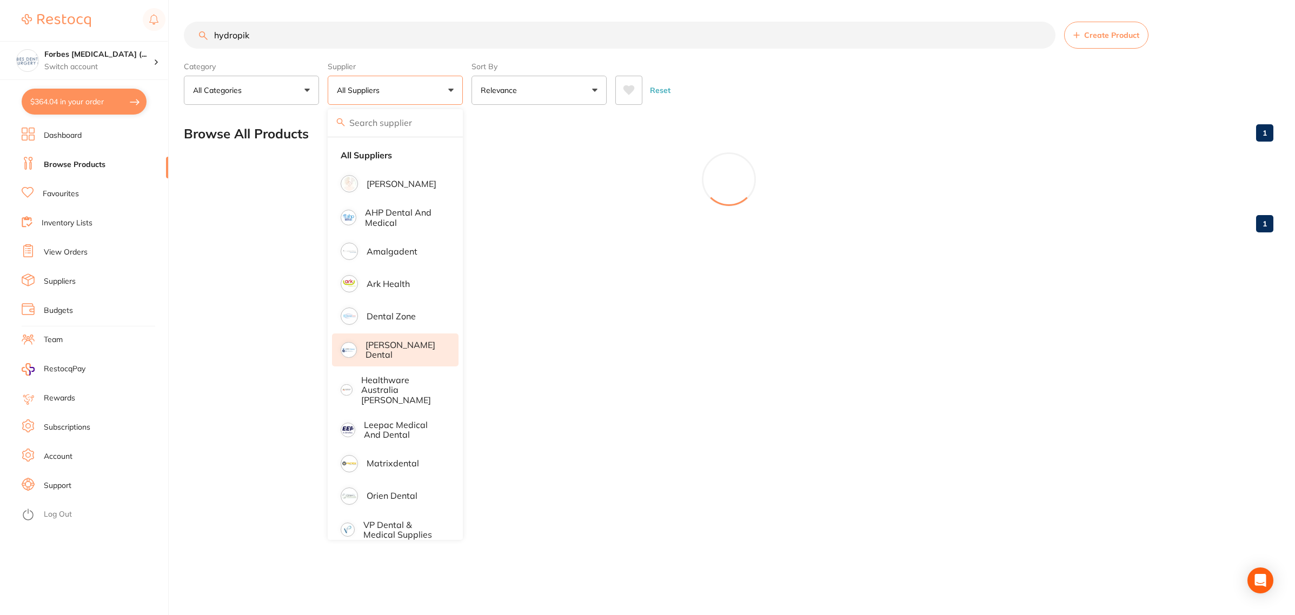
scroll to position [0, 0]
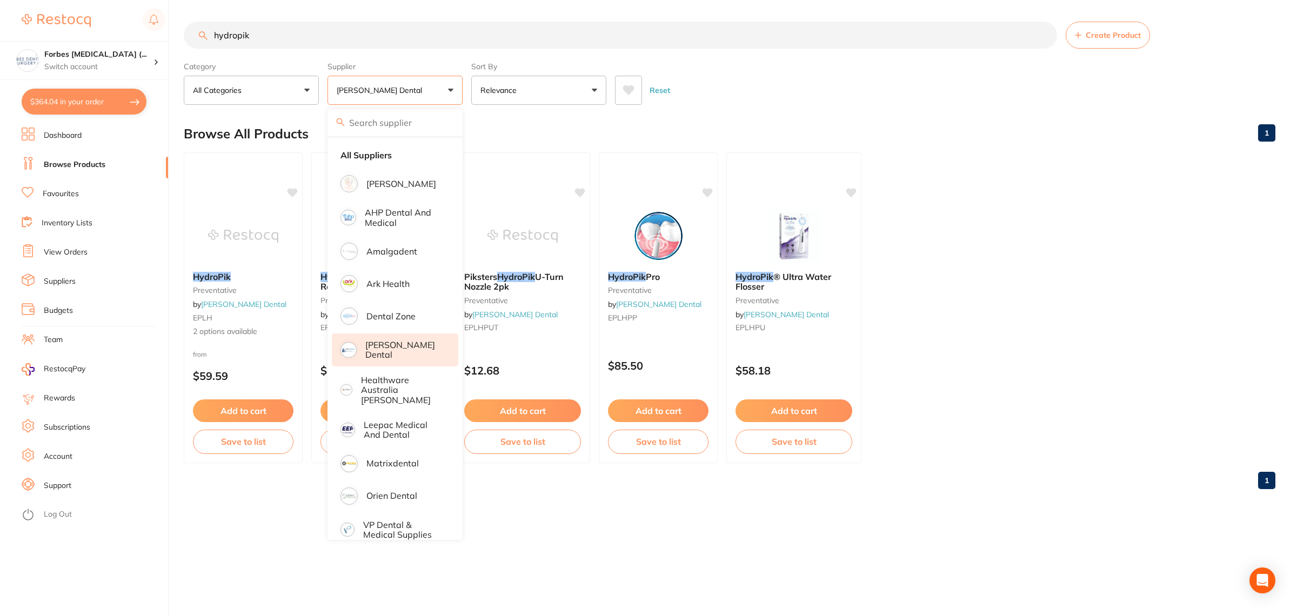
click at [829, 82] on div "Reset" at bounding box center [941, 86] width 652 height 38
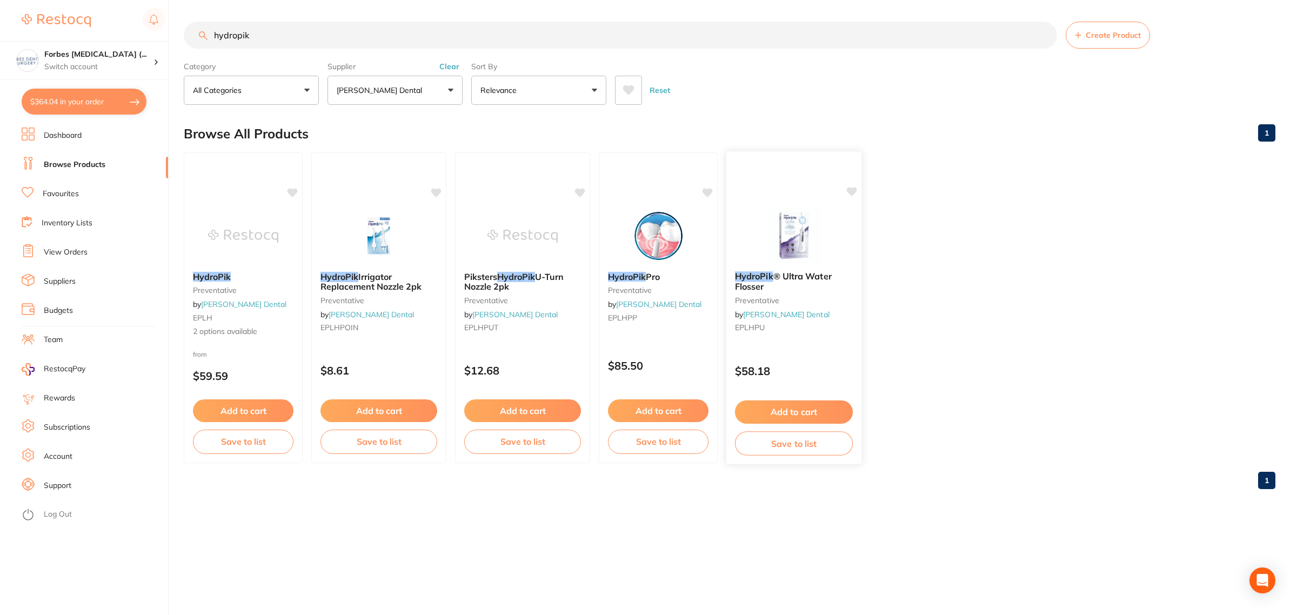
click at [804, 241] on img at bounding box center [793, 235] width 71 height 55
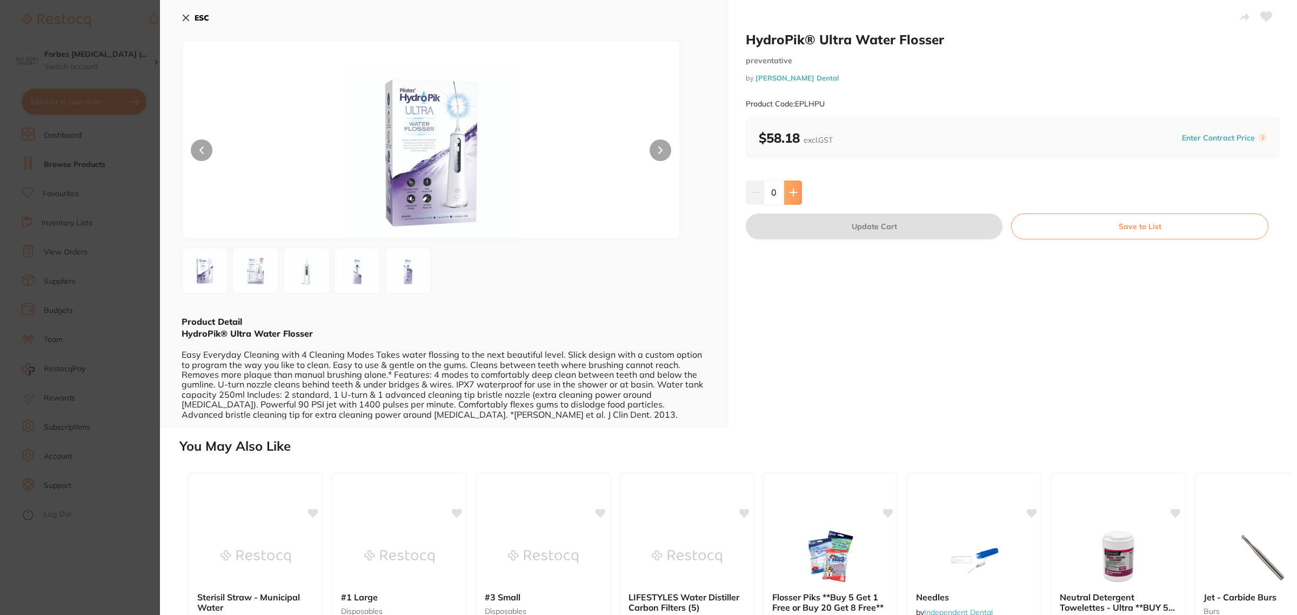
click at [796, 196] on icon at bounding box center [793, 192] width 9 height 9
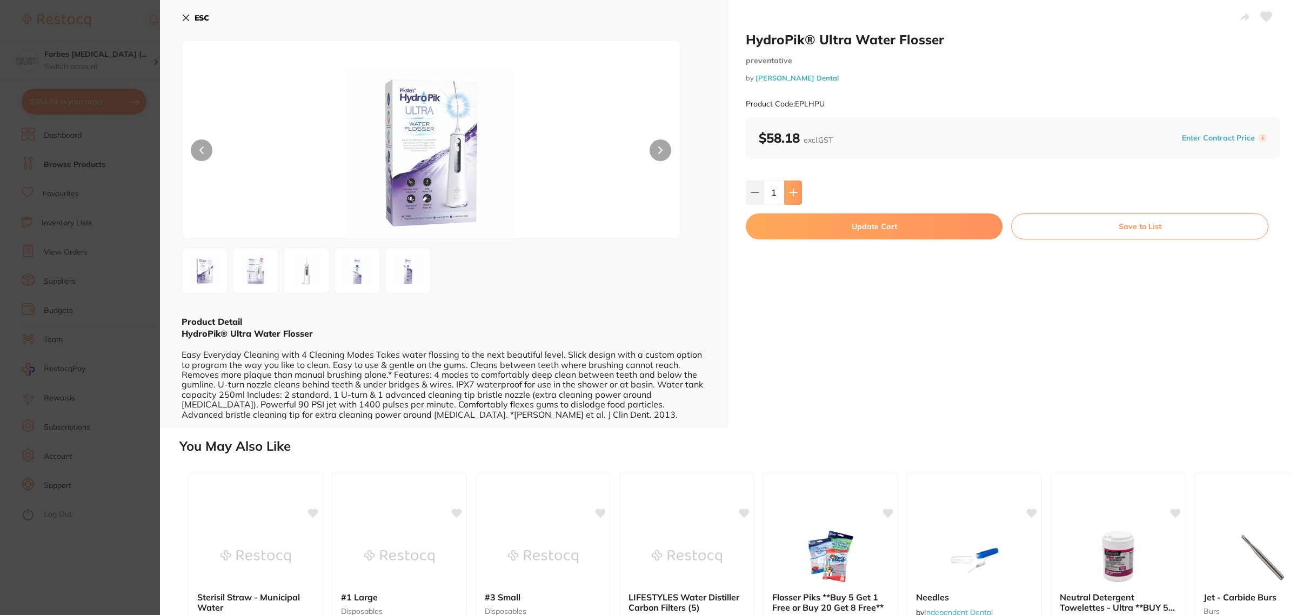
click at [796, 196] on icon at bounding box center [793, 192] width 9 height 9
type input "2"
click at [884, 229] on button "Update Cart" at bounding box center [874, 227] width 257 height 26
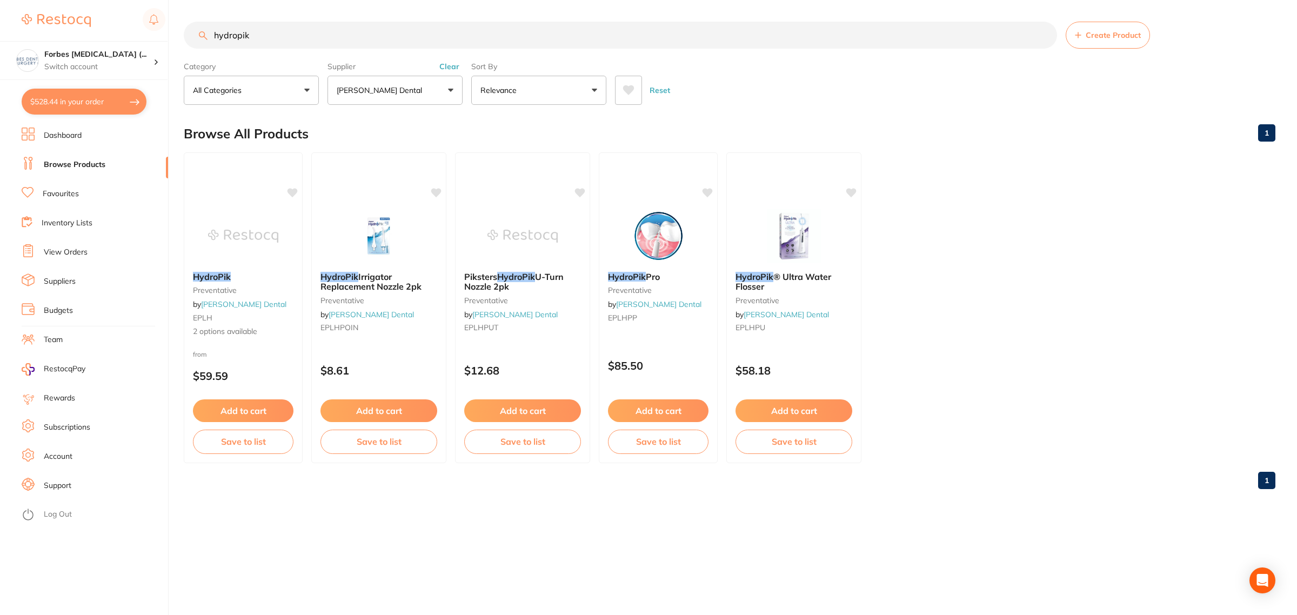
drag, startPoint x: 228, startPoint y: 43, endPoint x: 211, endPoint y: 53, distance: 19.4
click at [214, 49] on input "hydropik" at bounding box center [621, 35] width 874 height 27
type input "piksters"
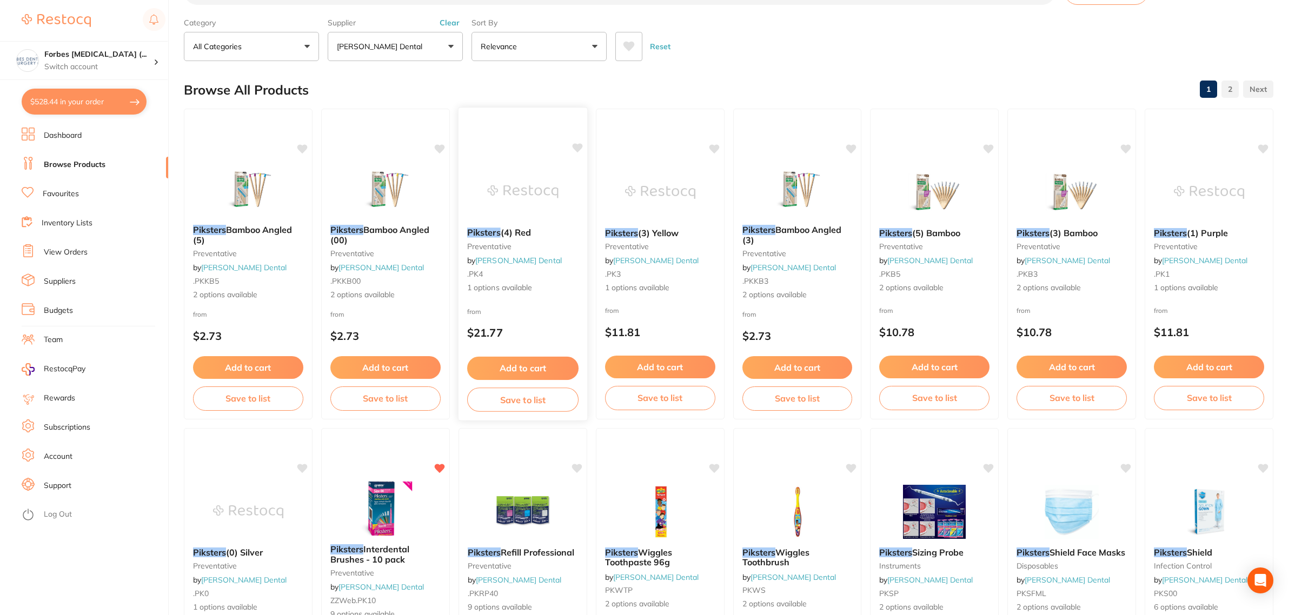
scroll to position [68, 0]
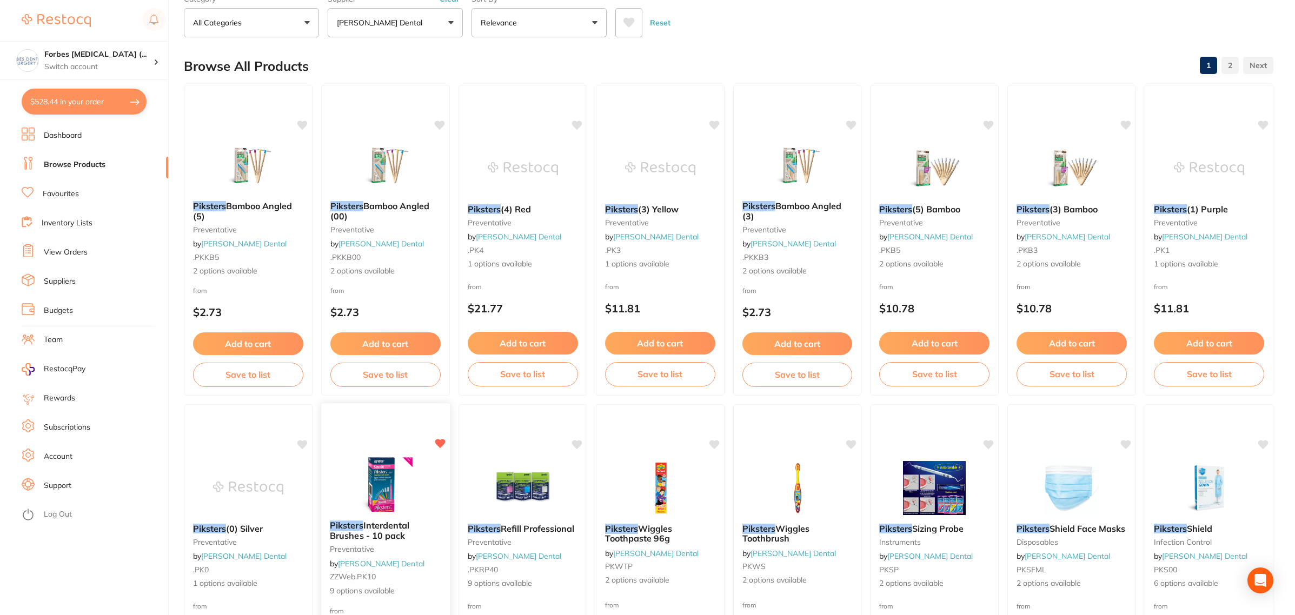
click at [384, 485] on img at bounding box center [385, 484] width 71 height 55
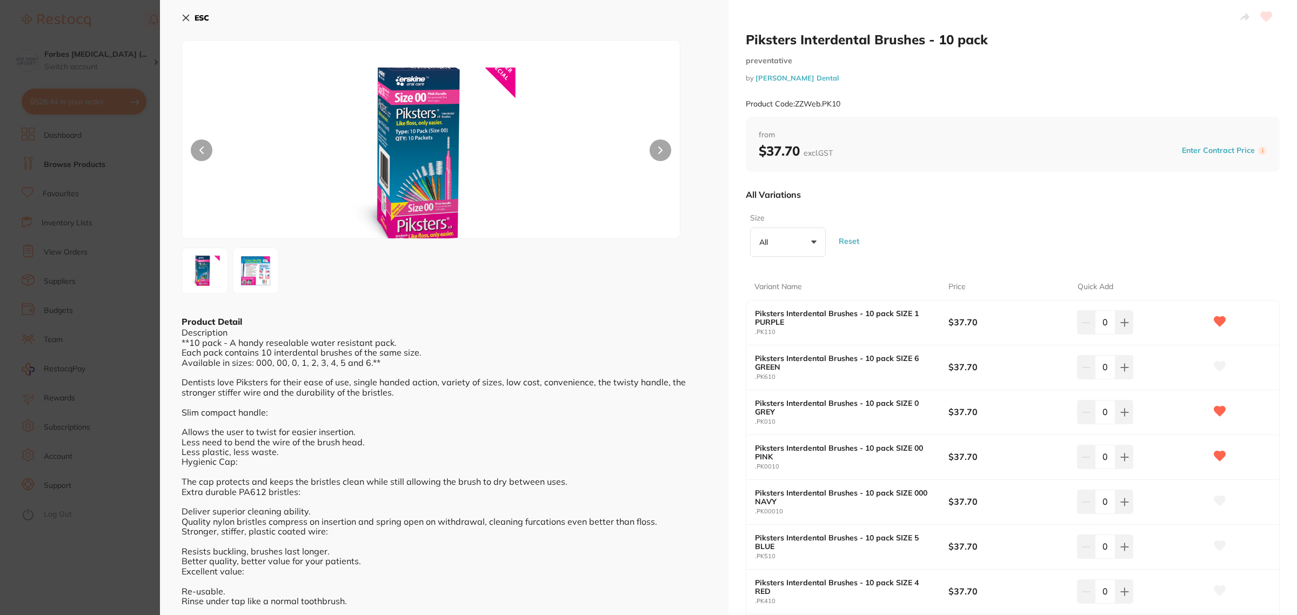
scroll to position [68, 0]
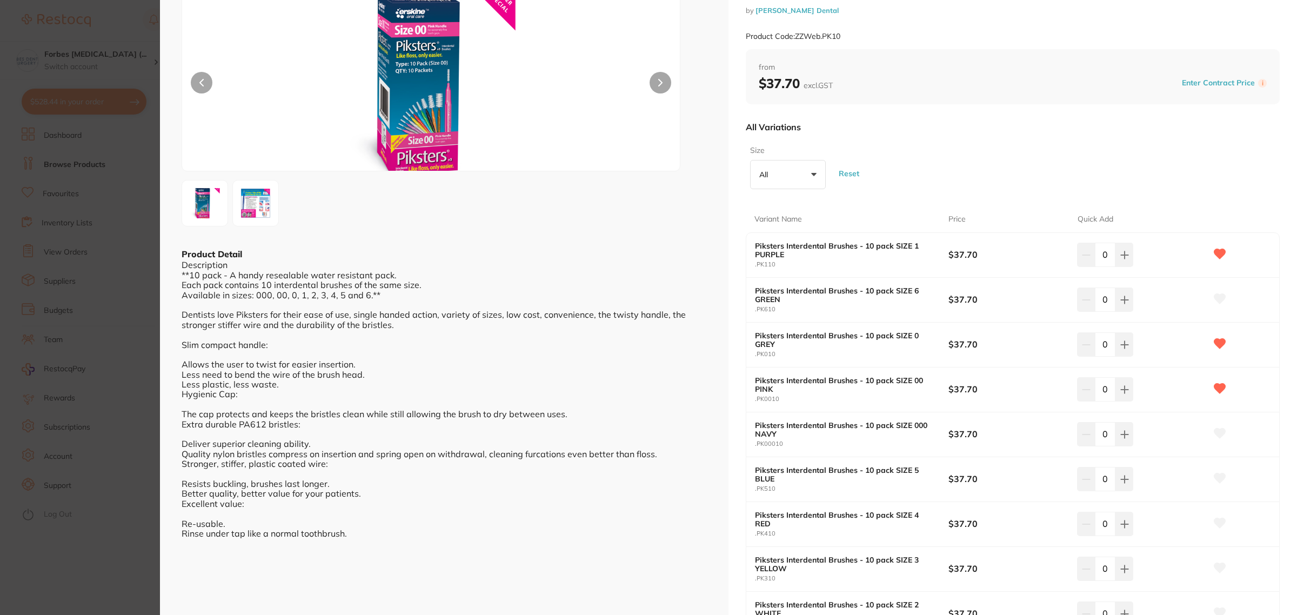
click at [1098, 260] on input "0" at bounding box center [1105, 255] width 21 height 24
click at [1103, 254] on input "0" at bounding box center [1105, 255] width 21 height 24
type input "5"
click at [1028, 198] on div "Variant Name Price Quick Add Piksters Interdental Brushes - 10 pack SIZE 1 PURP…" at bounding box center [1013, 415] width 534 height 443
click at [1101, 386] on input "0" at bounding box center [1105, 389] width 21 height 24
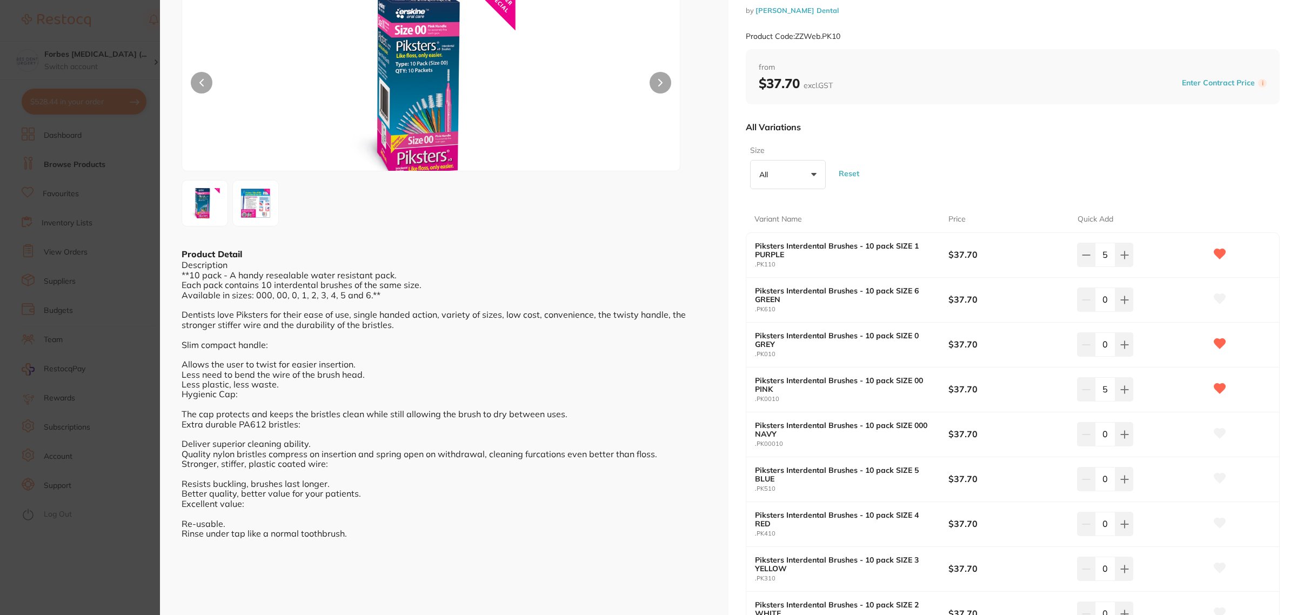
scroll to position [135, 0]
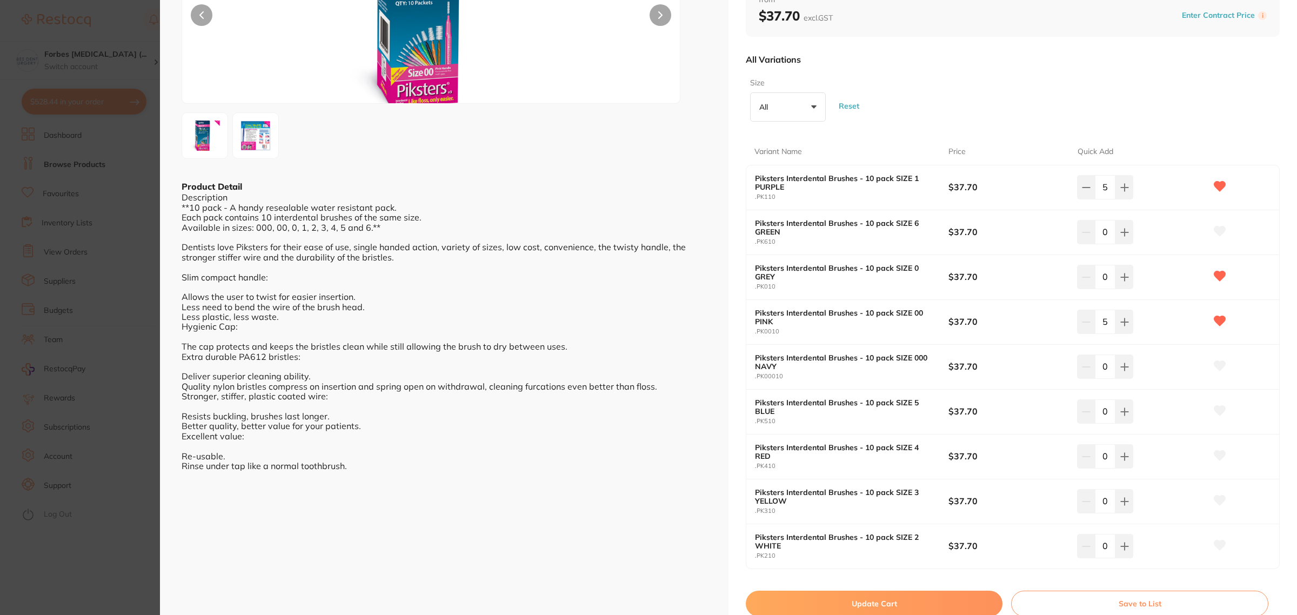
drag, startPoint x: 1106, startPoint y: 325, endPoint x: 1096, endPoint y: 324, distance: 9.7
click at [1096, 324] on input "5" at bounding box center [1105, 322] width 21 height 24
type input "1"
click at [1099, 190] on input "5" at bounding box center [1105, 187] width 21 height 24
type input "1"
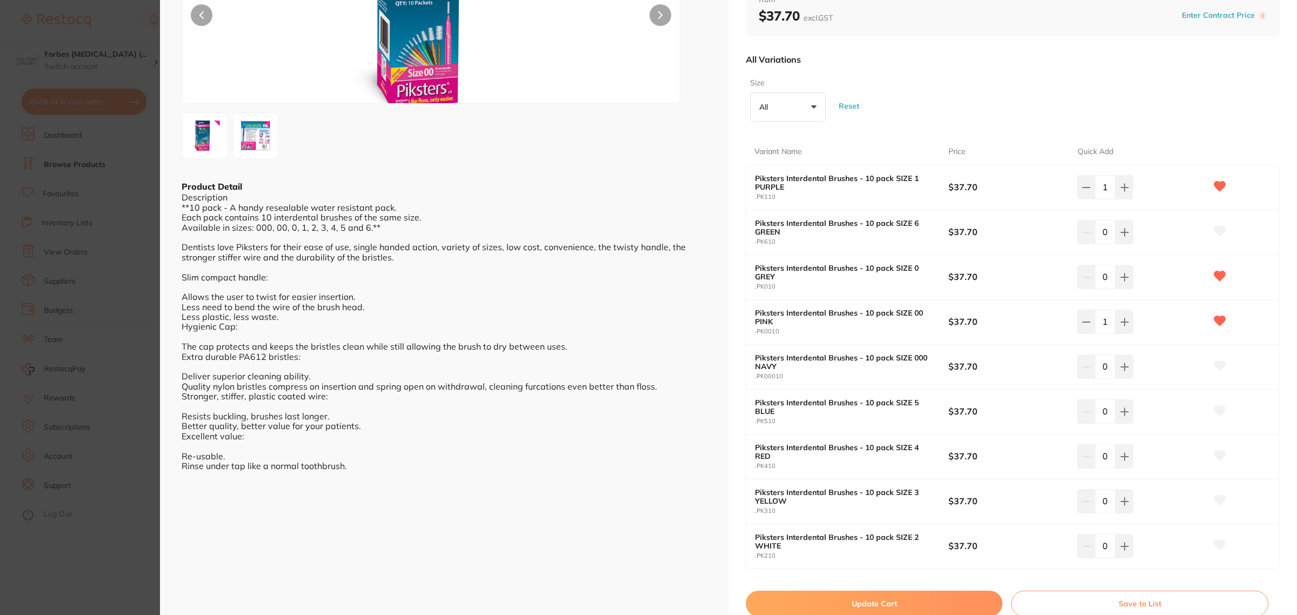
drag, startPoint x: 1103, startPoint y: 500, endPoint x: 1098, endPoint y: 501, distance: 5.5
click at [1098, 501] on input "0" at bounding box center [1105, 501] width 21 height 24
type input "1"
drag, startPoint x: 1106, startPoint y: 275, endPoint x: 1098, endPoint y: 275, distance: 8.1
click at [1098, 275] on input "0" at bounding box center [1105, 277] width 21 height 24
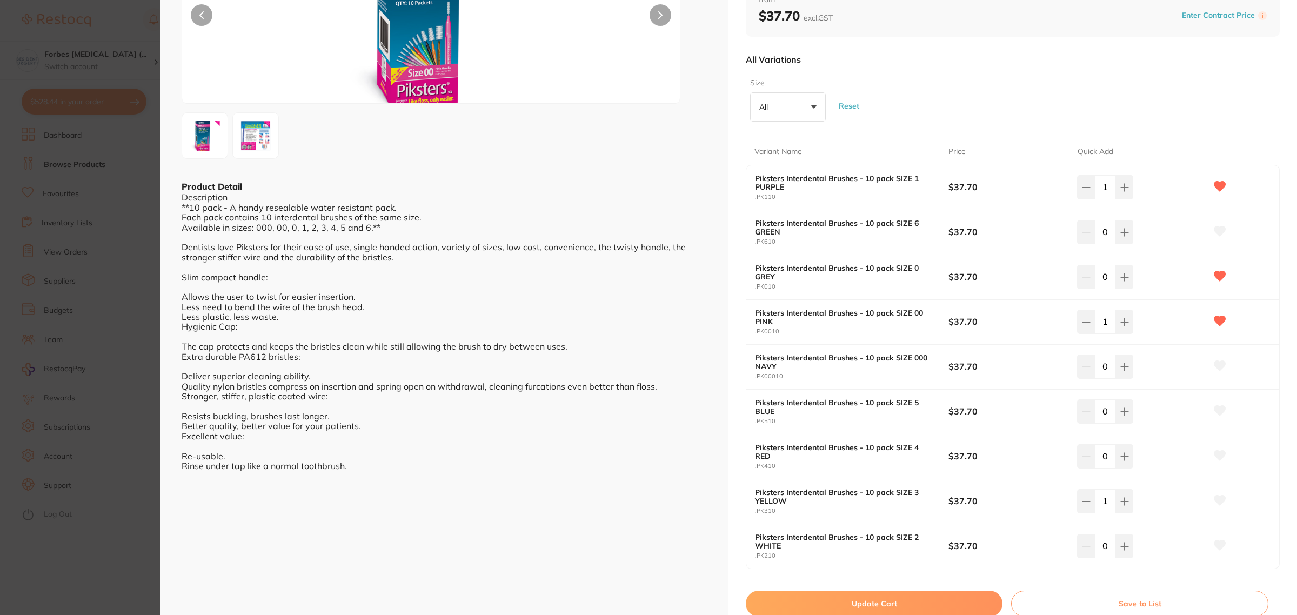
type input "1"
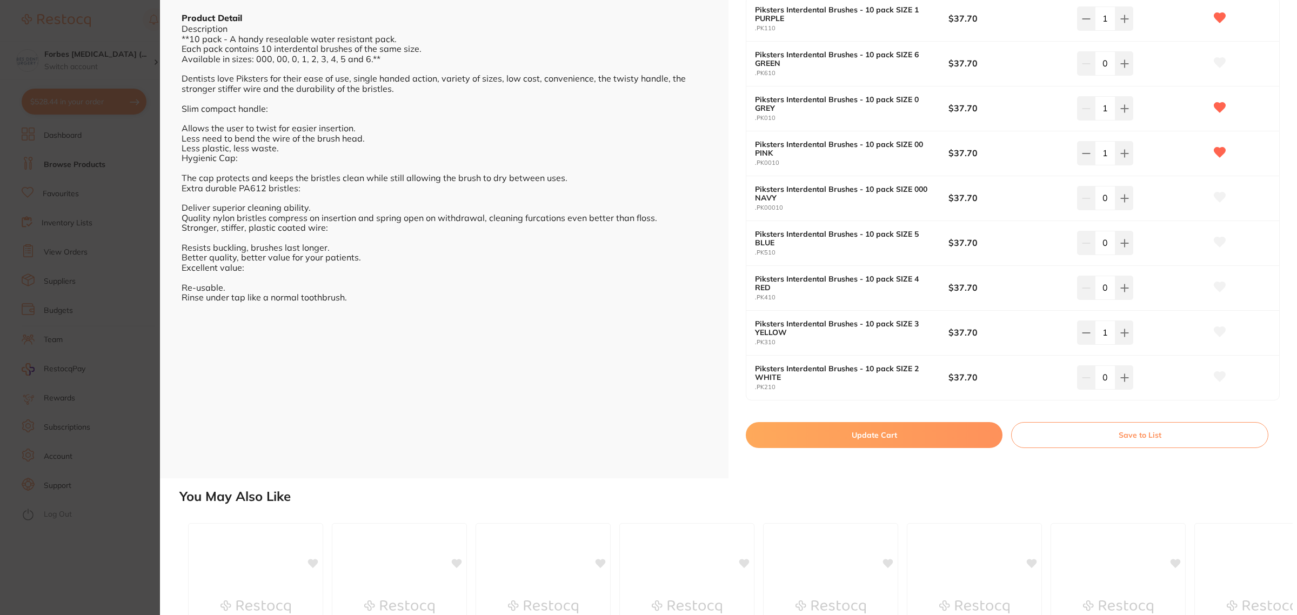
scroll to position [338, 0]
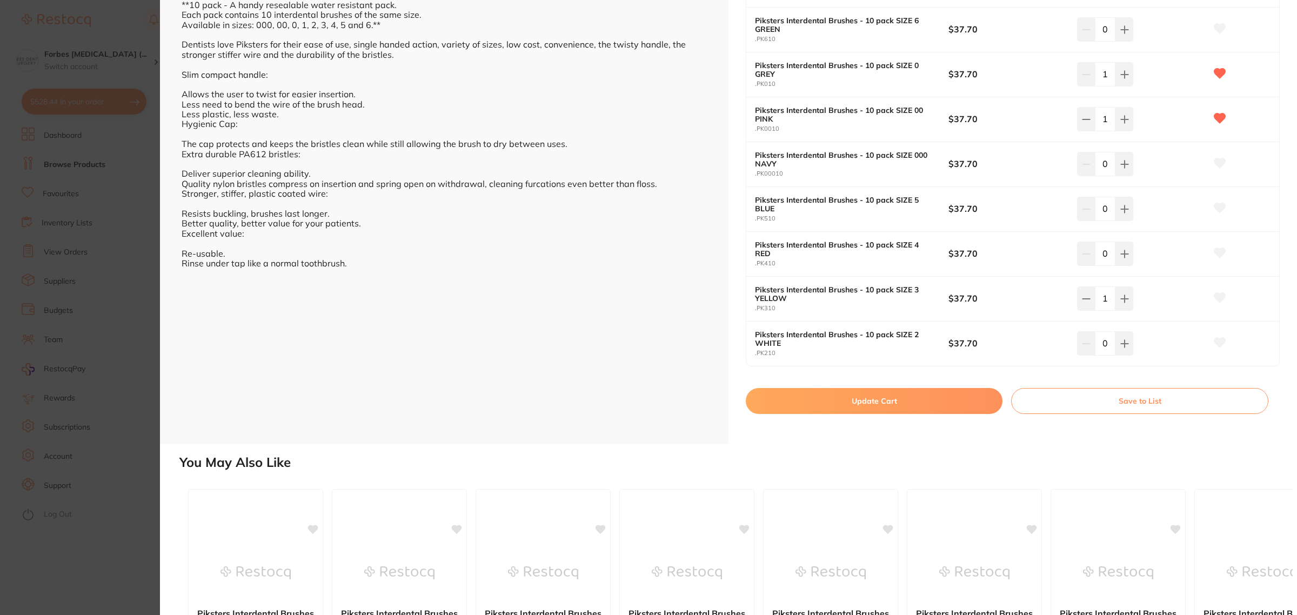
click at [811, 404] on button "Update Cart" at bounding box center [874, 401] width 257 height 26
